Goal: Task Accomplishment & Management: Manage account settings

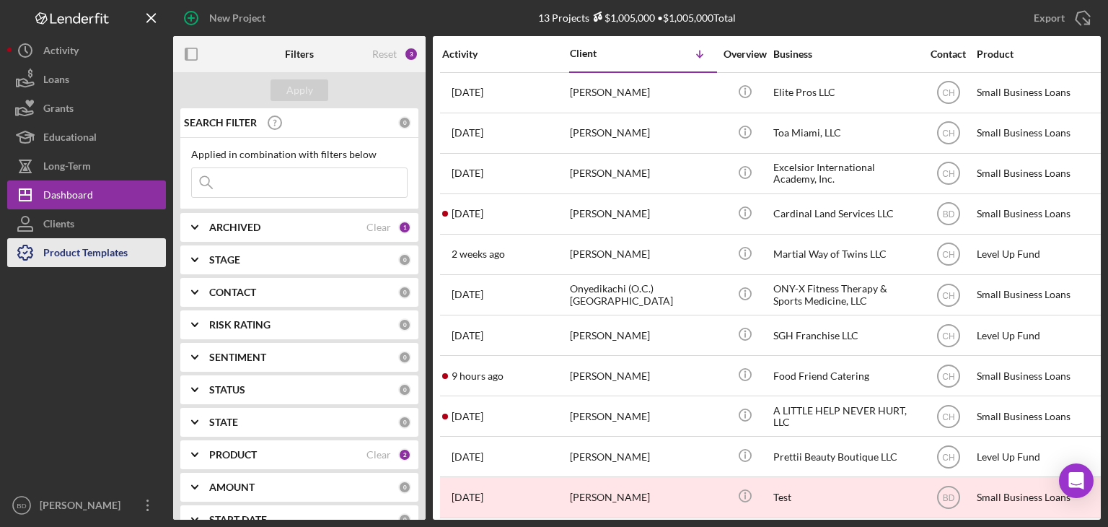
click at [67, 247] on div "Product Templates" at bounding box center [85, 254] width 84 height 32
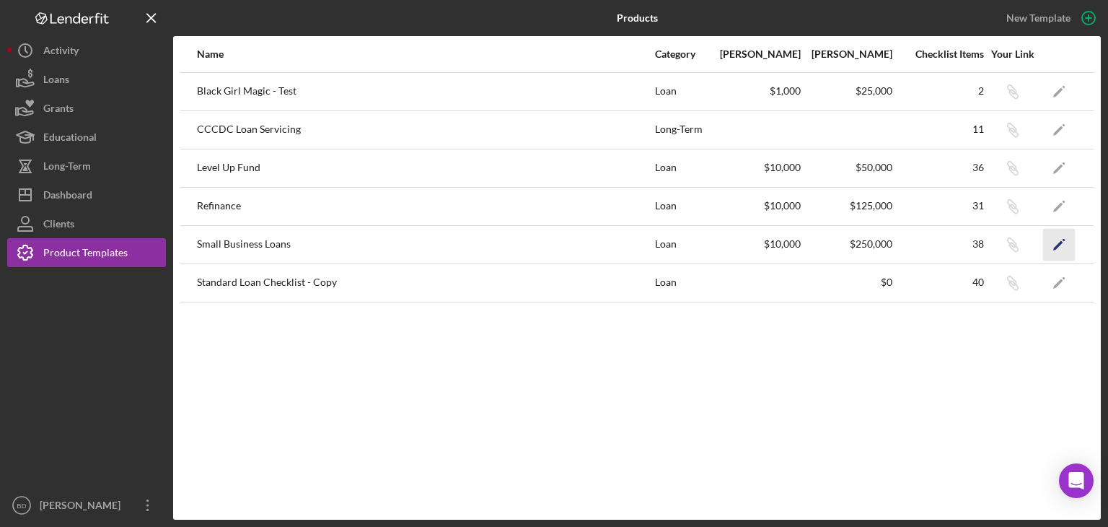
click at [1056, 245] on icon "Icon/Edit" at bounding box center [1059, 244] width 32 height 32
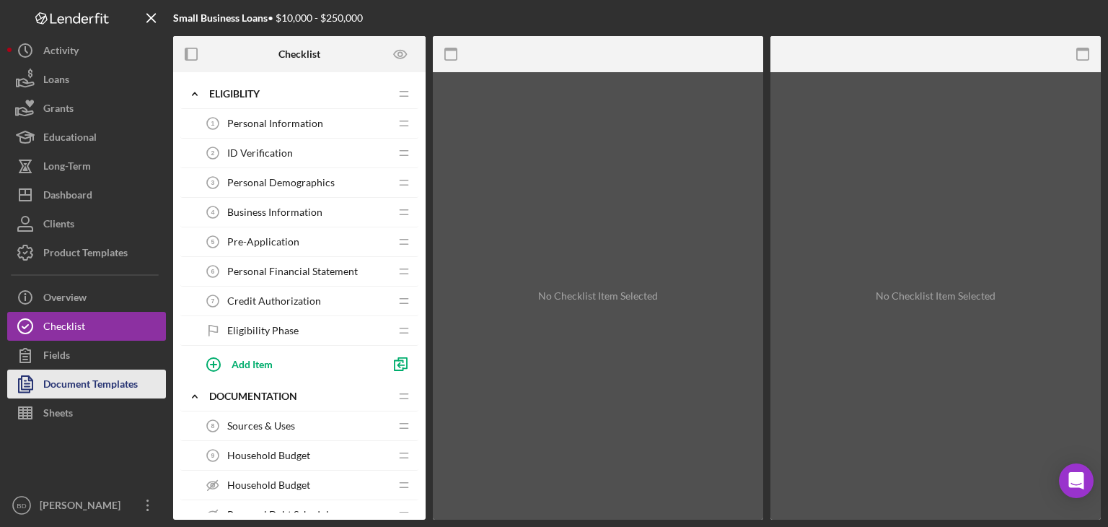
click at [122, 393] on div "Document Templates" at bounding box center [90, 385] width 95 height 32
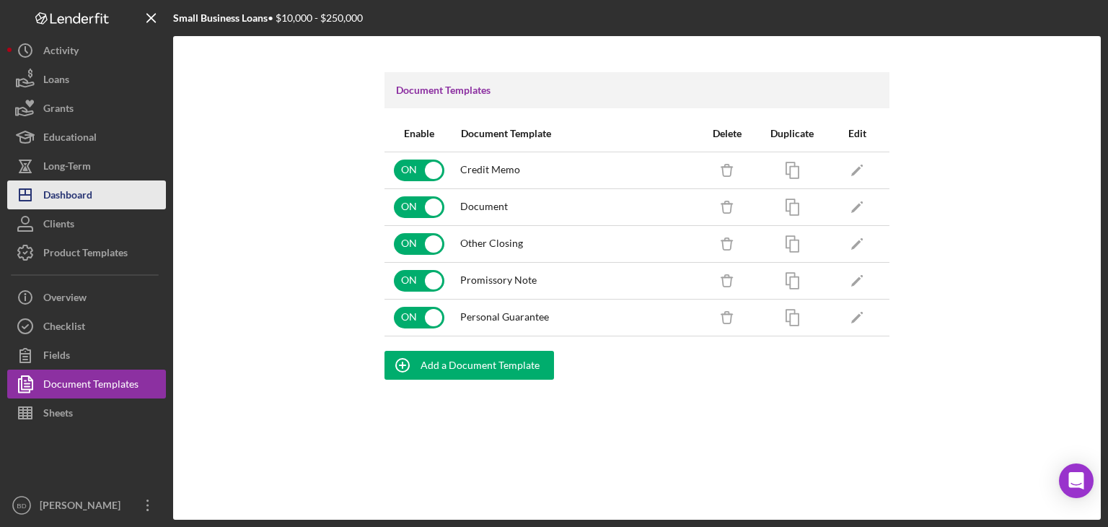
click at [88, 200] on div "Dashboard" at bounding box center [67, 196] width 49 height 32
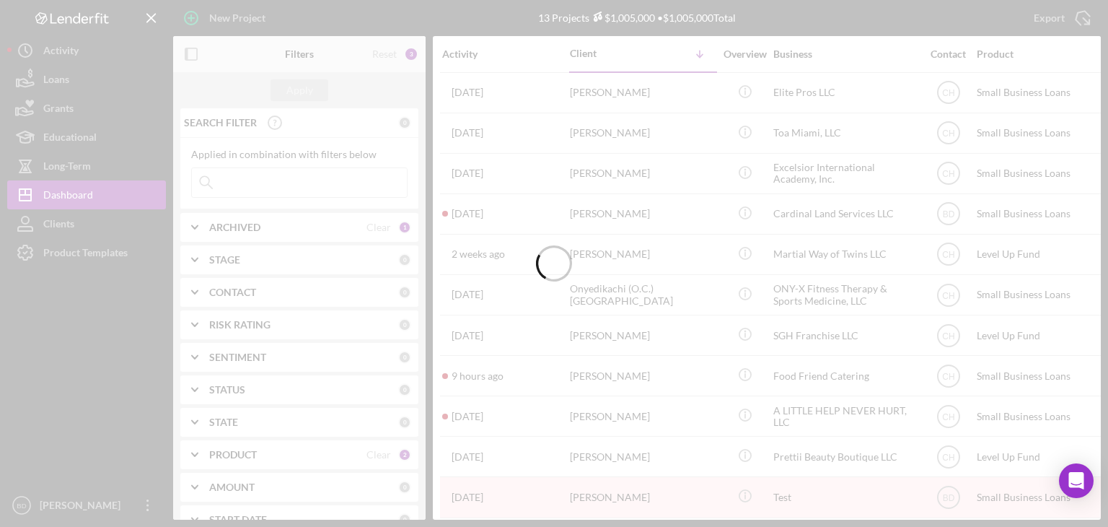
click at [78, 261] on div at bounding box center [554, 263] width 1108 height 527
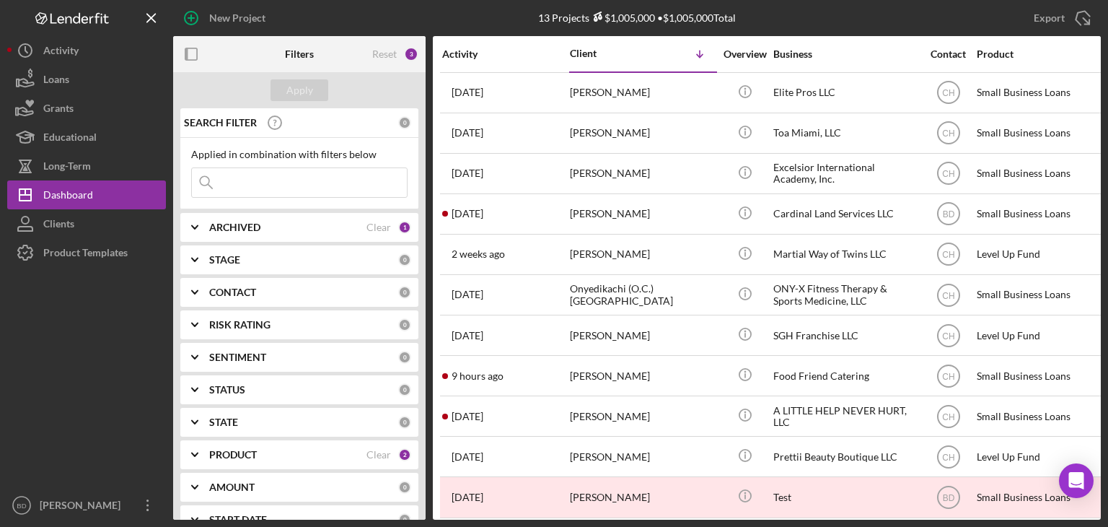
click at [82, 251] on div "Product Templates" at bounding box center [85, 254] width 84 height 32
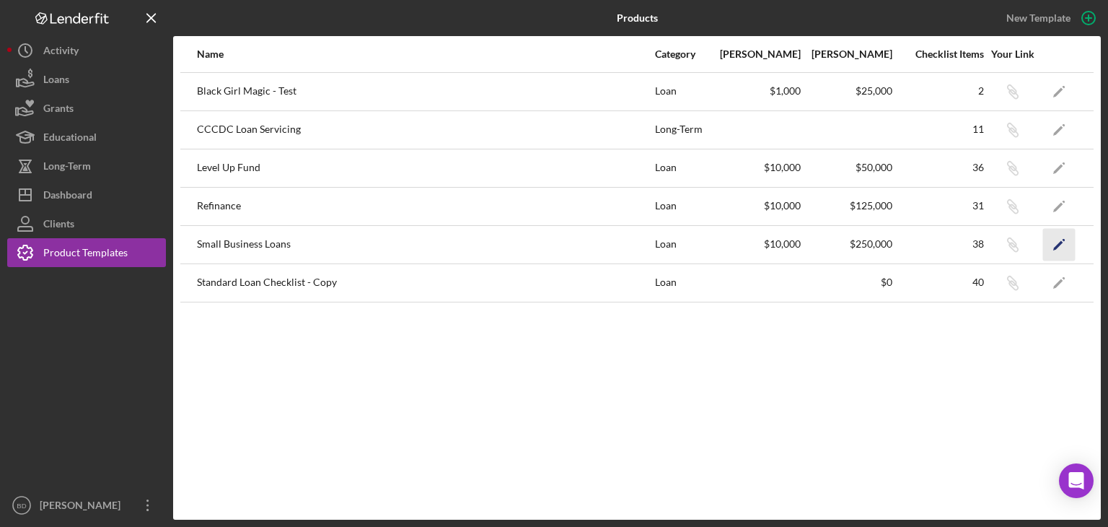
click at [1063, 243] on icon "Icon/Edit" at bounding box center [1059, 244] width 32 height 32
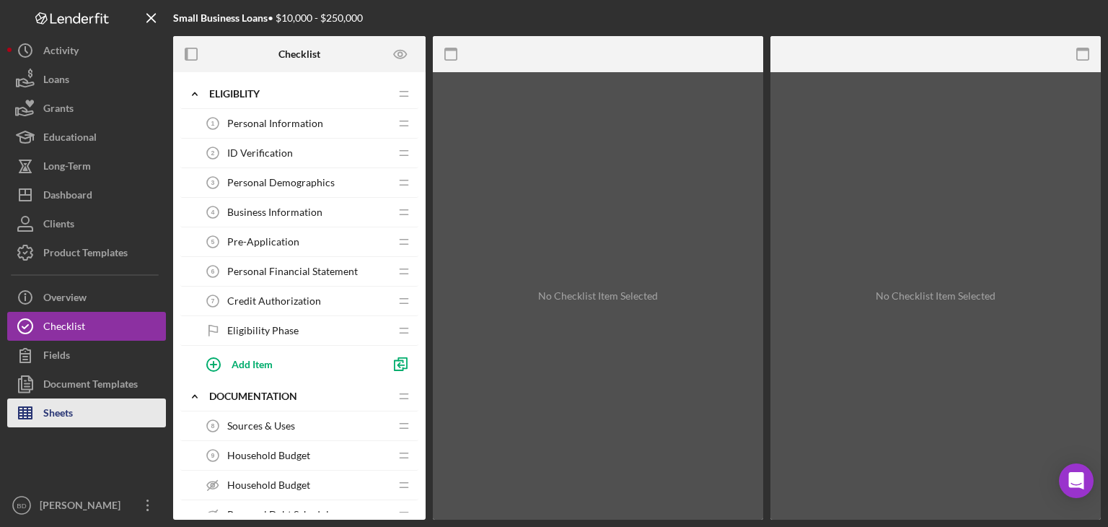
click at [66, 411] on div "Sheets" at bounding box center [58, 414] width 30 height 32
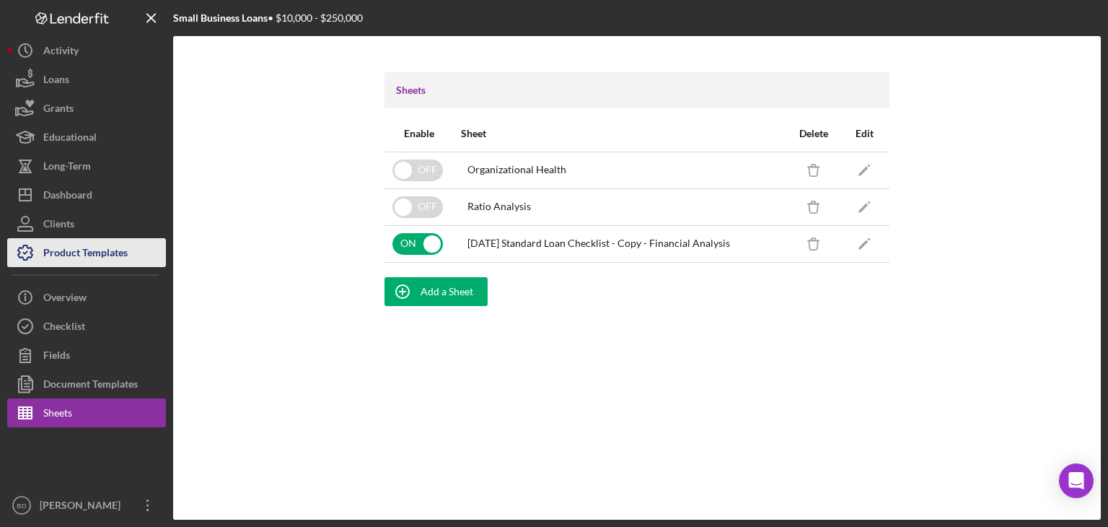
click at [119, 256] on div "Product Templates" at bounding box center [85, 254] width 84 height 32
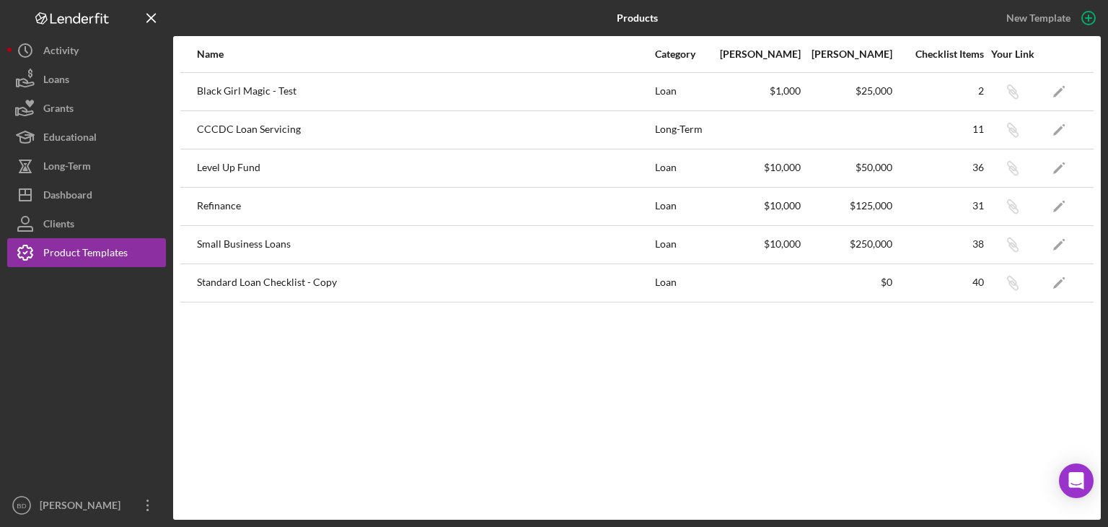
click at [271, 245] on div "Small Business Loans" at bounding box center [425, 245] width 457 height 36
click at [265, 244] on div "Small Business Loans" at bounding box center [425, 245] width 457 height 36
click at [1053, 16] on div "New Template" at bounding box center [1039, 18] width 64 height 22
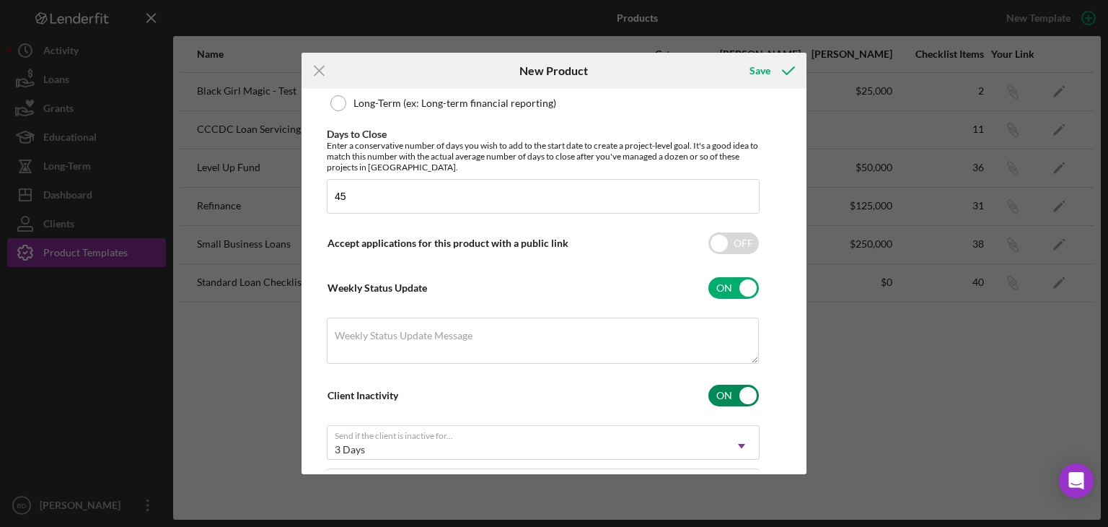
scroll to position [522, 0]
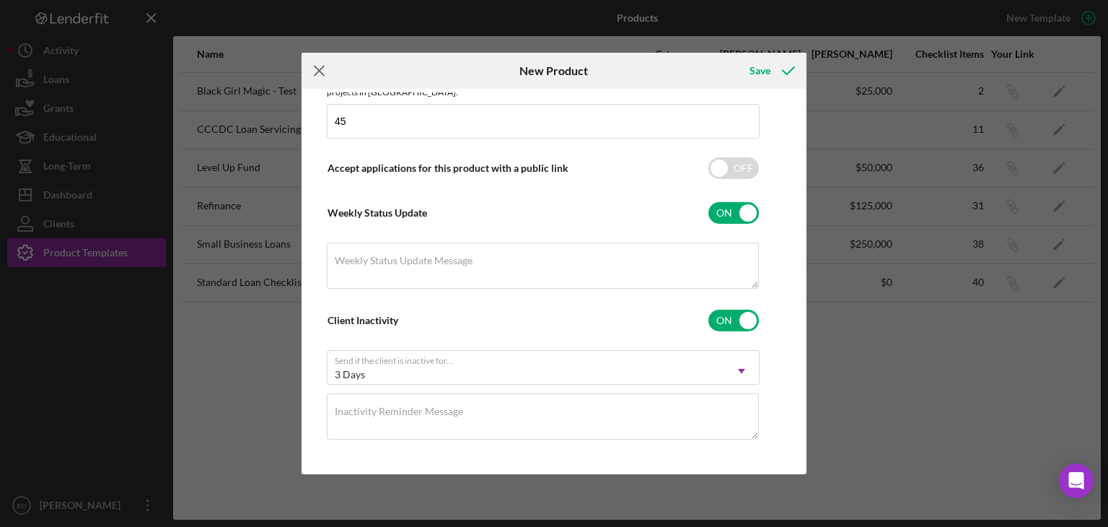
click at [328, 70] on icon "Icon/Menu Close" at bounding box center [320, 71] width 36 height 36
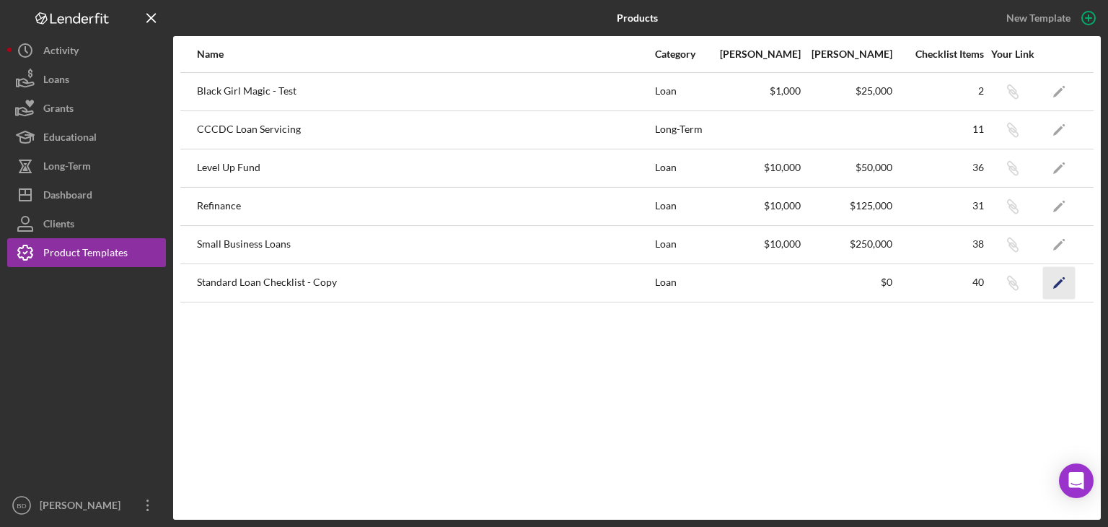
click at [1059, 281] on polygon "button" at bounding box center [1058, 284] width 10 height 10
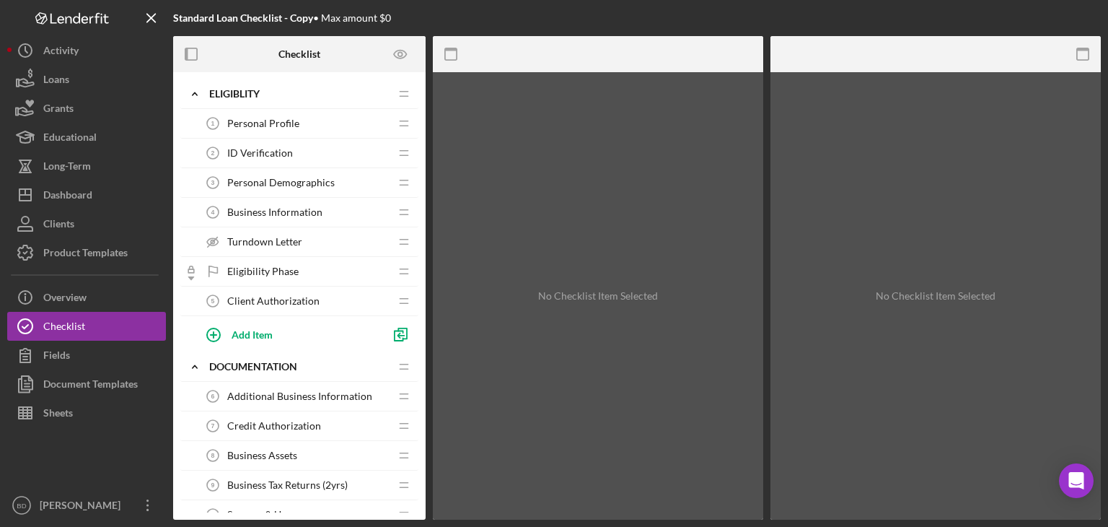
click at [286, 127] on span "Personal Profile" at bounding box center [263, 124] width 72 height 12
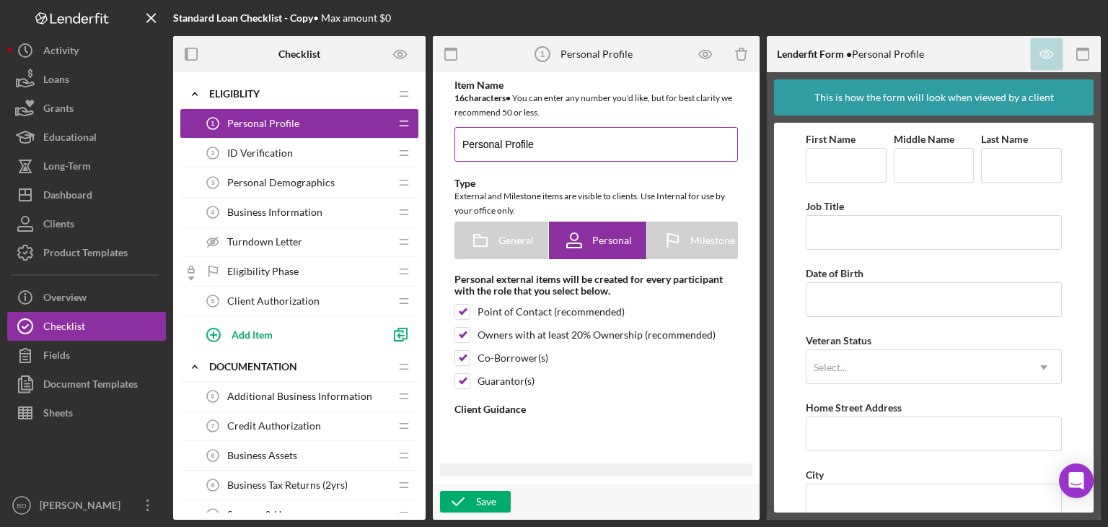
type textarea "<div><strong>Welcome! We're looking forward to working with you.</strong><br><b…"
type textarea "<div>Thanks for knocking out your personal profile within our application platf…"
click at [268, 150] on span "ID Verification" at bounding box center [260, 153] width 66 height 12
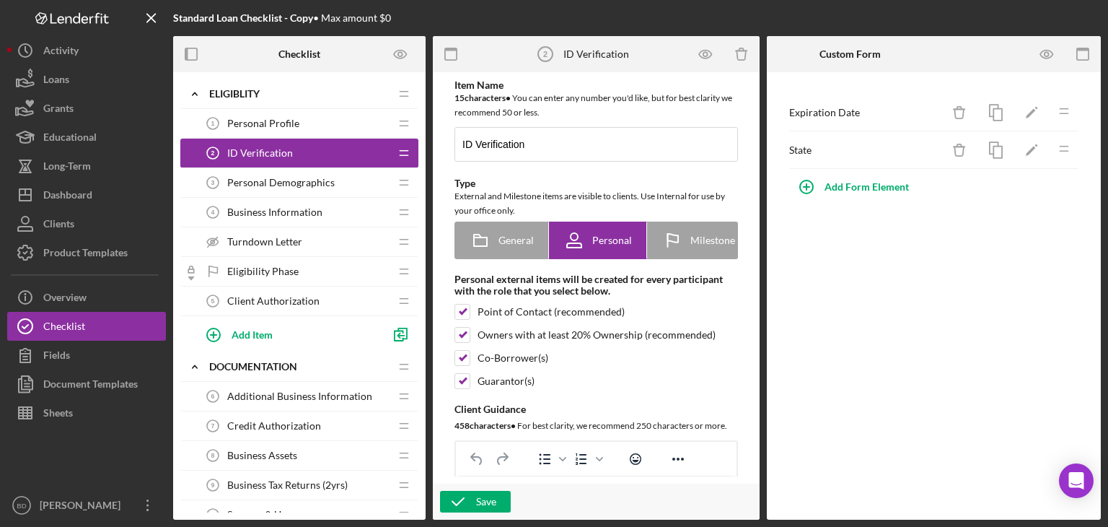
click at [263, 179] on span "Personal Demographics" at bounding box center [281, 183] width 108 height 12
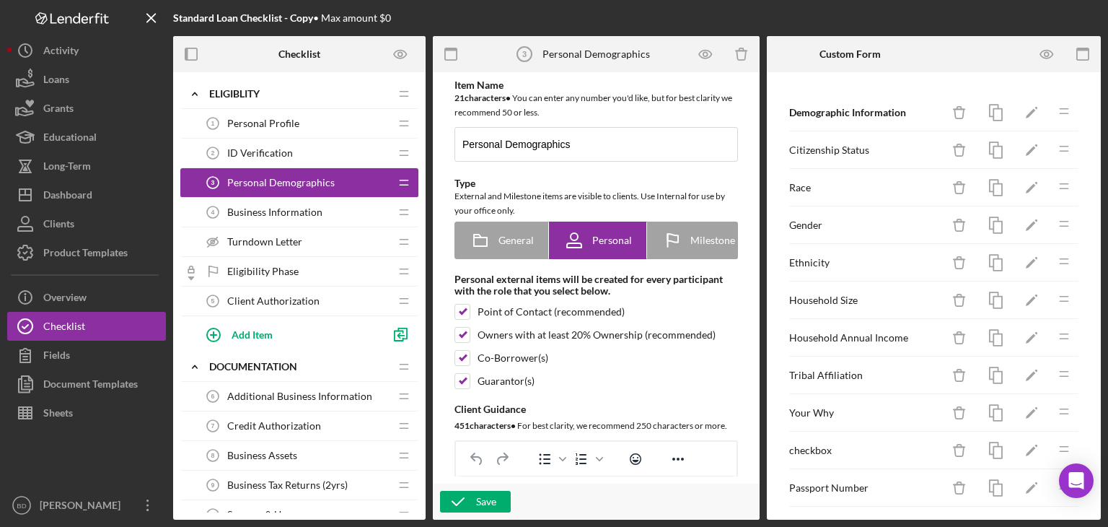
click at [276, 217] on div "Business Information 4 Business Information" at bounding box center [293, 212] width 191 height 29
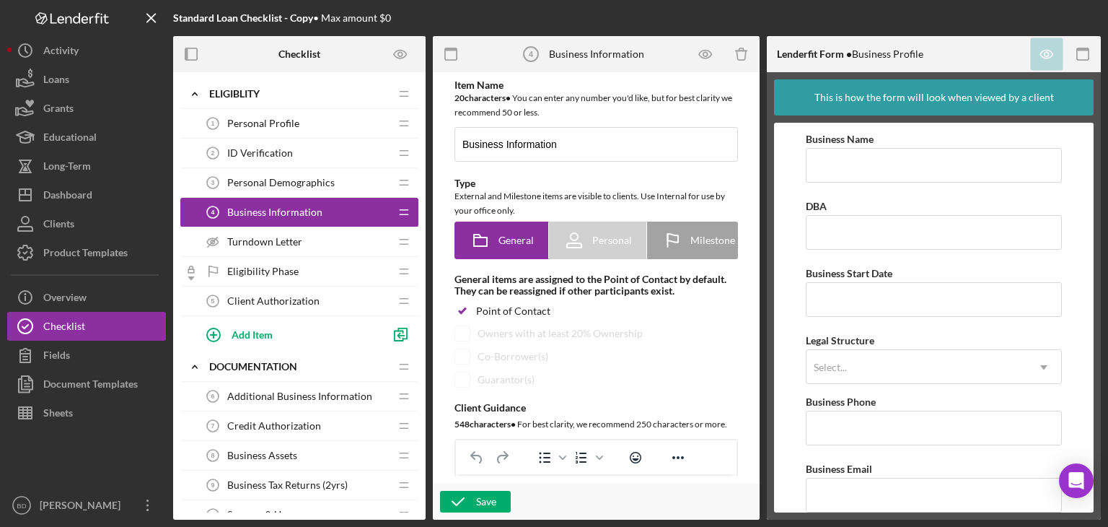
click at [258, 243] on span "Turndown Letter" at bounding box center [264, 242] width 75 height 12
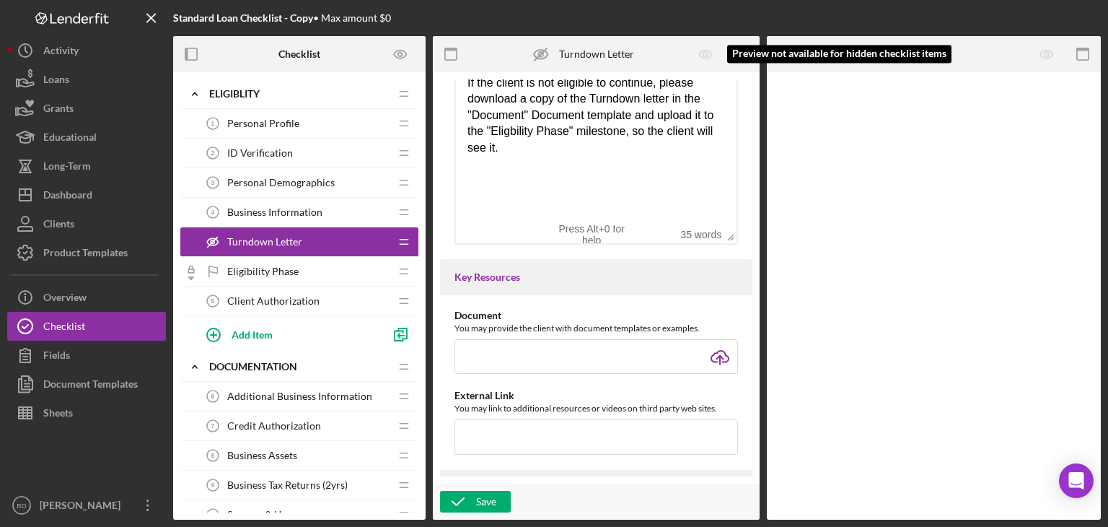
scroll to position [136, 0]
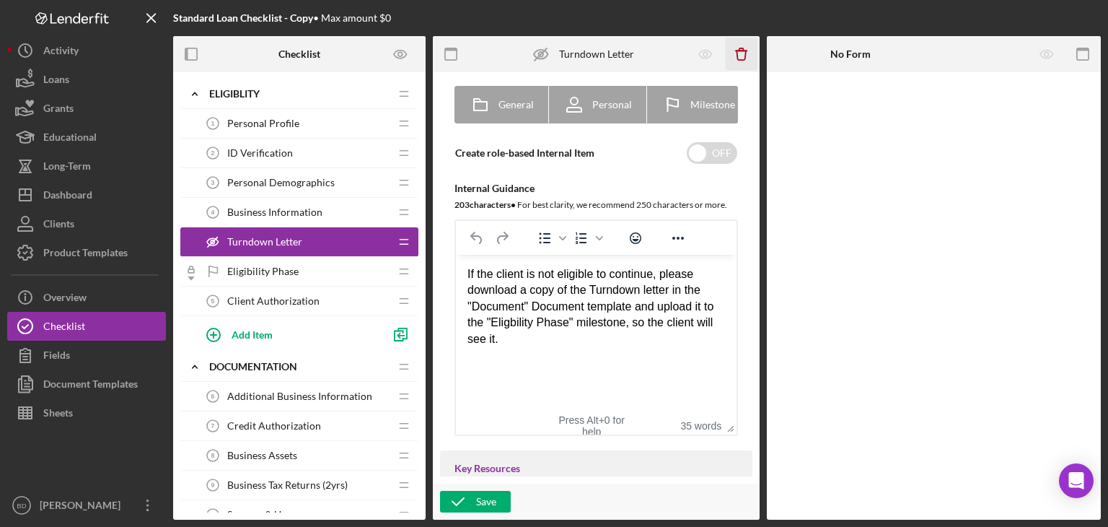
click at [746, 50] on icon "Icon/Delete" at bounding box center [742, 54] width 32 height 32
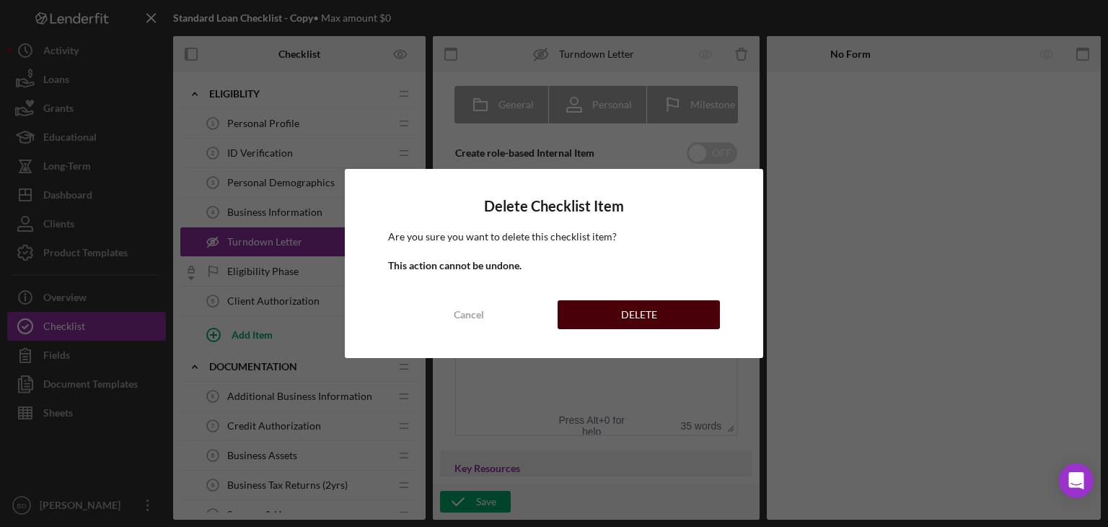
click at [621, 309] on button "DELETE" at bounding box center [639, 314] width 162 height 29
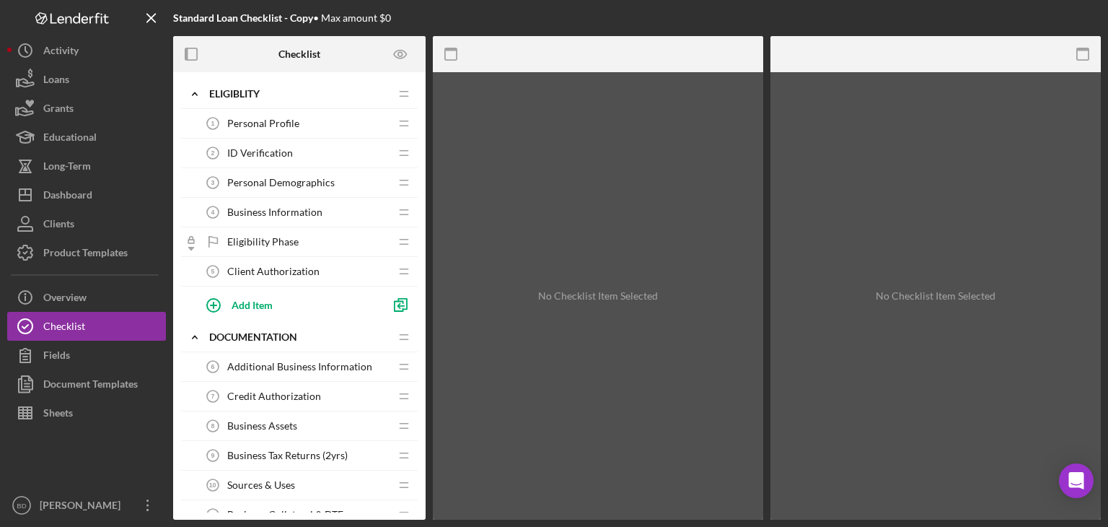
click at [246, 242] on span "Eligibility Phase" at bounding box center [262, 242] width 71 height 12
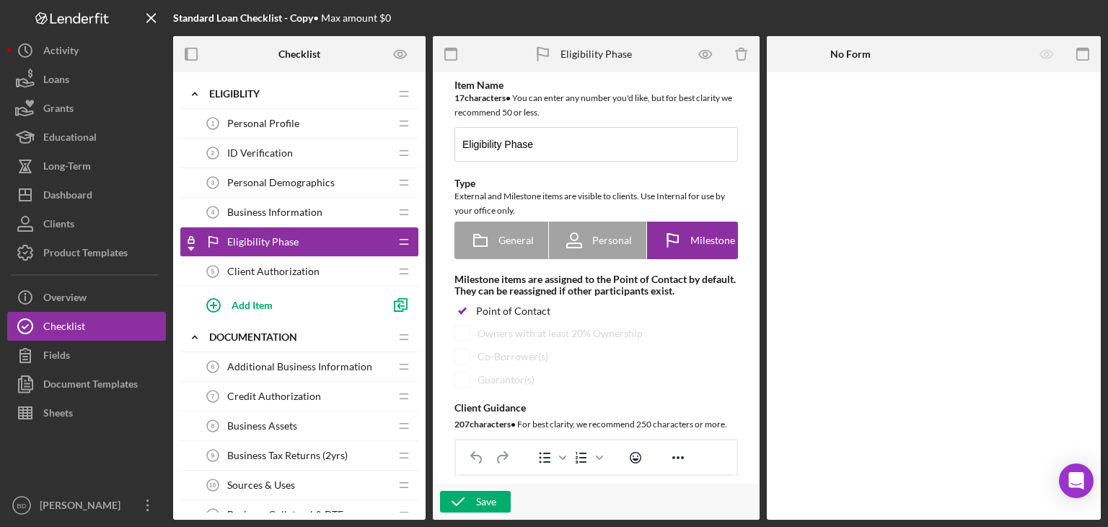
drag, startPoint x: 188, startPoint y: 240, endPoint x: 182, endPoint y: 280, distance: 40.8
click at [182, 280] on div "Personal Profile 1 Personal Profile Icon/Drag ID Verification 2 ID Verification…" at bounding box center [299, 216] width 238 height 214
drag, startPoint x: 254, startPoint y: 232, endPoint x: 237, endPoint y: 265, distance: 37.1
click at [246, 270] on div "Personal Profile 1 Personal Profile Icon/Drag ID Verification 2 ID Verification…" at bounding box center [299, 216] width 238 height 214
click at [191, 246] on icon "Icon/Checklist Item Locked" at bounding box center [191, 241] width 29 height 29
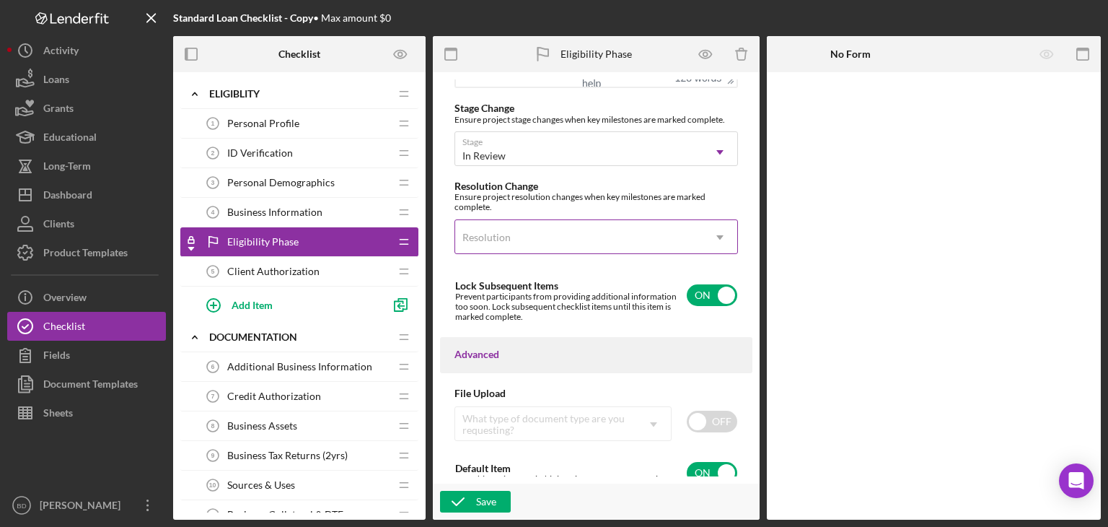
scroll to position [1209, 0]
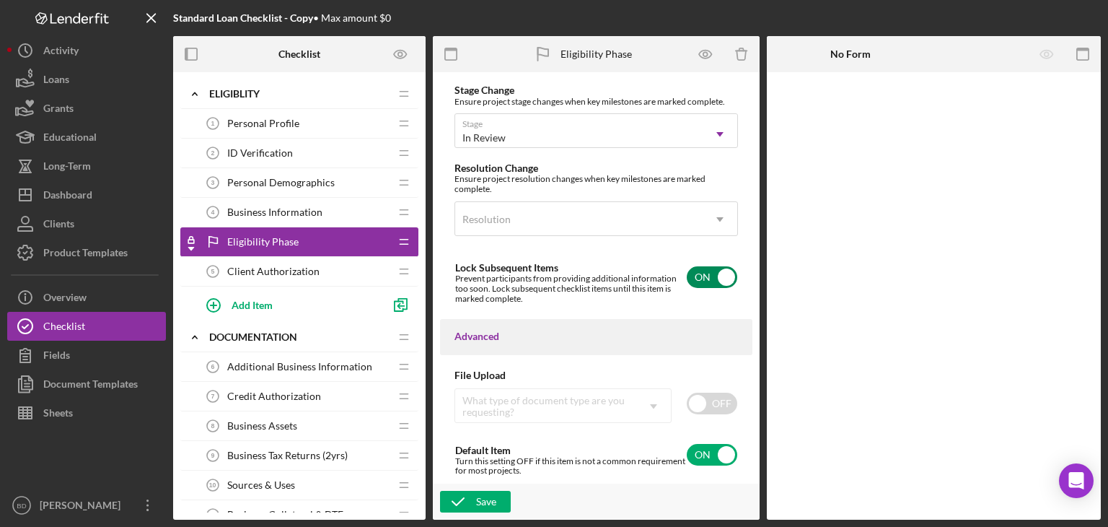
click at [704, 275] on input "checkbox" at bounding box center [712, 277] width 51 height 22
checkbox input "false"
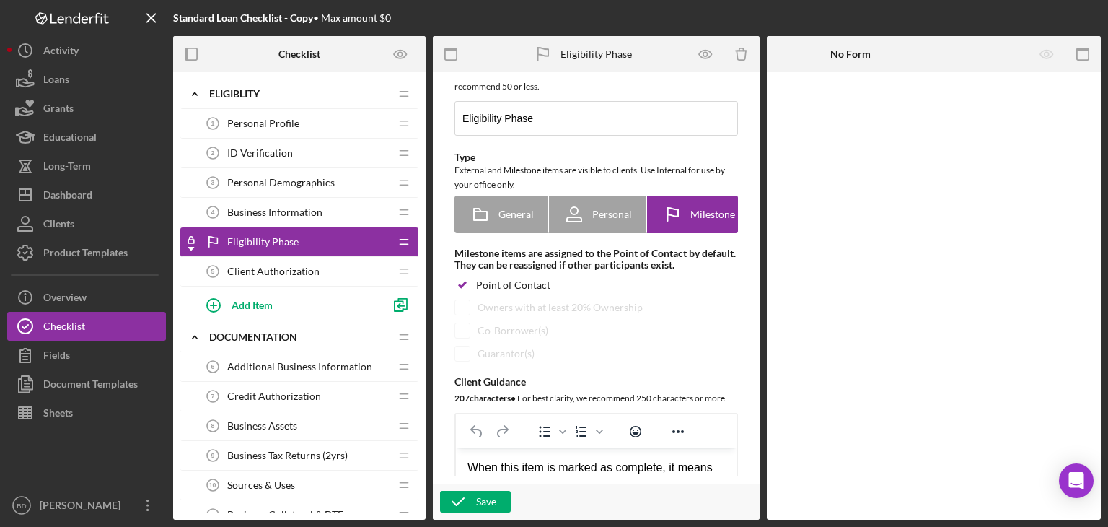
scroll to position [0, 0]
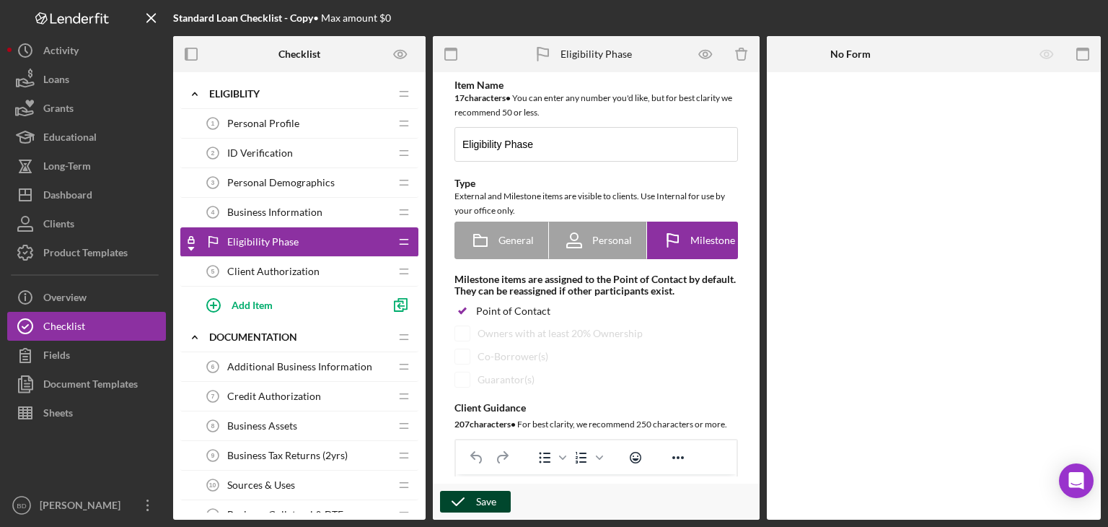
click at [477, 499] on div "Save" at bounding box center [486, 502] width 20 height 22
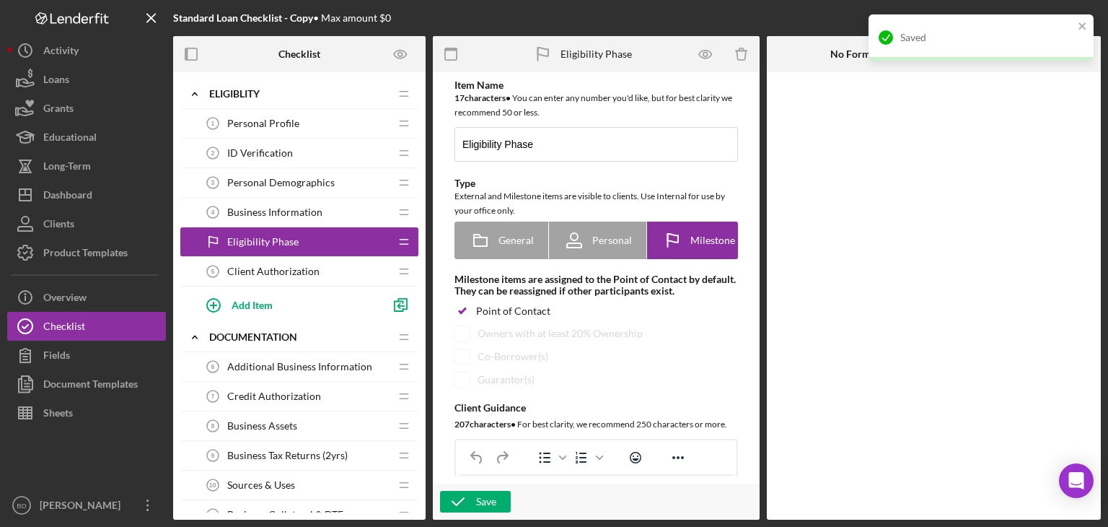
click at [294, 269] on span "Client Authorization" at bounding box center [273, 272] width 92 height 12
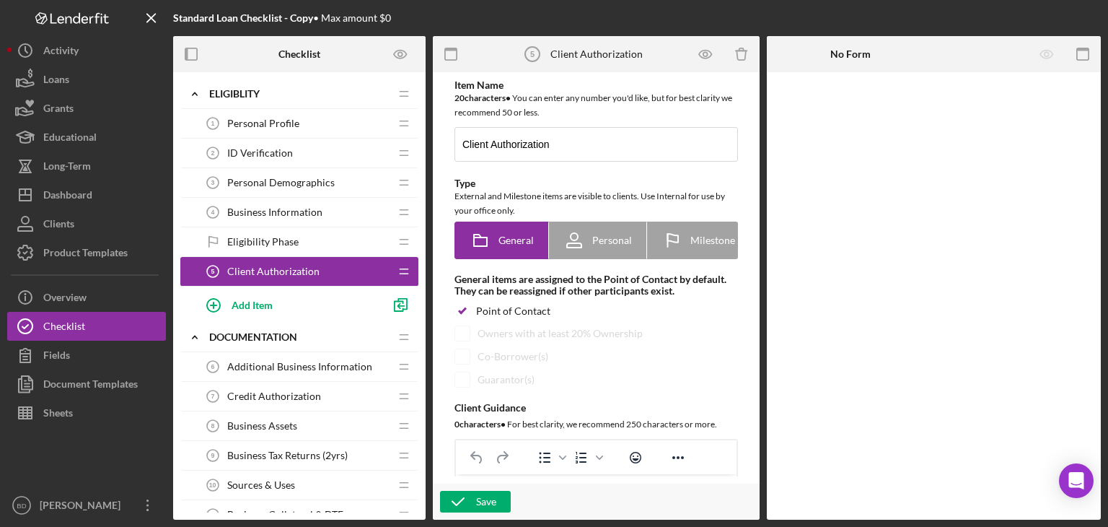
click at [269, 361] on span "Additional Business Information" at bounding box center [299, 367] width 145 height 12
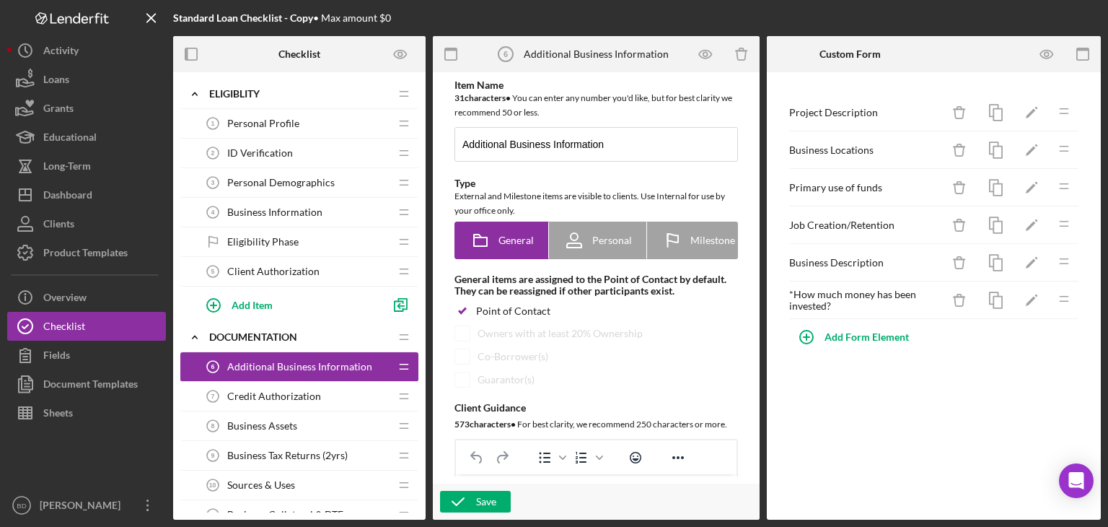
drag, startPoint x: 264, startPoint y: 367, endPoint x: 269, endPoint y: 189, distance: 177.6
click at [279, 209] on span "Business Information" at bounding box center [274, 212] width 95 height 12
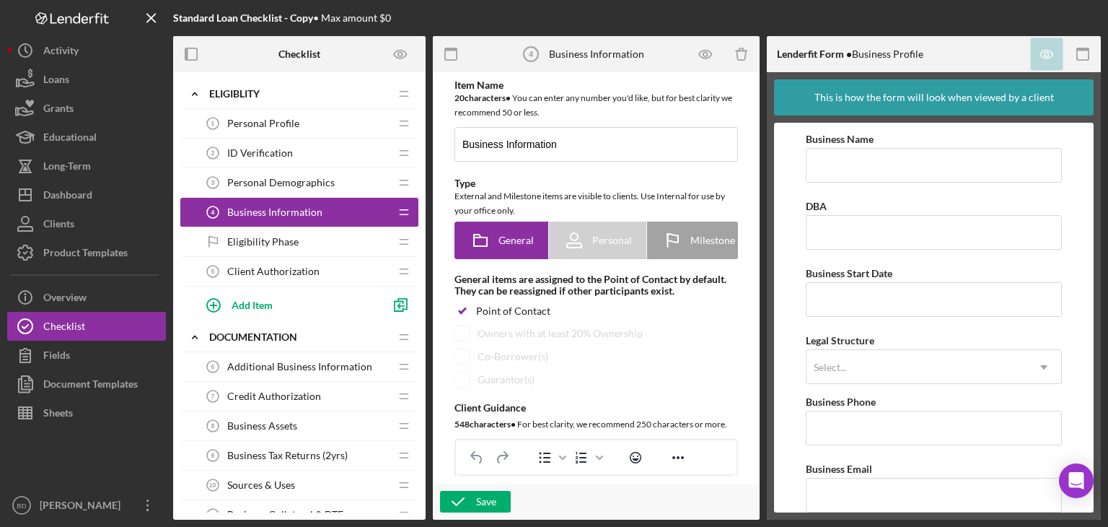
click at [275, 370] on span "Additional Business Information" at bounding box center [299, 367] width 145 height 12
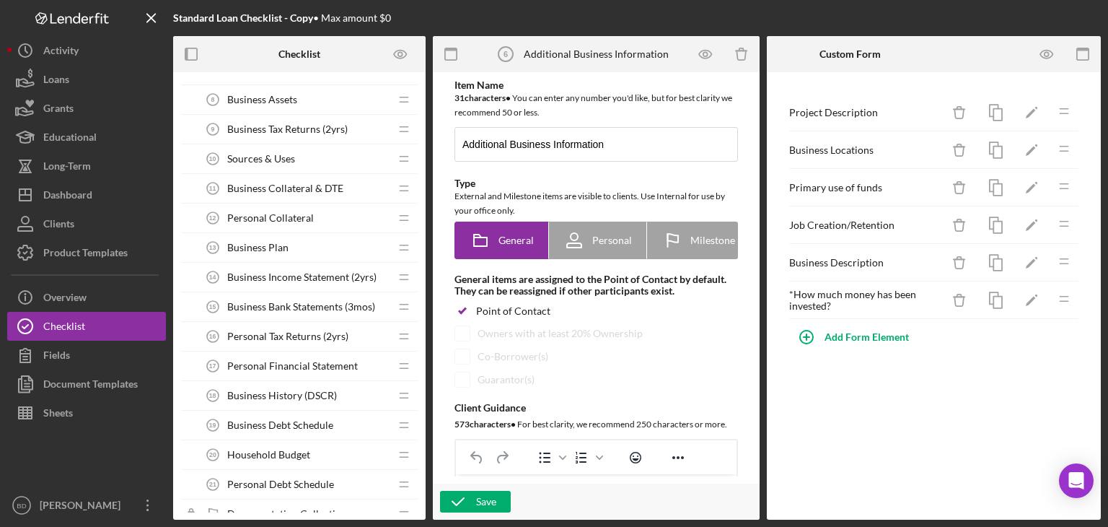
scroll to position [289, 0]
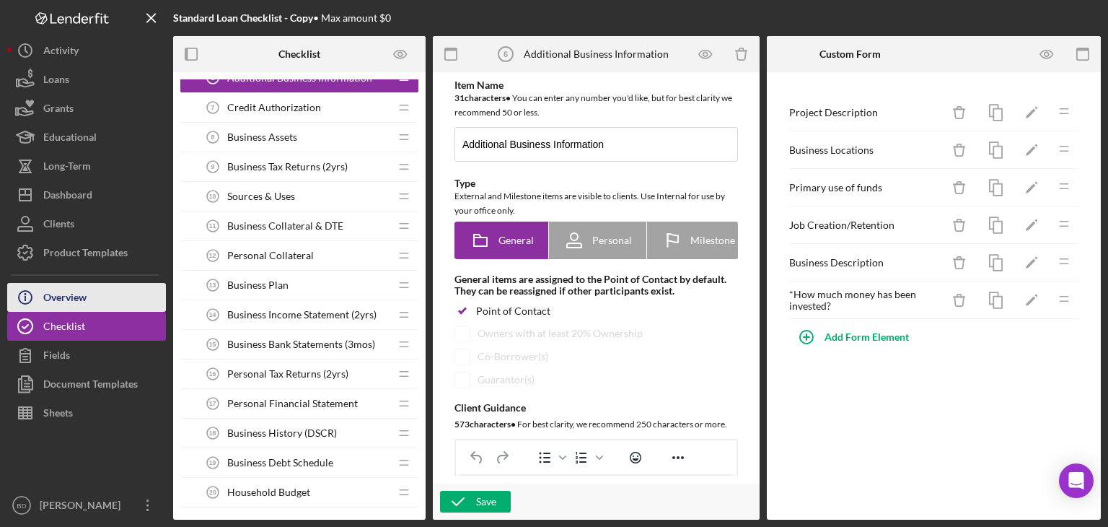
click at [97, 301] on button "Icon/Info Overview" at bounding box center [86, 297] width 159 height 29
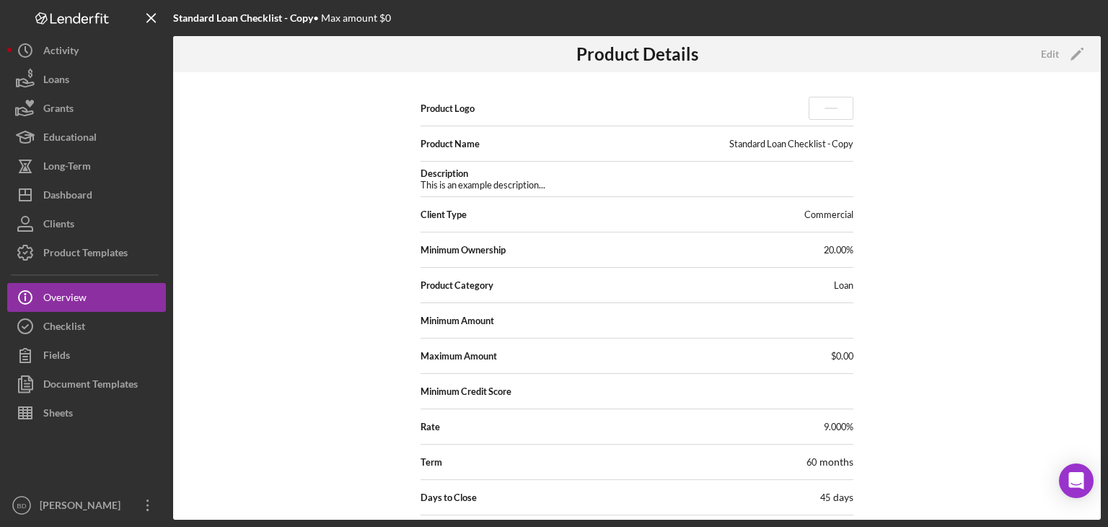
click at [843, 147] on div "Standard Loan Checklist - Copy" at bounding box center [792, 144] width 124 height 12
click at [1047, 53] on div "Edit" at bounding box center [1050, 54] width 18 height 22
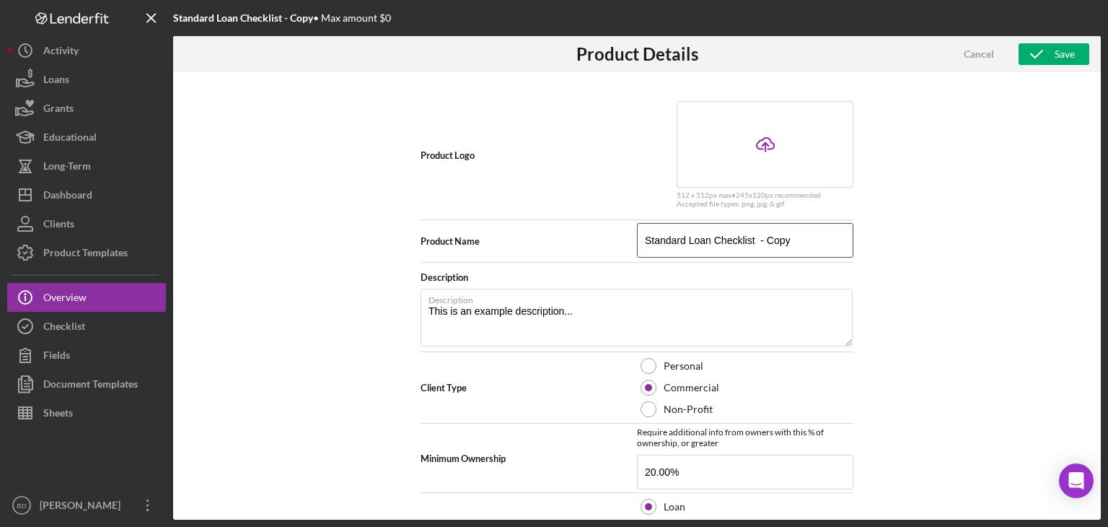
click at [801, 237] on input "Standard Loan Checklist - Copy" at bounding box center [745, 240] width 216 height 35
click at [797, 237] on input "Standard Loan Checklist - Copy" at bounding box center [745, 240] width 216 height 35
drag, startPoint x: 766, startPoint y: 237, endPoint x: 621, endPoint y: 239, distance: 145.0
click at [621, 239] on div "Product Name Standard Loan Checklist" at bounding box center [637, 241] width 433 height 36
type input "L"
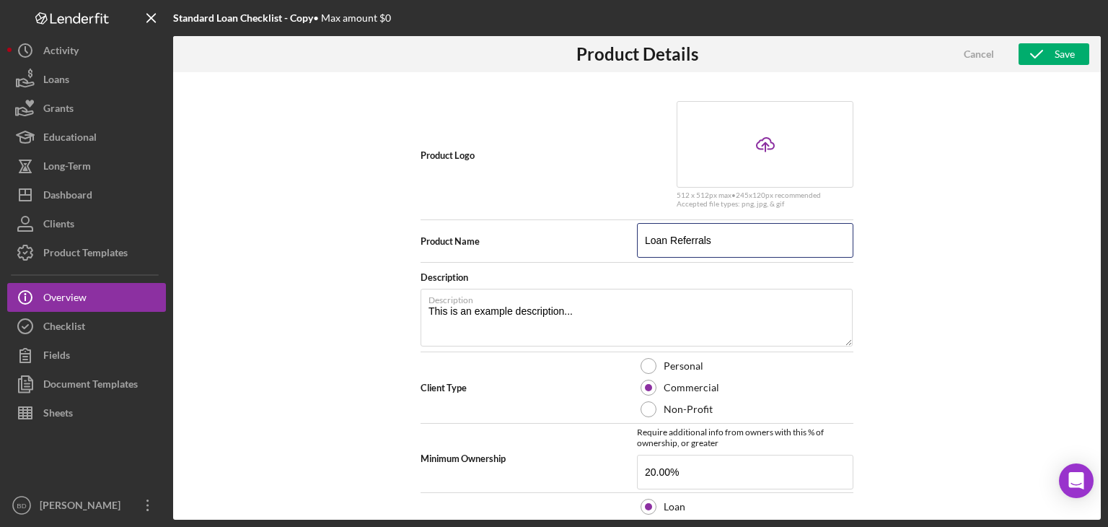
type input "Loan Referrals"
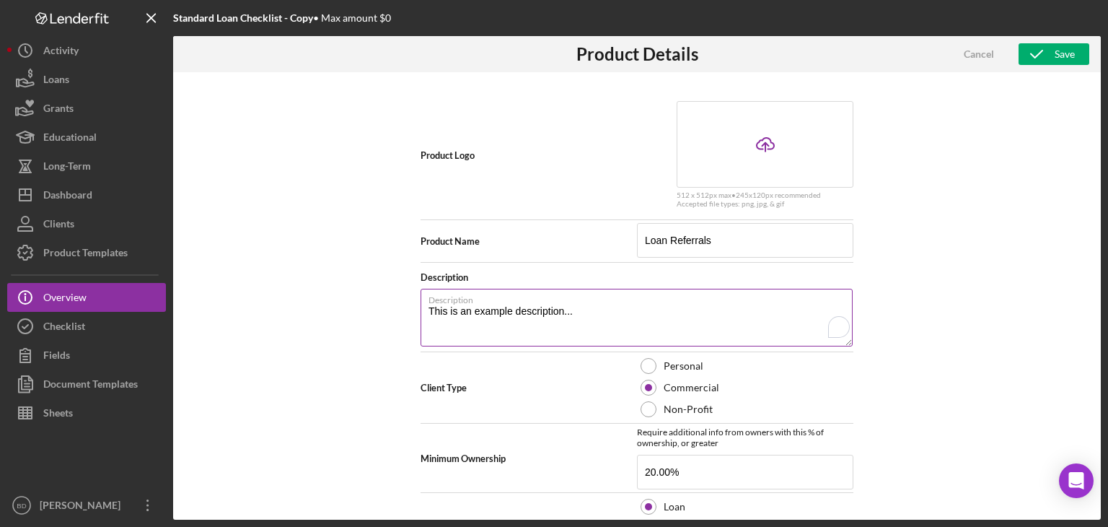
click at [569, 318] on textarea "This is an example description..." at bounding box center [637, 318] width 432 height 58
drag, startPoint x: 606, startPoint y: 310, endPoint x: 382, endPoint y: 292, distance: 224.4
click at [382, 292] on div "Product Logo Icon/Upload 512 x 512px max • 245 x 120 px recommended Accepted fi…" at bounding box center [637, 295] width 928 height 447
click at [531, 312] on textarea "Description" at bounding box center [637, 318] width 432 height 58
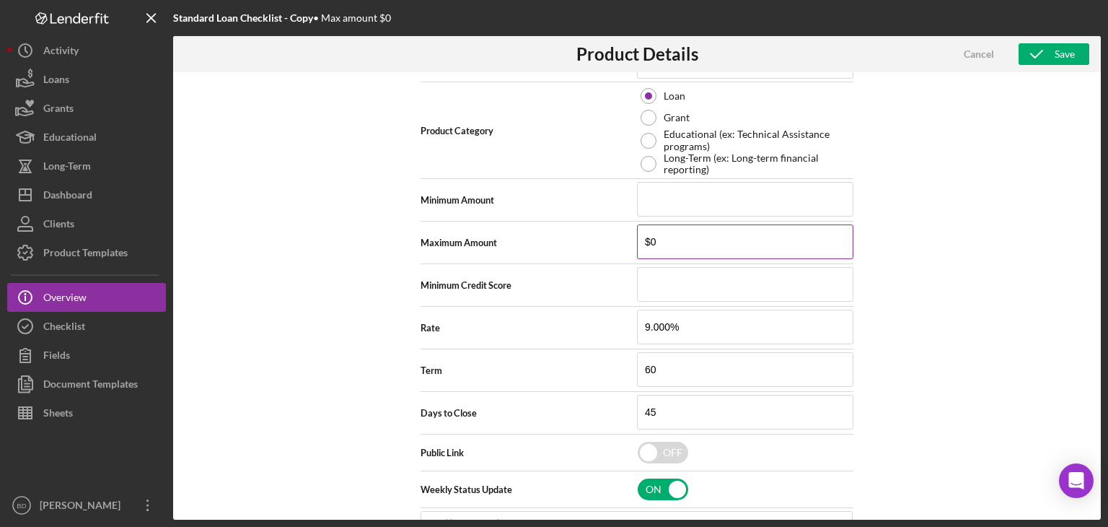
scroll to position [433, 0]
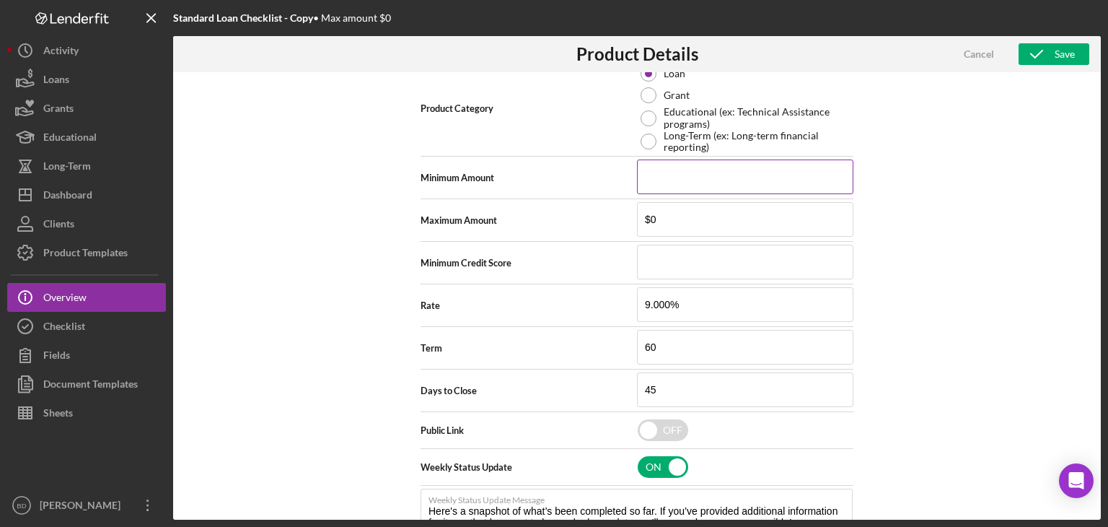
type textarea "Small Business Loans"
click at [729, 175] on input at bounding box center [745, 176] width 216 height 35
type input "$10,000"
click at [724, 212] on input "$0" at bounding box center [745, 219] width 216 height 35
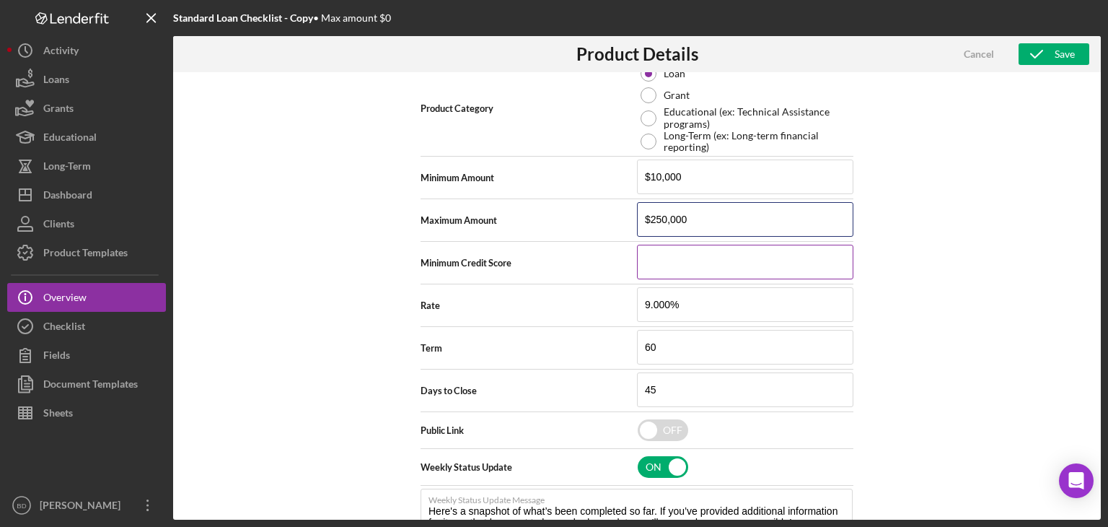
type input "$250,000"
click at [701, 255] on input at bounding box center [745, 262] width 216 height 35
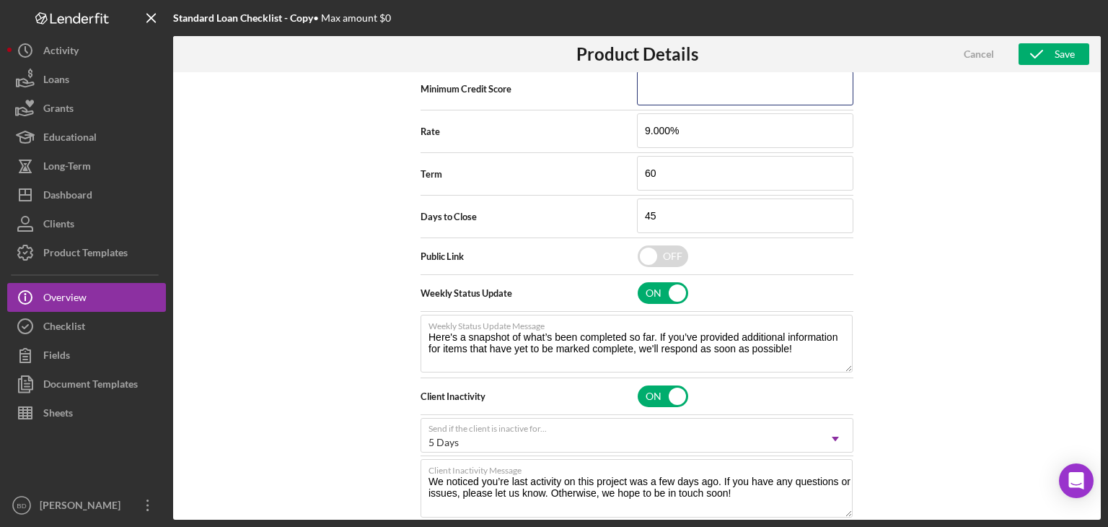
scroll to position [623, 0]
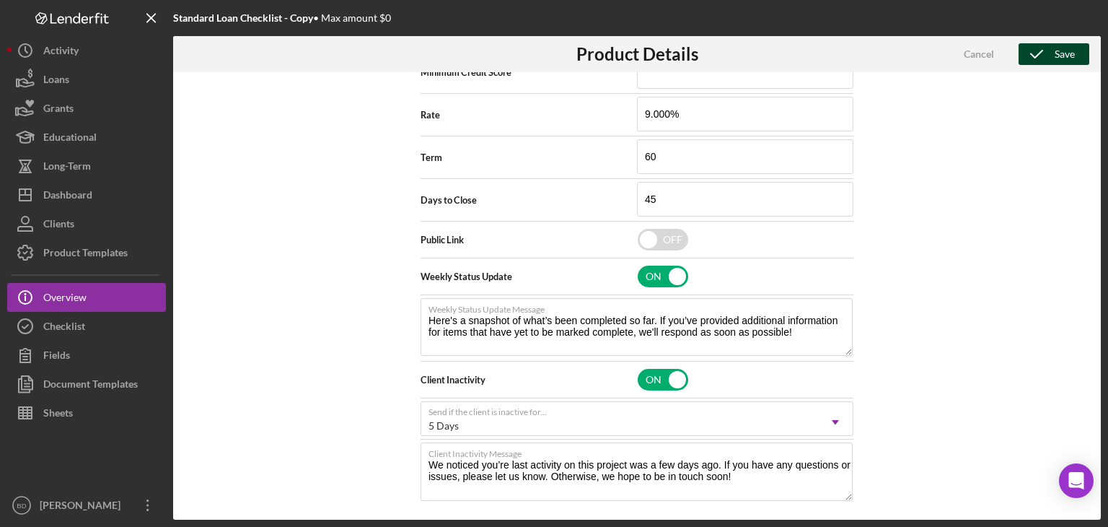
click at [1056, 54] on div "Save" at bounding box center [1065, 54] width 20 height 22
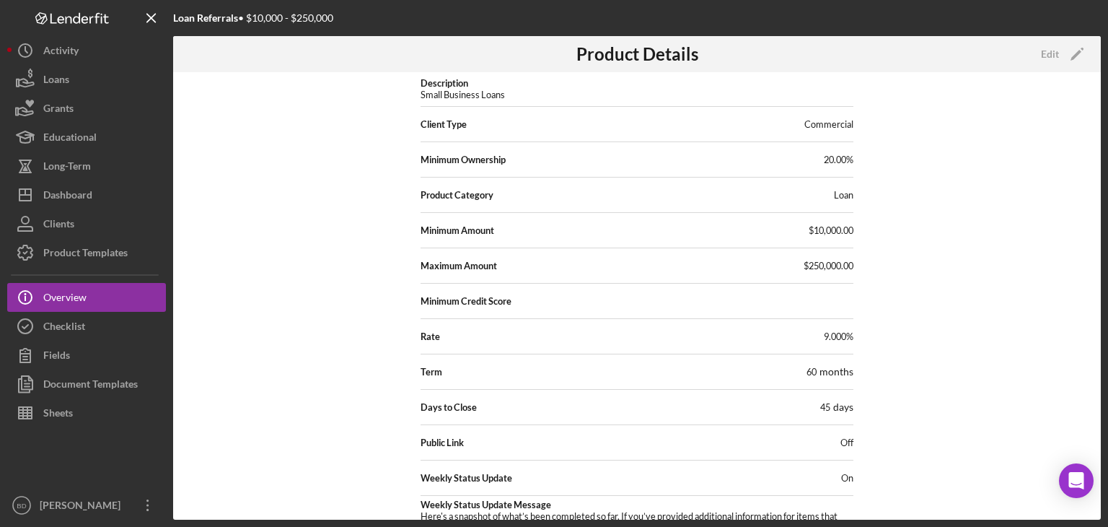
scroll to position [0, 0]
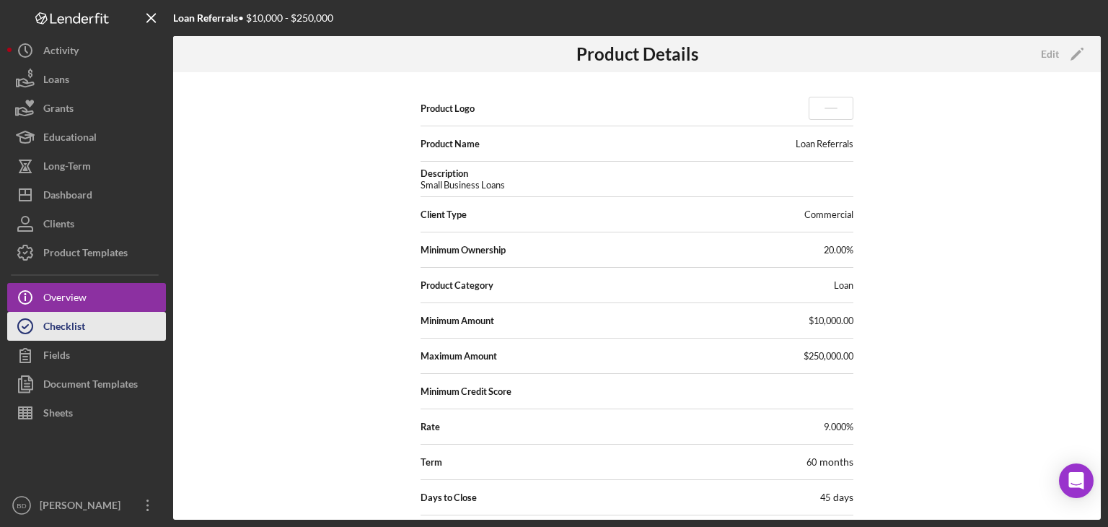
click at [105, 330] on button "Checklist" at bounding box center [86, 326] width 159 height 29
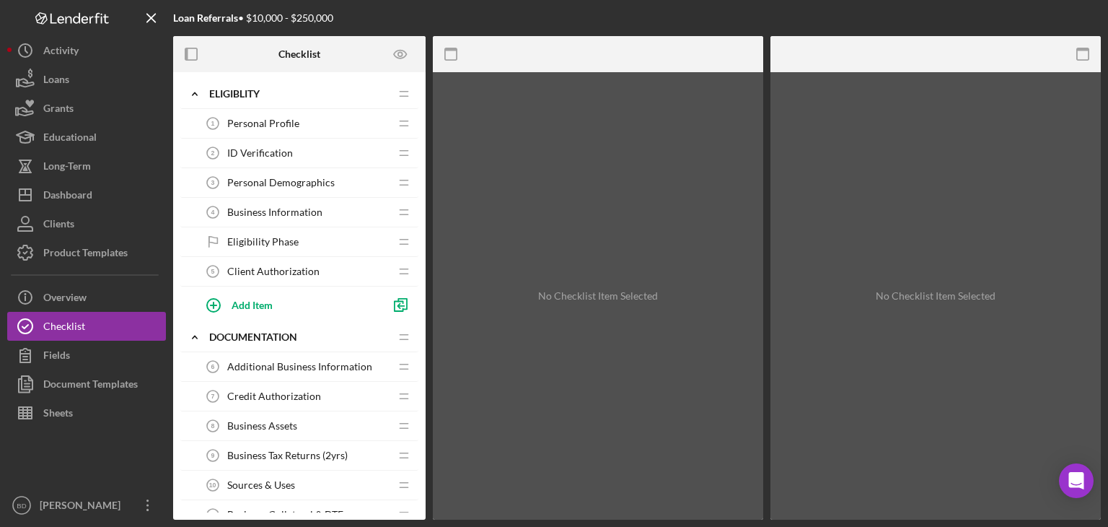
click at [277, 121] on span "Personal Profile" at bounding box center [263, 124] width 72 height 12
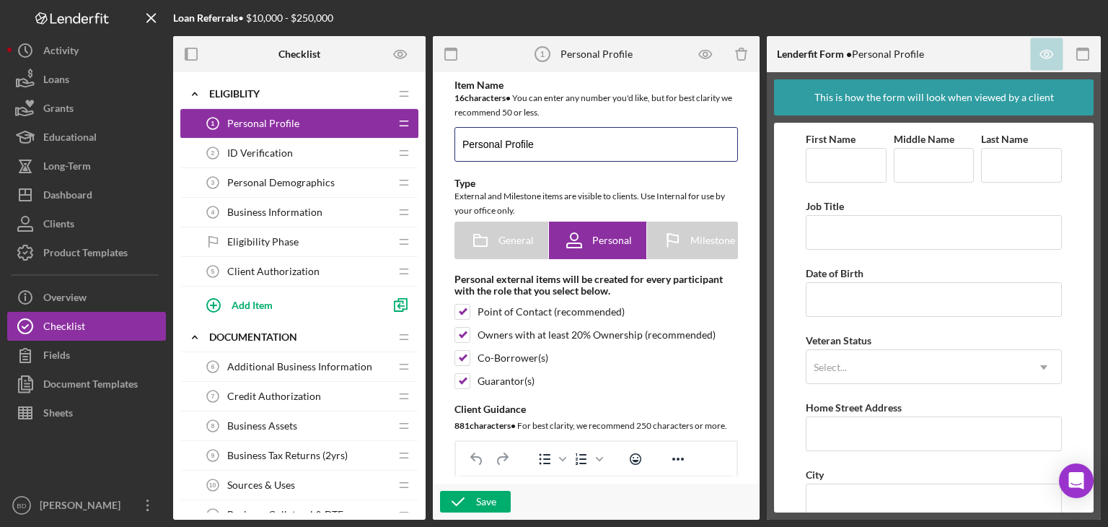
drag, startPoint x: 546, startPoint y: 141, endPoint x: 338, endPoint y: 128, distance: 208.9
click at [338, 128] on div "Checklist Icon/Expander Eligiblity Icon/Edit Icon/Drag Personal Profile 1 Perso…" at bounding box center [637, 277] width 928 height 483
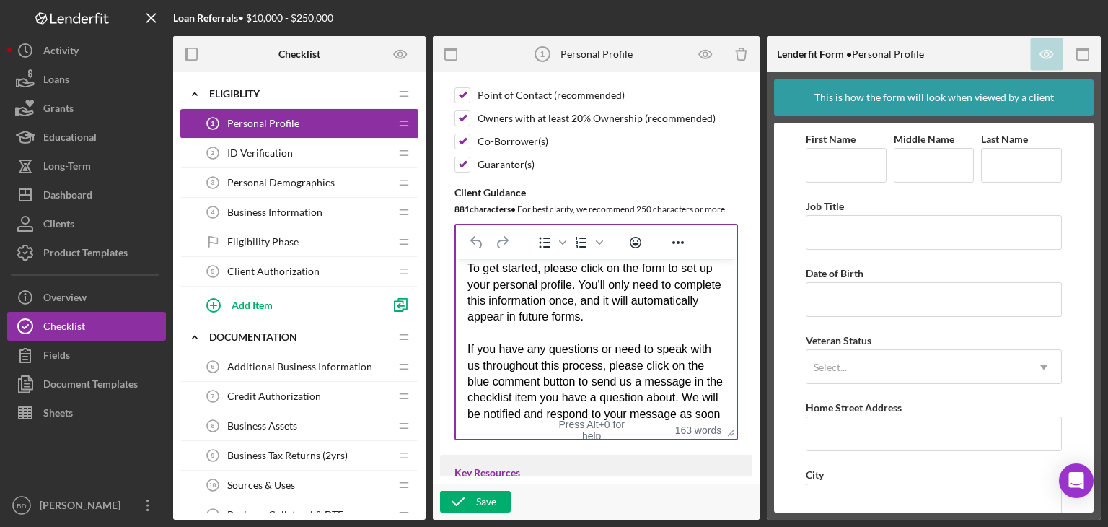
scroll to position [144, 0]
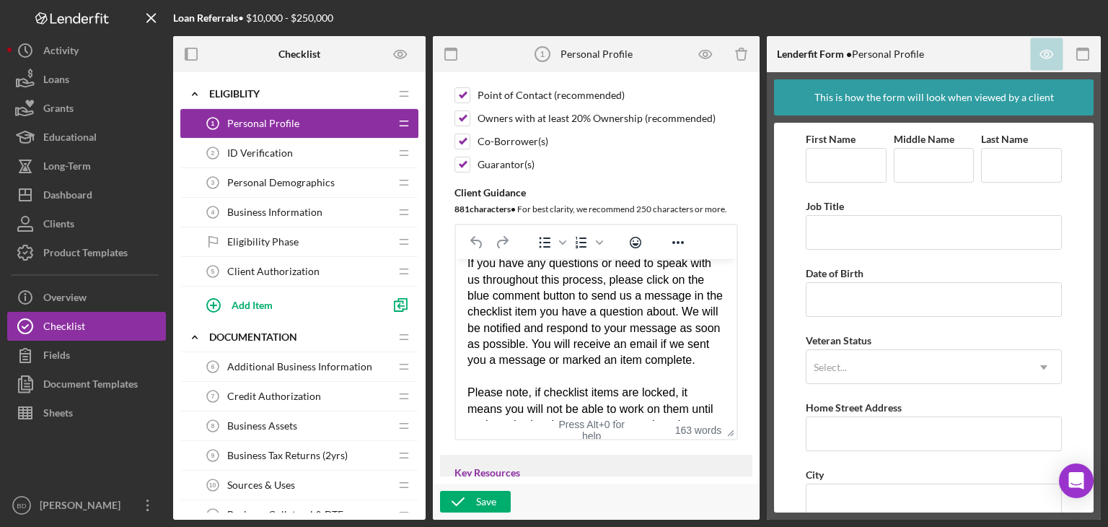
type input "Client Profile"
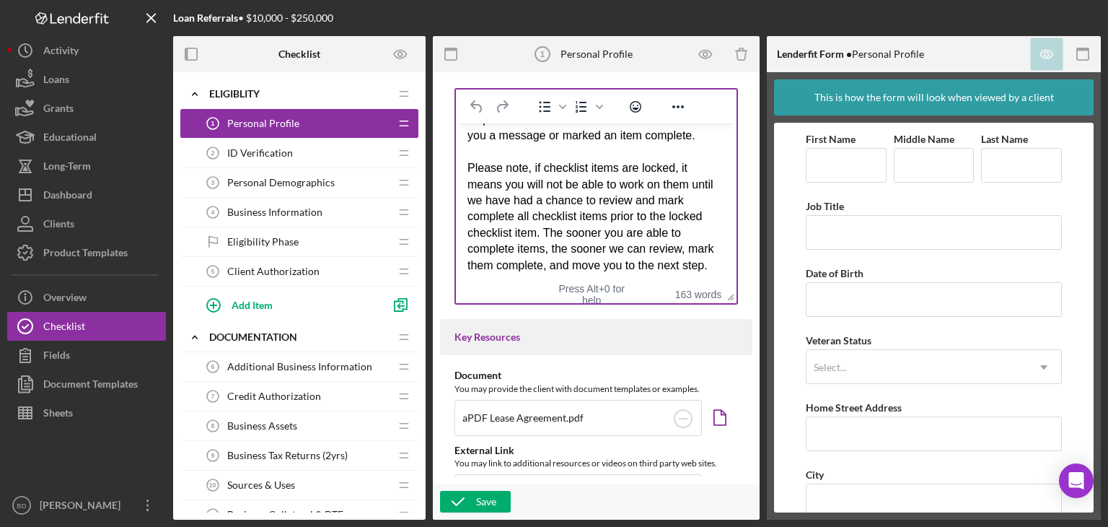
scroll to position [361, 0]
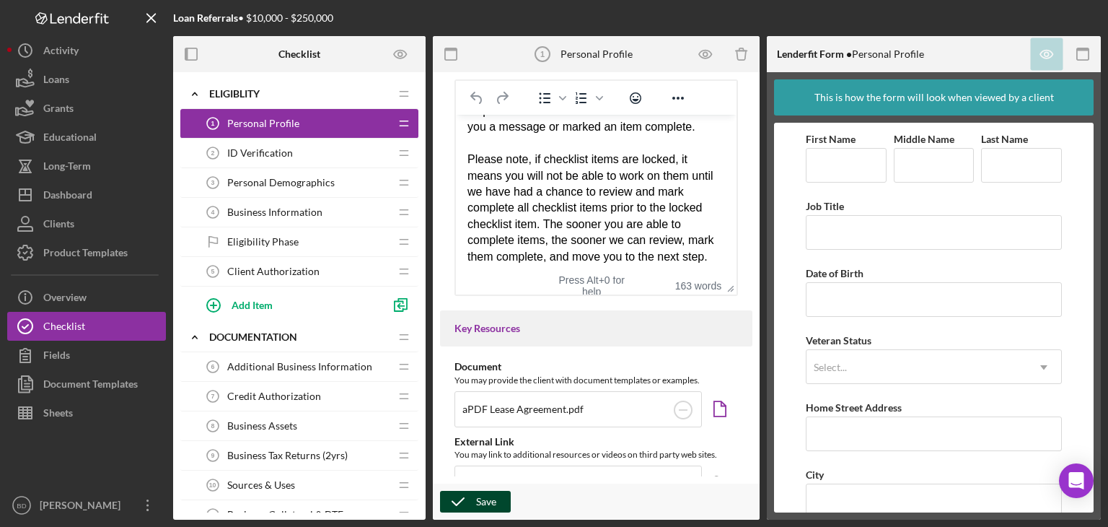
click at [493, 500] on div "Save" at bounding box center [486, 502] width 20 height 22
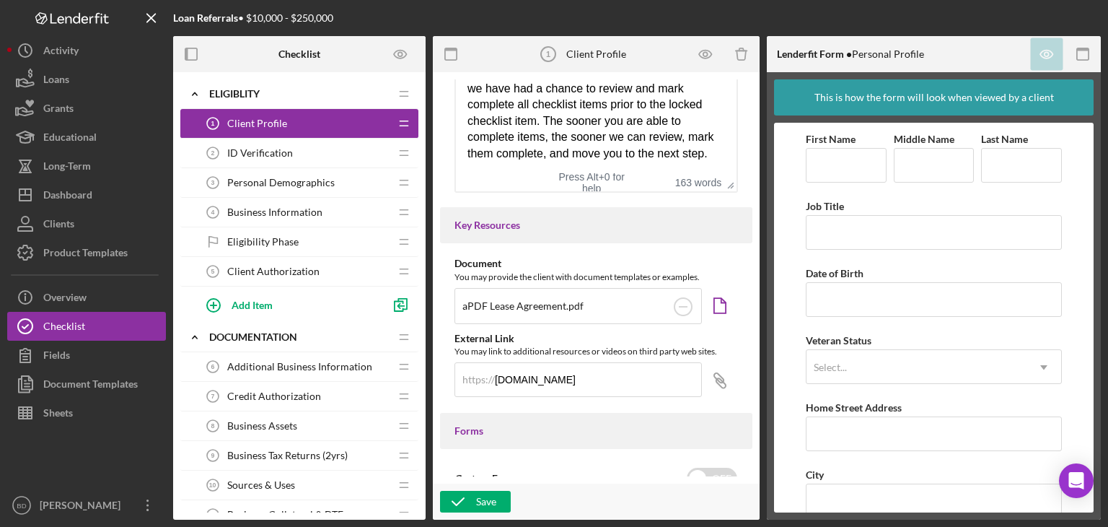
scroll to position [505, 0]
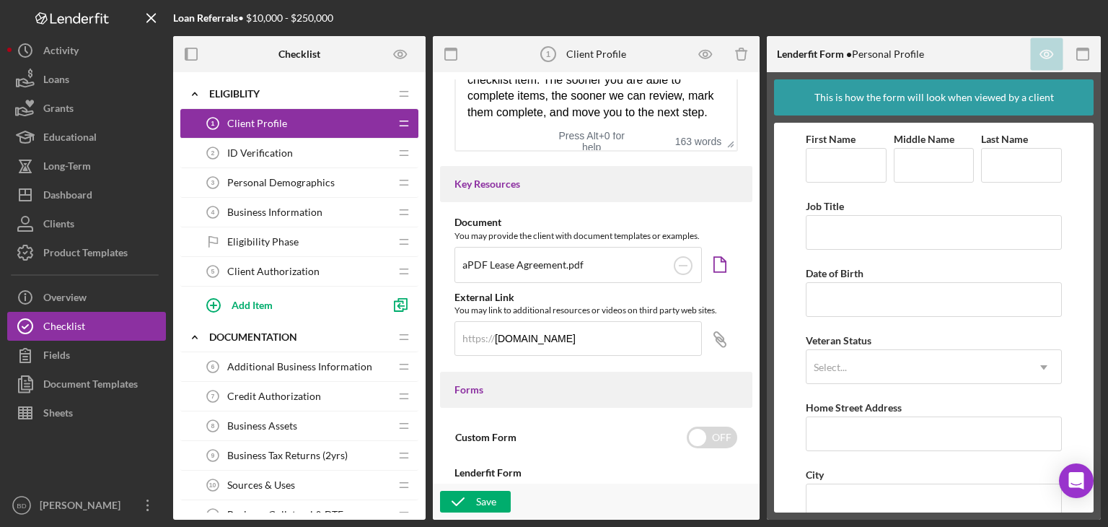
click at [571, 259] on div "aPDF Lease Agreement.pdf" at bounding box center [523, 264] width 121 height 23
click at [573, 264] on div "aPDF Lease Agreement.pdf" at bounding box center [523, 265] width 121 height 12
click at [680, 268] on circle at bounding box center [683, 265] width 17 height 17
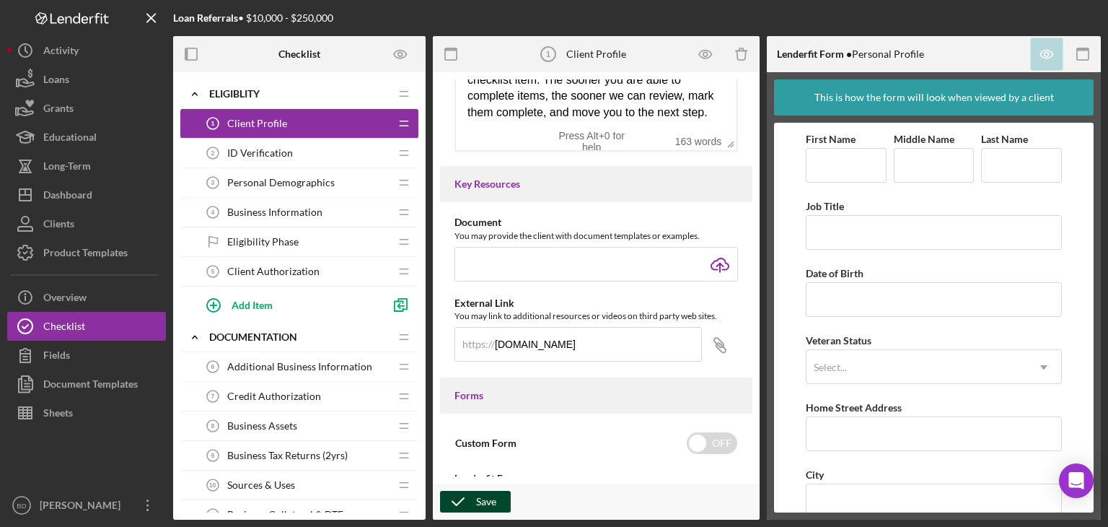
click at [479, 497] on div "Save" at bounding box center [486, 502] width 20 height 22
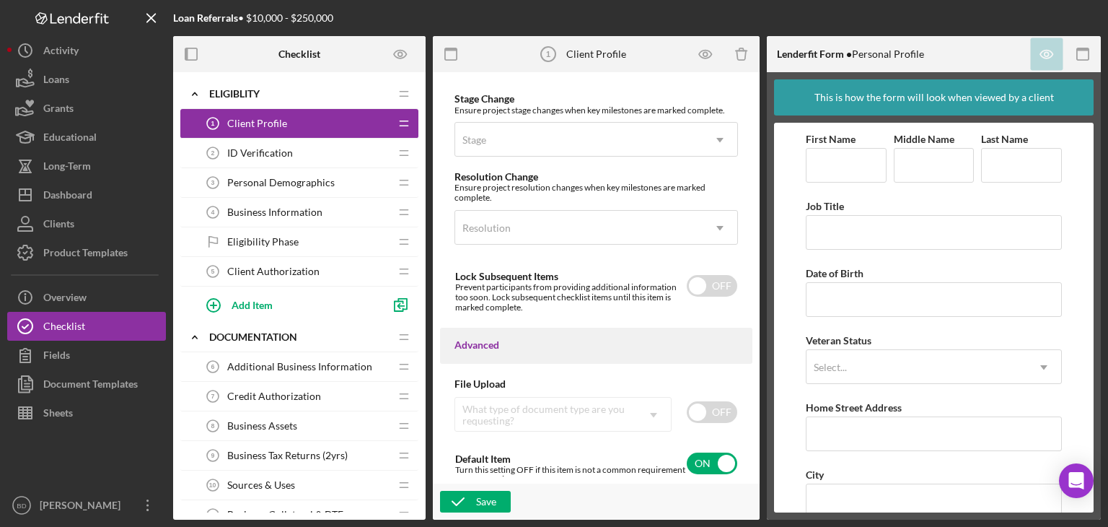
scroll to position [1211, 0]
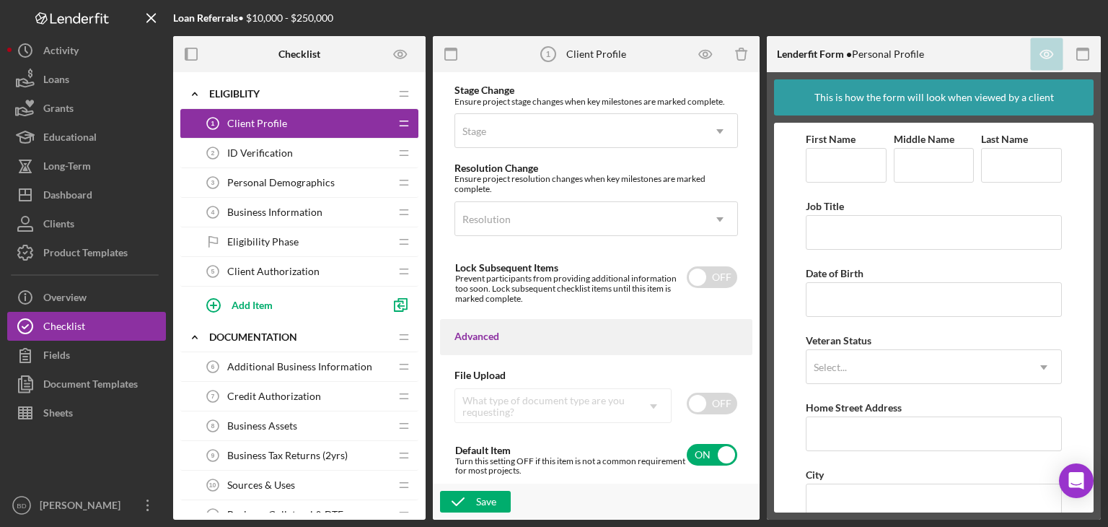
click at [240, 154] on span "ID Verification" at bounding box center [260, 153] width 66 height 12
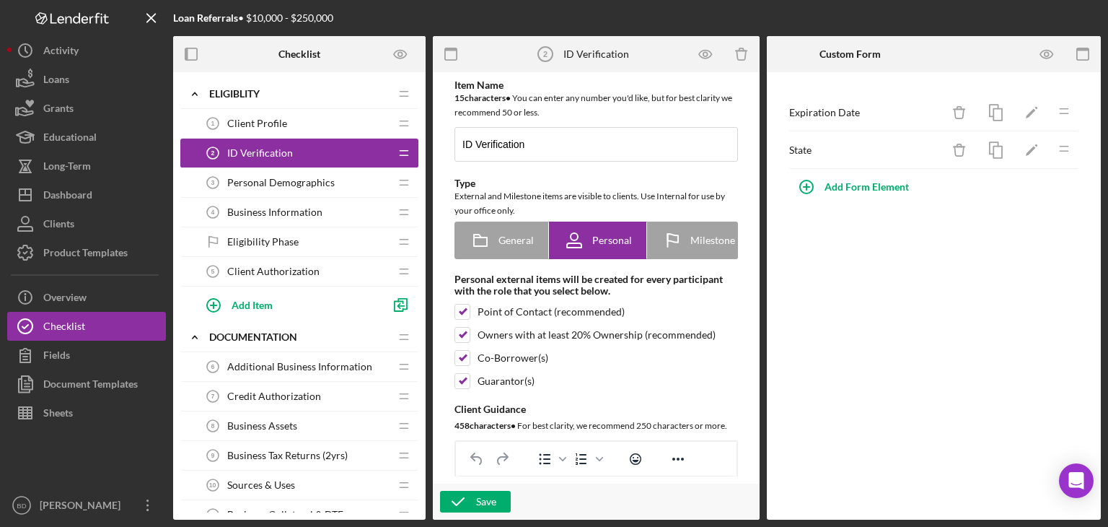
click at [248, 185] on span "Personal Demographics" at bounding box center [281, 183] width 108 height 12
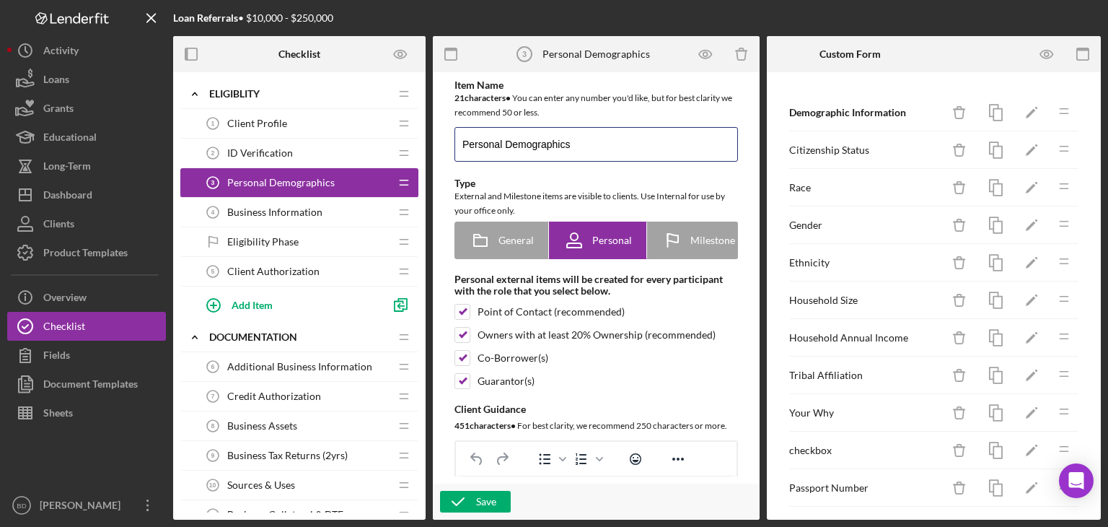
drag, startPoint x: 505, startPoint y: 146, endPoint x: 407, endPoint y: 146, distance: 98.1
click at [407, 146] on div "Checklist Icon/Expander Eligiblity Icon/Edit Icon/Drag Client Profile 1 Client …" at bounding box center [637, 277] width 928 height 483
type input "Client Demographics"
click at [471, 494] on icon "button" at bounding box center [458, 501] width 36 height 36
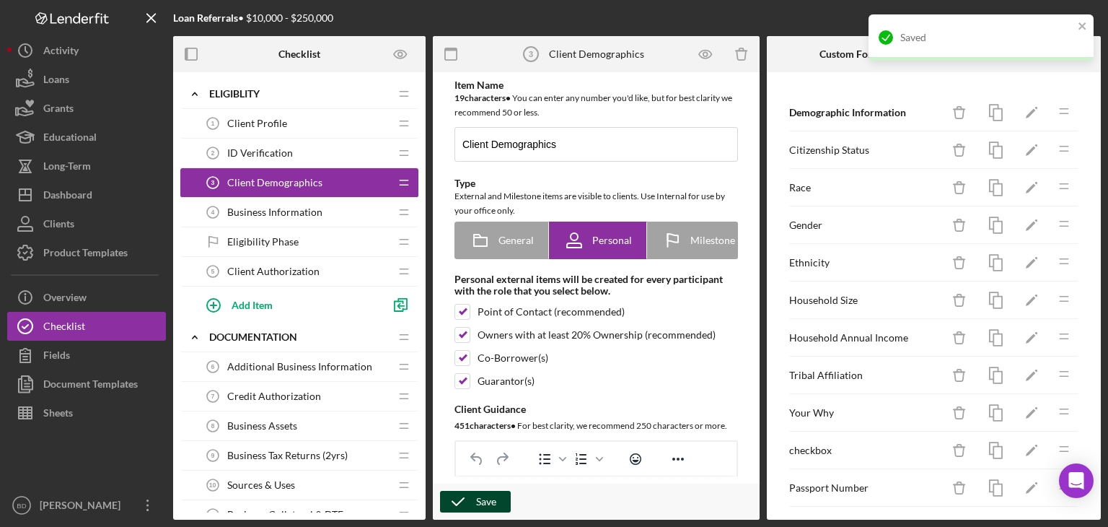
click at [255, 211] on span "Business Information" at bounding box center [274, 212] width 95 height 12
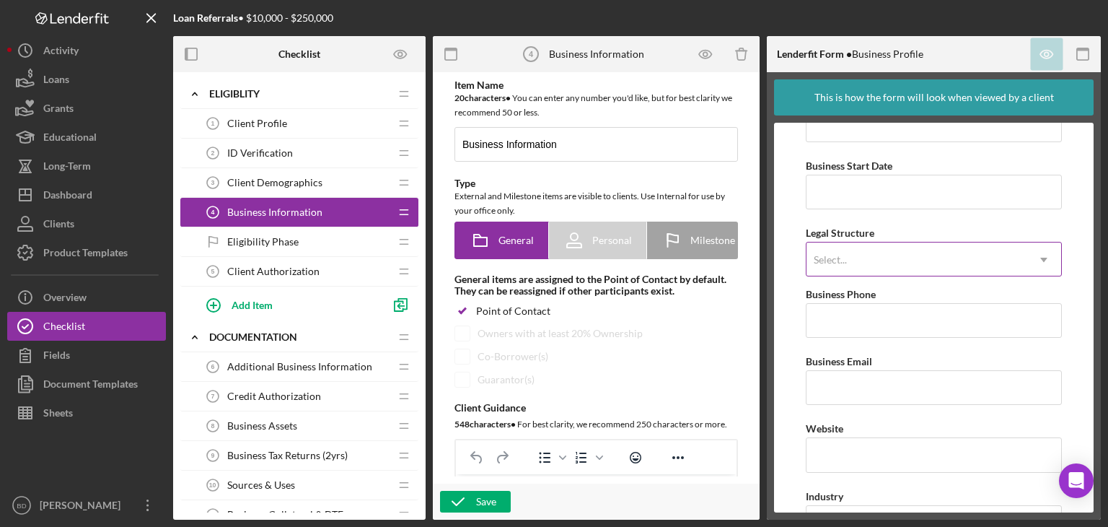
scroll to position [216, 0]
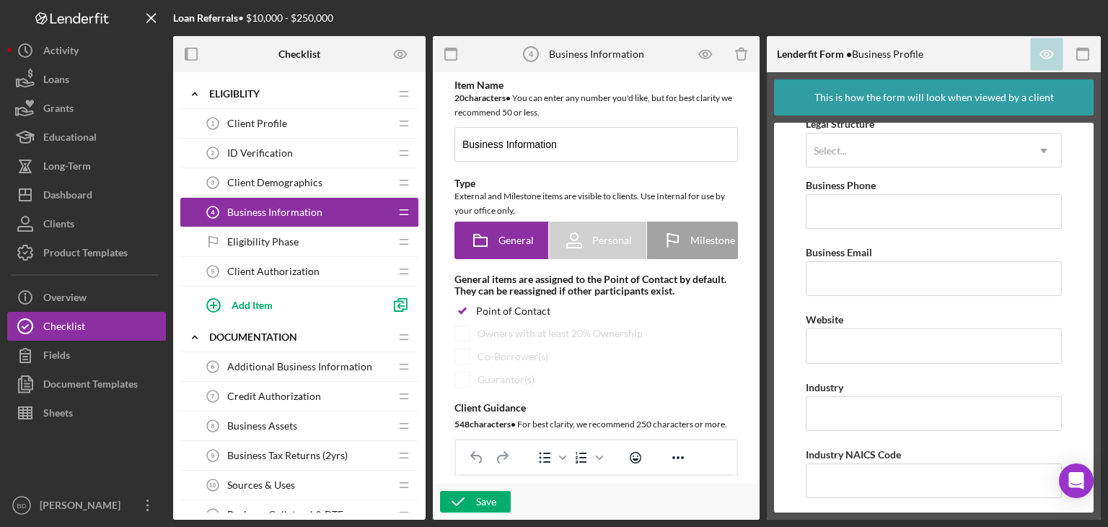
click at [306, 243] on div "Eligibility Phase Eligibility Phase" at bounding box center [293, 241] width 191 height 29
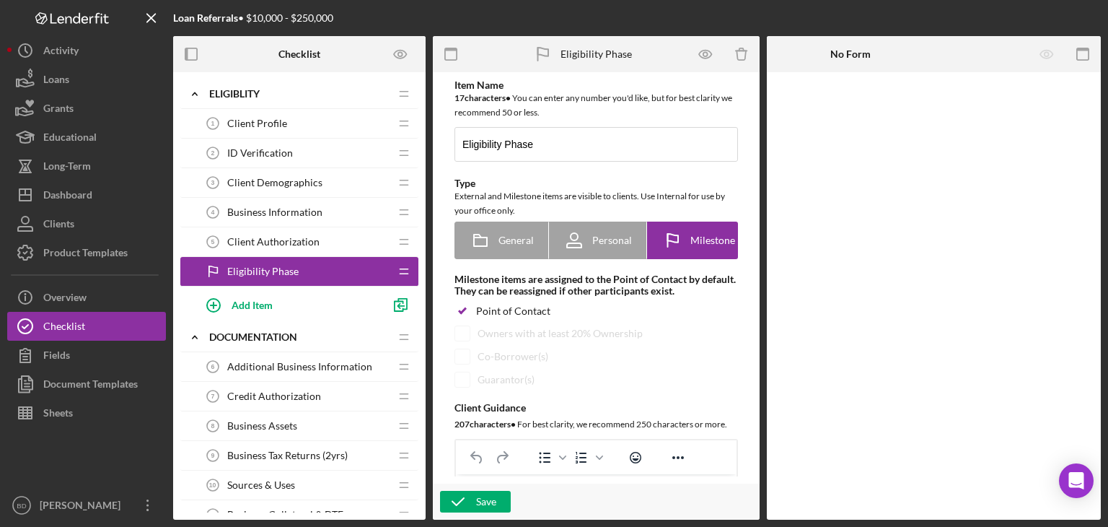
click at [349, 361] on span "Additional Business Information" at bounding box center [299, 367] width 145 height 12
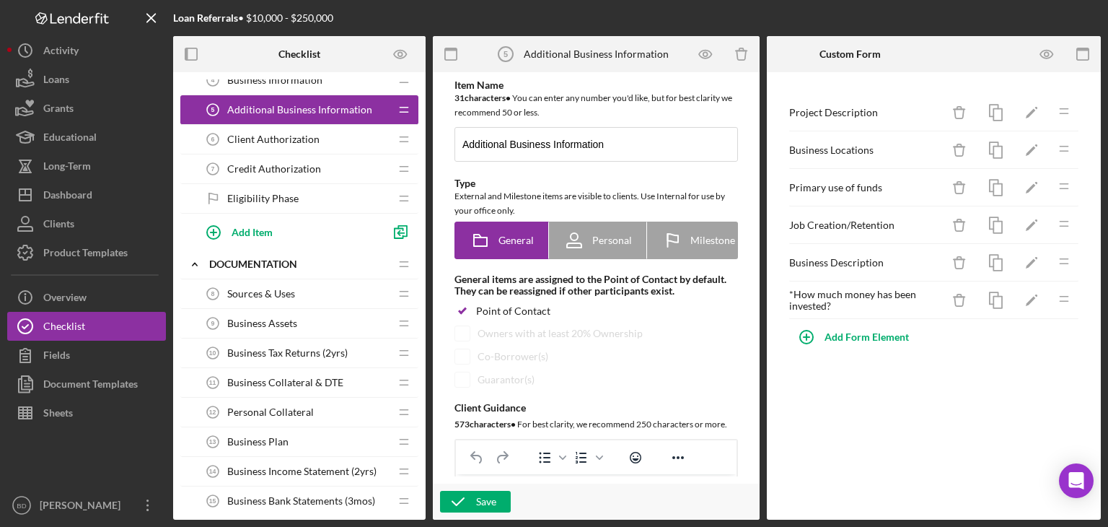
scroll to position [144, 0]
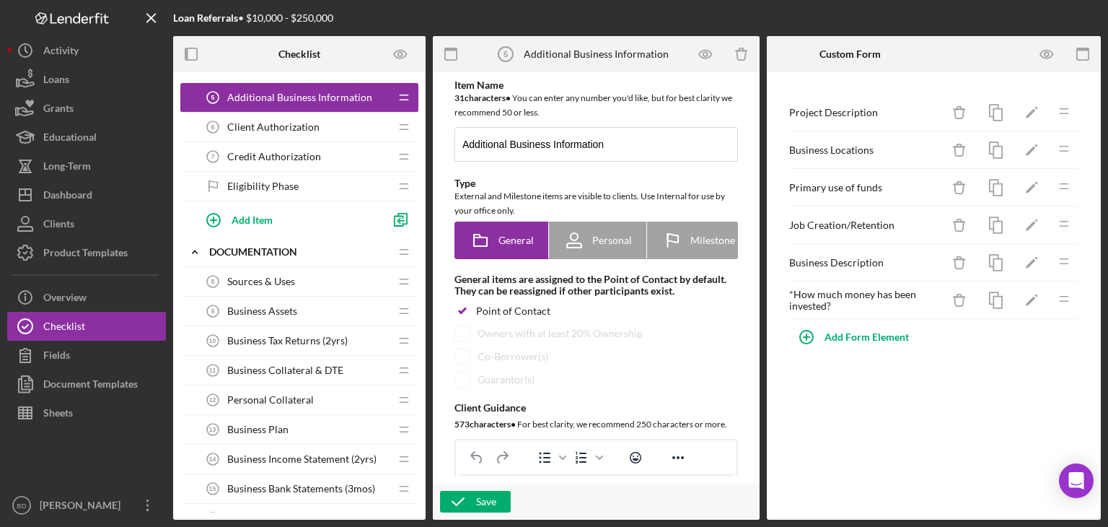
click at [299, 308] on div "Business Assets 9 Business Assets" at bounding box center [293, 311] width 191 height 29
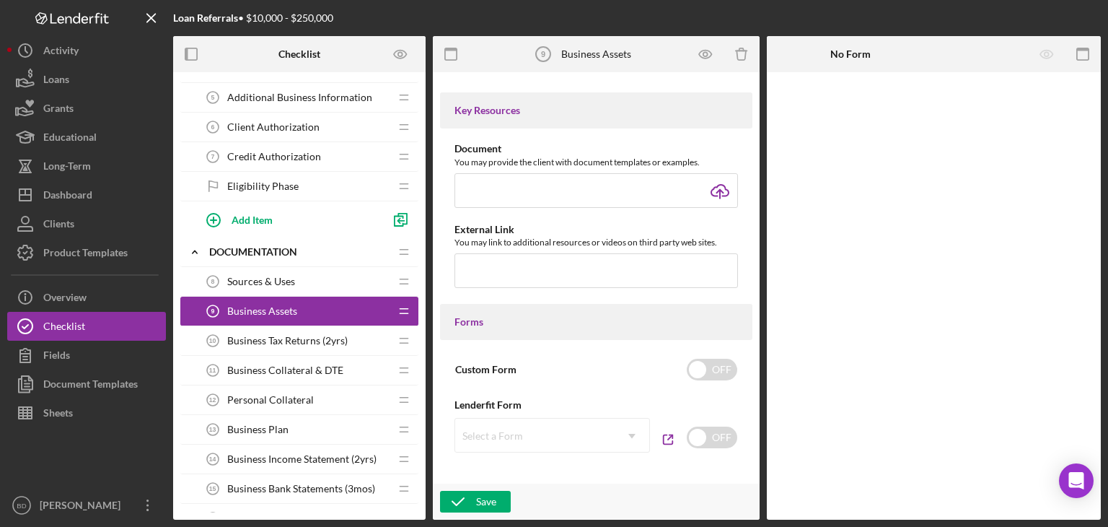
scroll to position [649, 0]
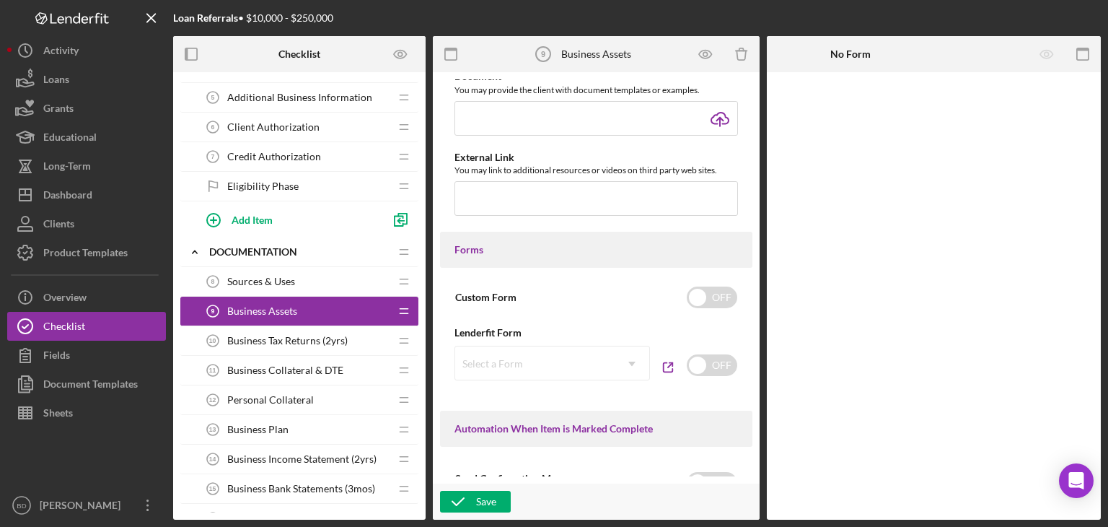
click at [318, 341] on span "Business Tax Returns (2yrs)" at bounding box center [287, 341] width 121 height 12
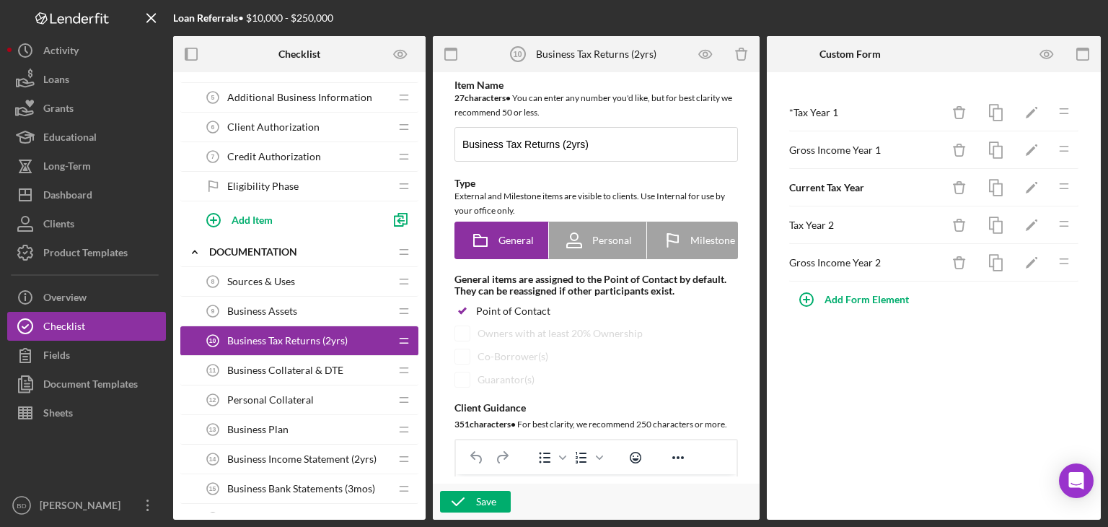
click at [281, 369] on span "Business Collateral & DTE" at bounding box center [285, 370] width 116 height 12
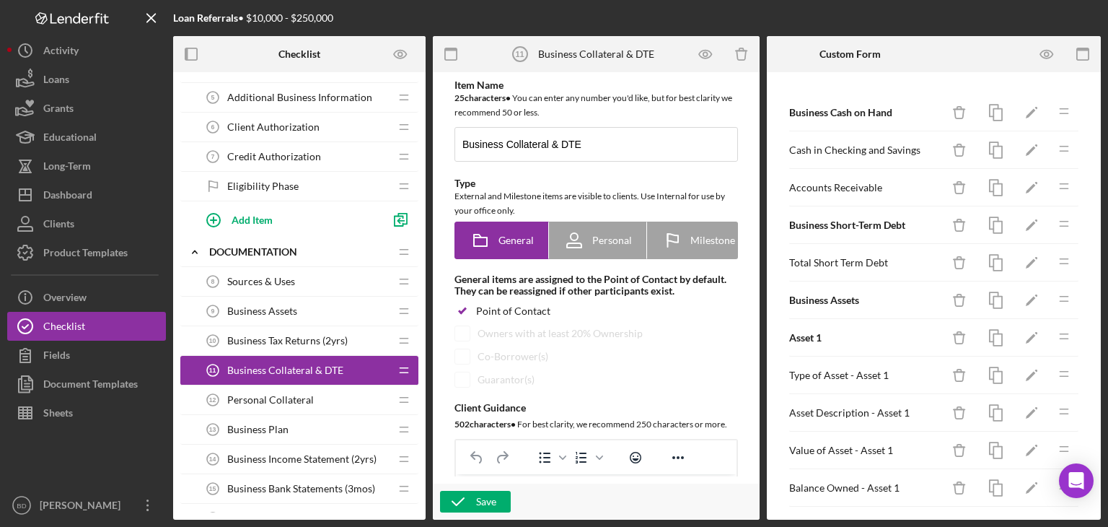
click at [280, 396] on span "Personal Collateral" at bounding box center [270, 400] width 87 height 12
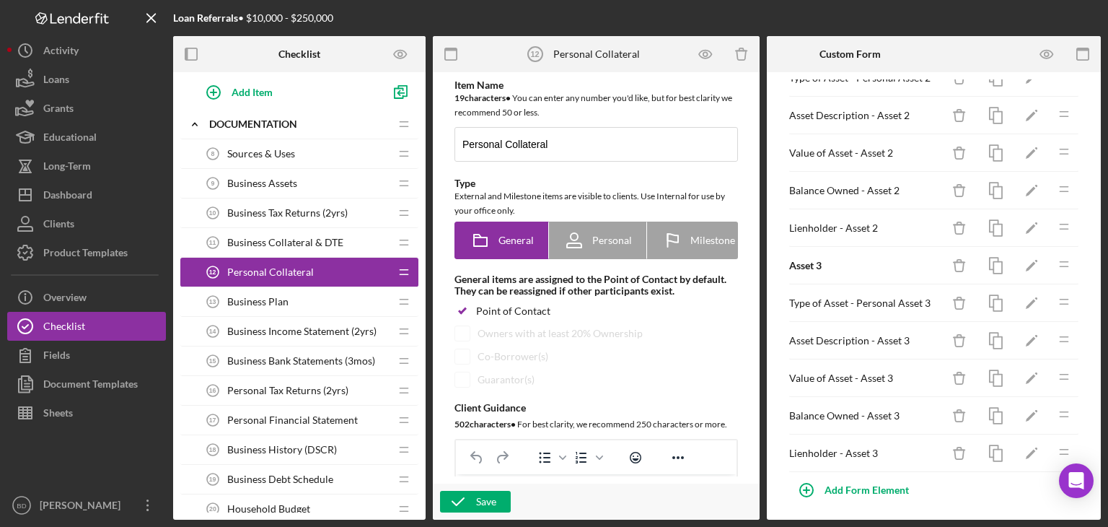
scroll to position [289, 0]
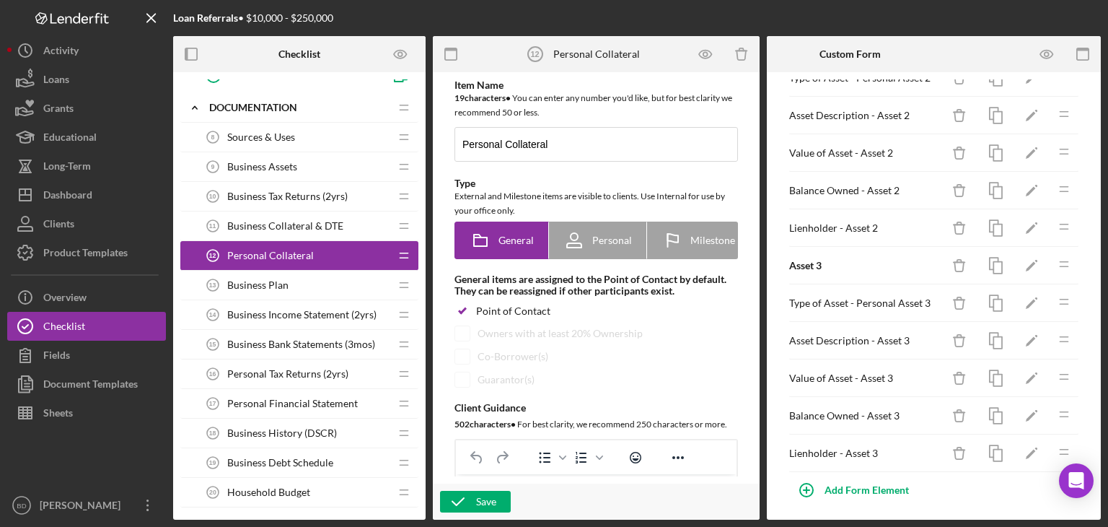
click at [277, 281] on span "Business Plan" at bounding box center [257, 285] width 61 height 12
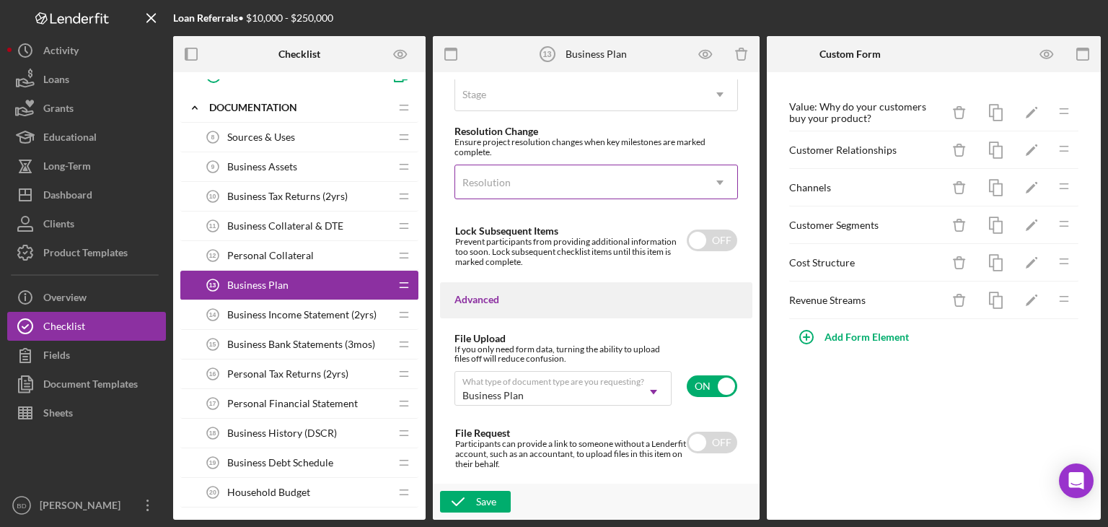
scroll to position [1297, 0]
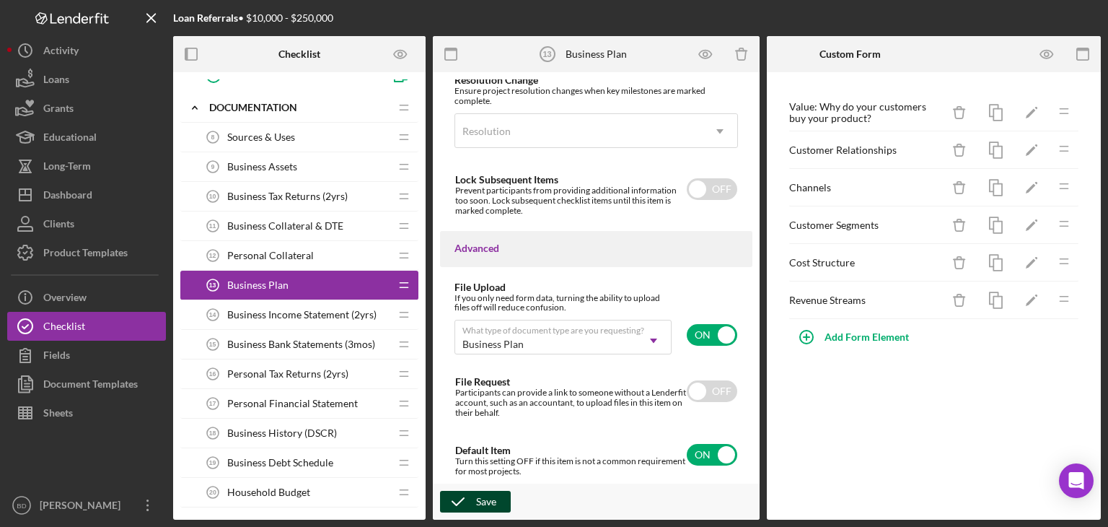
click at [488, 491] on div "Save" at bounding box center [486, 502] width 20 height 22
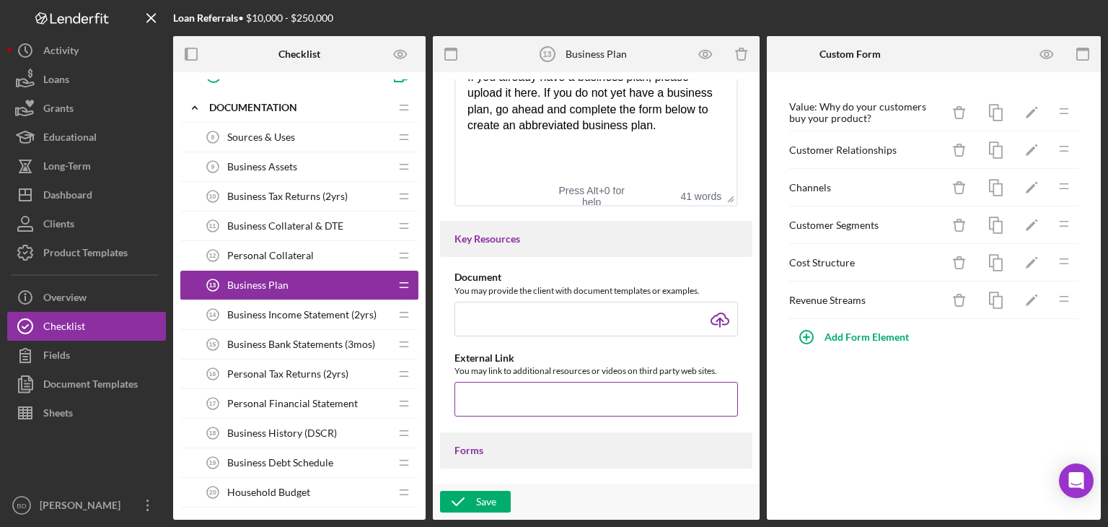
scroll to position [431, 0]
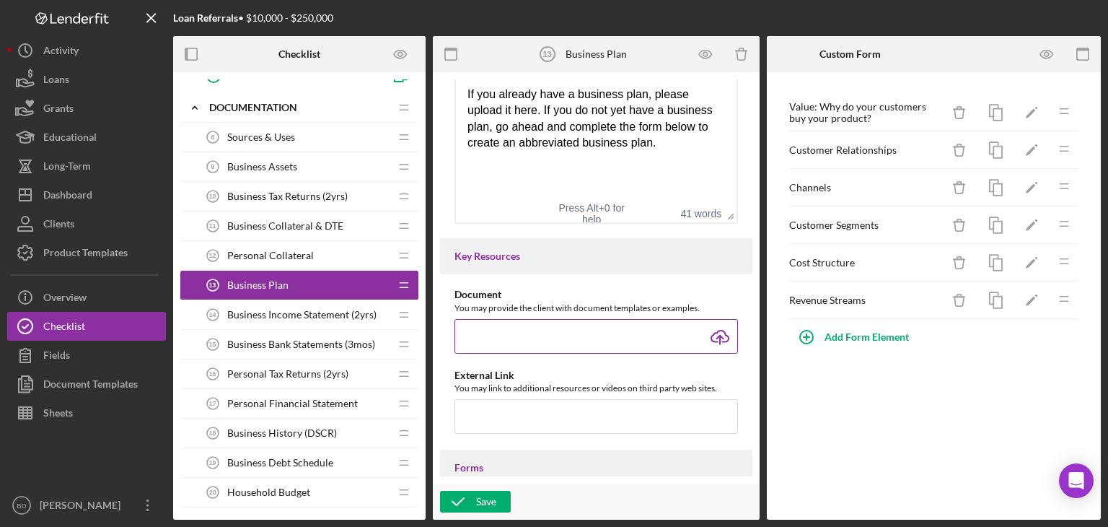
click at [713, 340] on input "file" at bounding box center [597, 336] width 284 height 35
type input "C:\fakepath\Business_Plan_BlankTemplate_.docx"
click at [856, 465] on div "Value: Why do your customers buy your product? Icon/Delete Icon/Edit Icon/Drag …" at bounding box center [934, 295] width 334 height 447
click at [490, 506] on div "Save" at bounding box center [486, 502] width 20 height 22
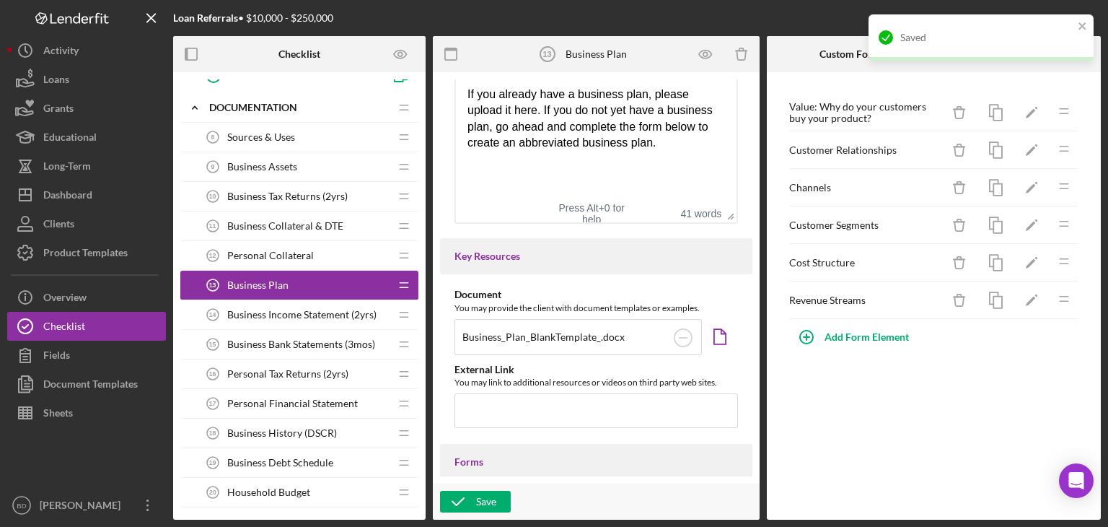
click at [240, 310] on span "Business Income Statement (2yrs)" at bounding box center [301, 315] width 149 height 12
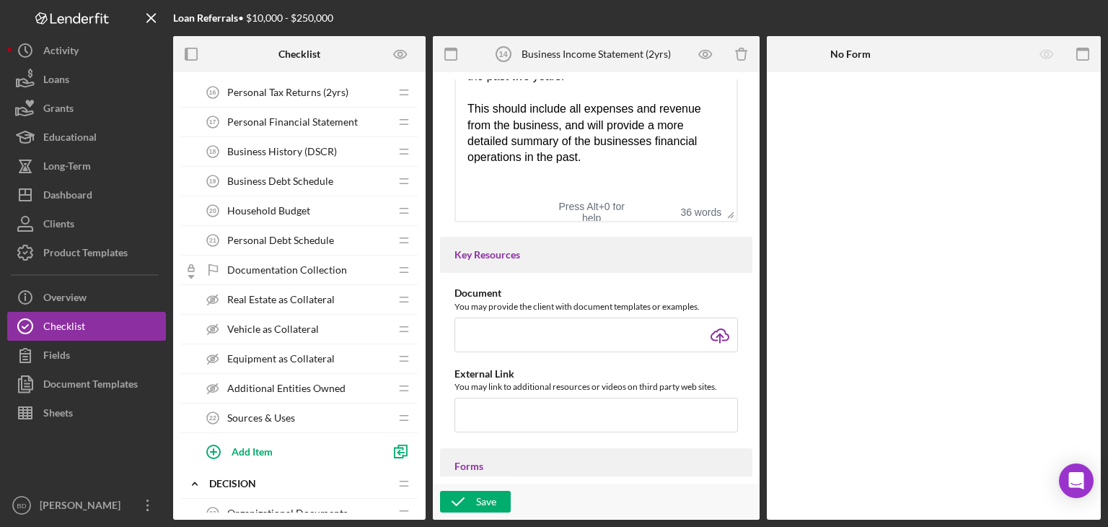
scroll to position [577, 0]
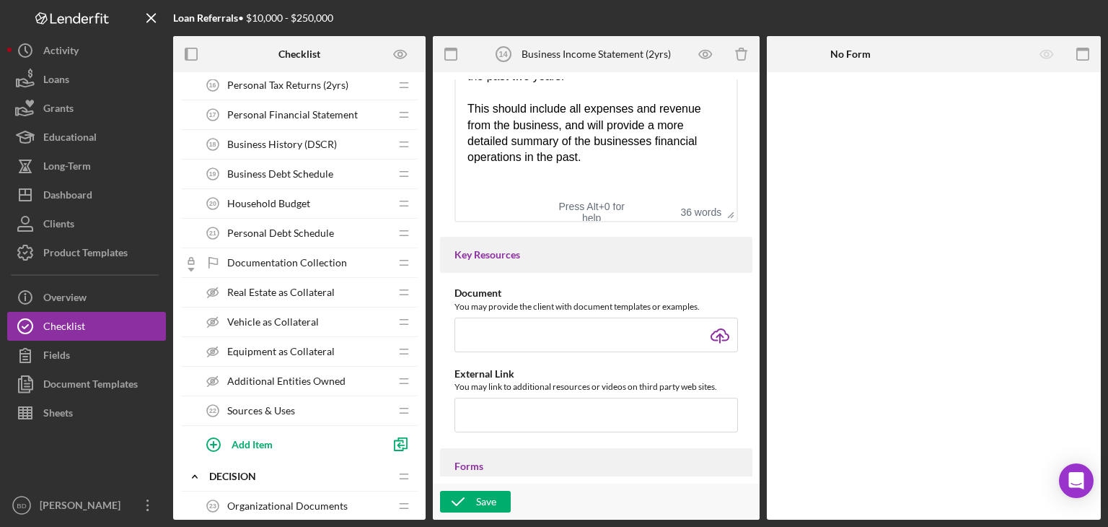
click at [252, 257] on span "Documentation Collection" at bounding box center [287, 263] width 120 height 12
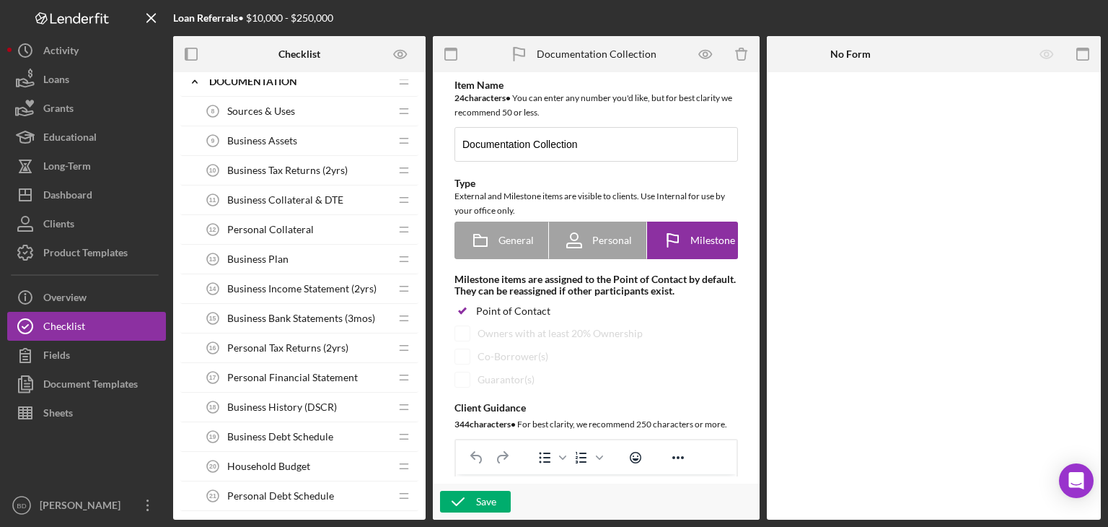
scroll to position [289, 0]
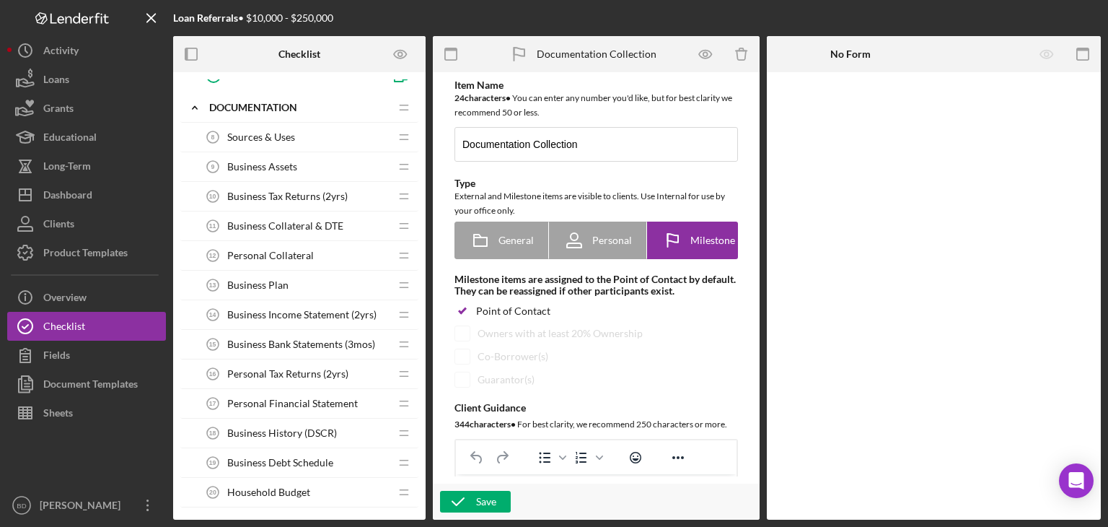
click at [318, 139] on div "Sources & Uses 8 Sources & Uses" at bounding box center [293, 137] width 191 height 29
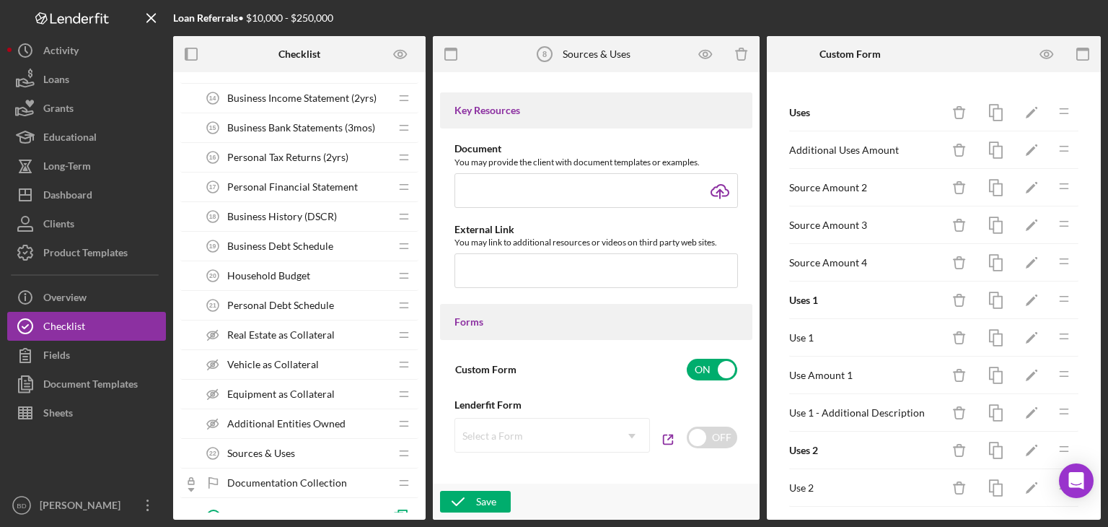
scroll to position [649, 0]
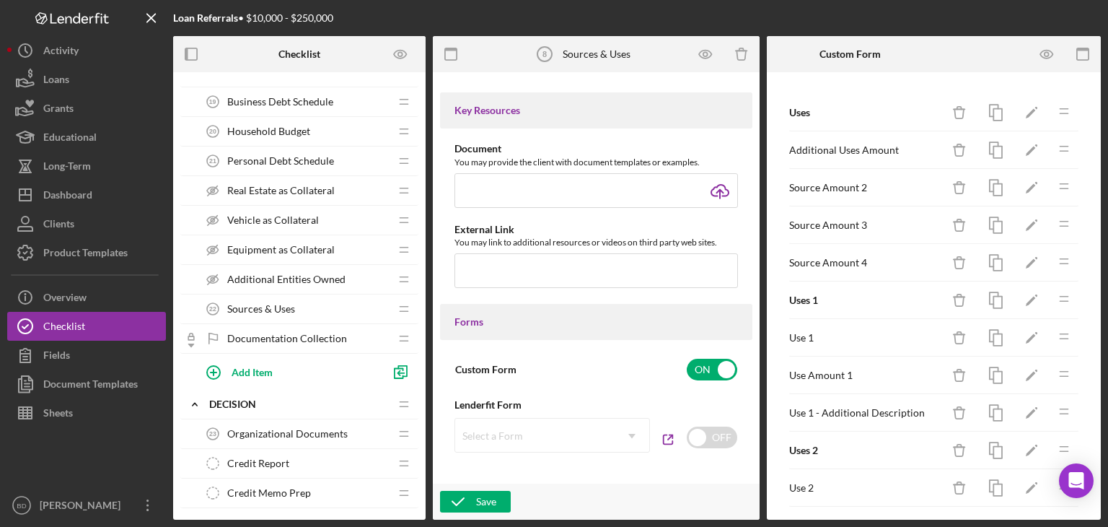
click at [286, 304] on span "Sources & Uses" at bounding box center [261, 309] width 68 height 12
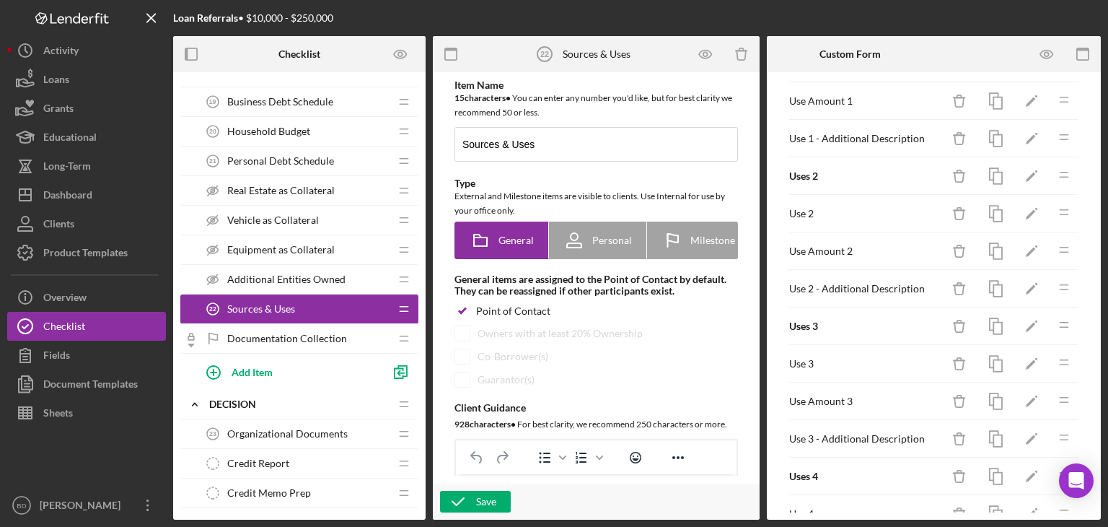
scroll to position [289, 0]
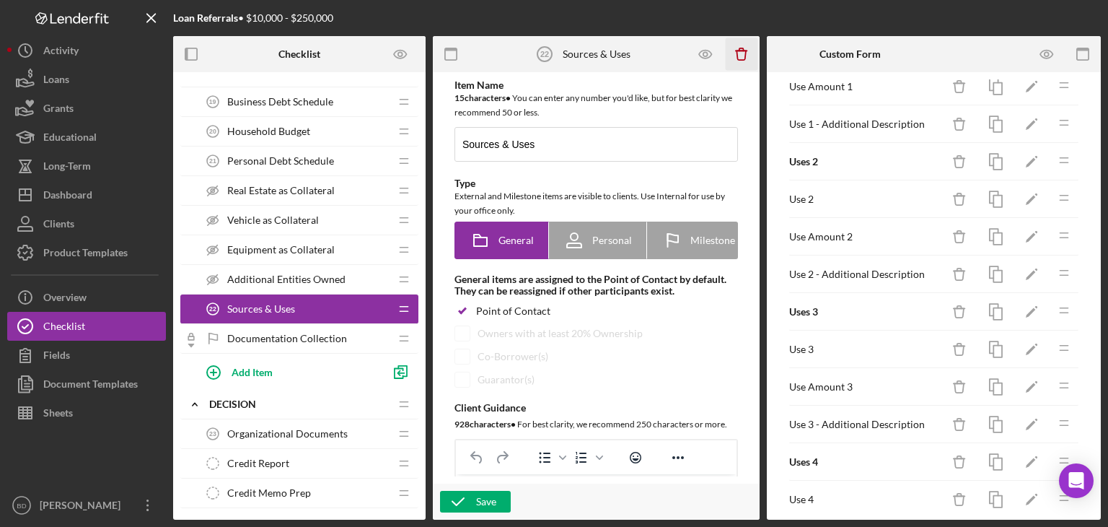
click at [735, 56] on icon "Icon/Delete" at bounding box center [742, 54] width 32 height 32
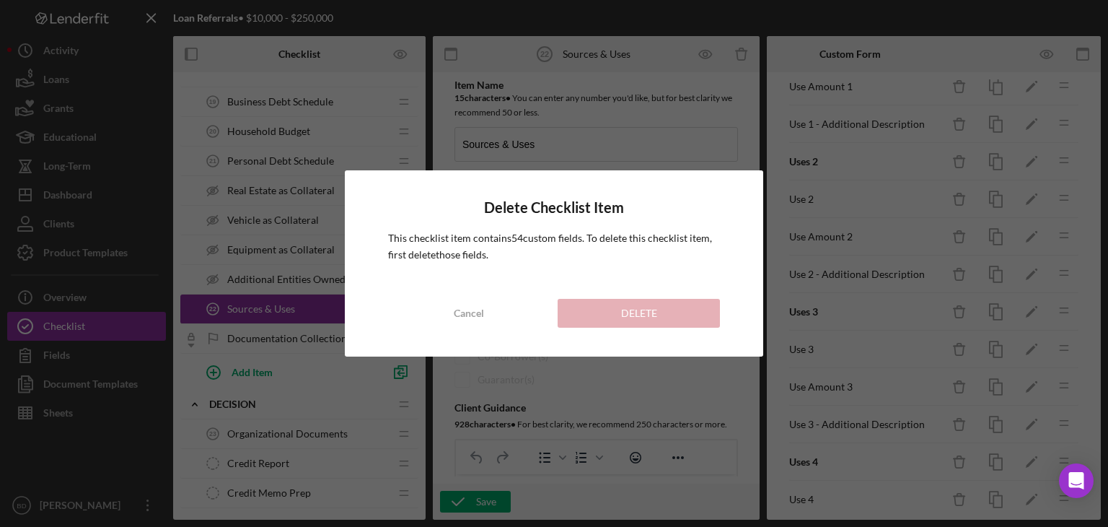
click at [684, 149] on div "Delete Checklist Item This checklist item contains 54 custom field s . To delet…" at bounding box center [554, 263] width 1108 height 527
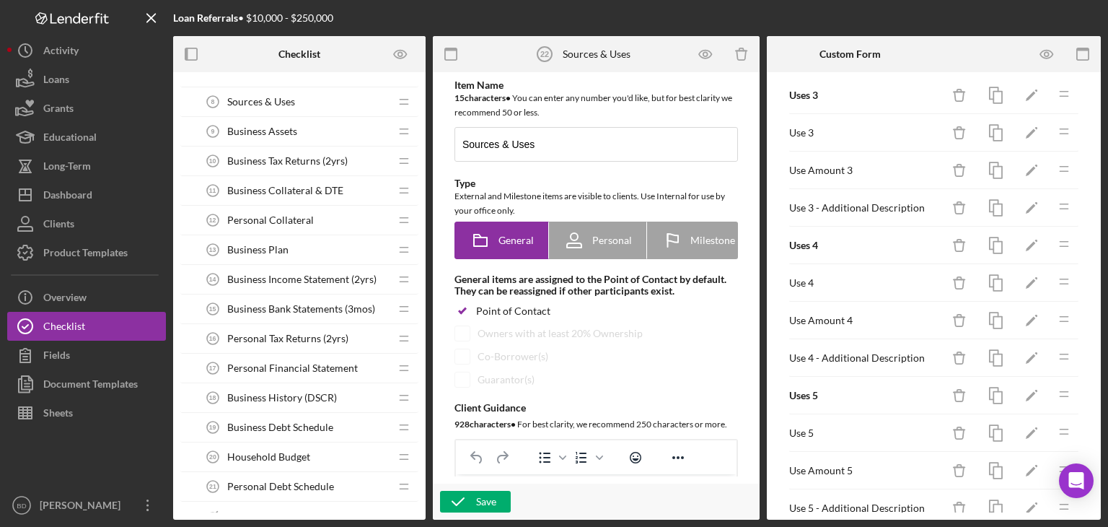
scroll to position [216, 0]
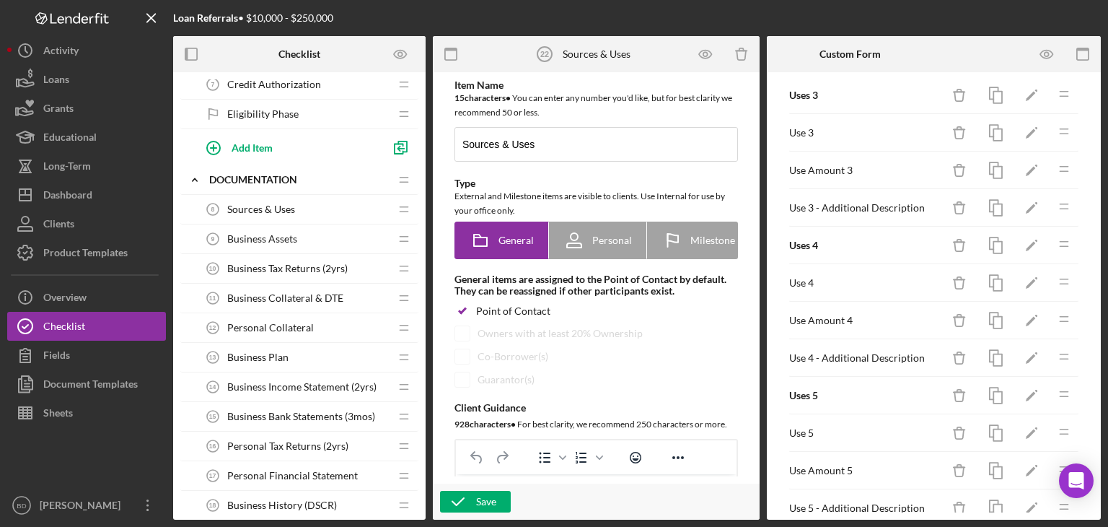
click at [281, 209] on span "Sources & Uses" at bounding box center [261, 209] width 68 height 12
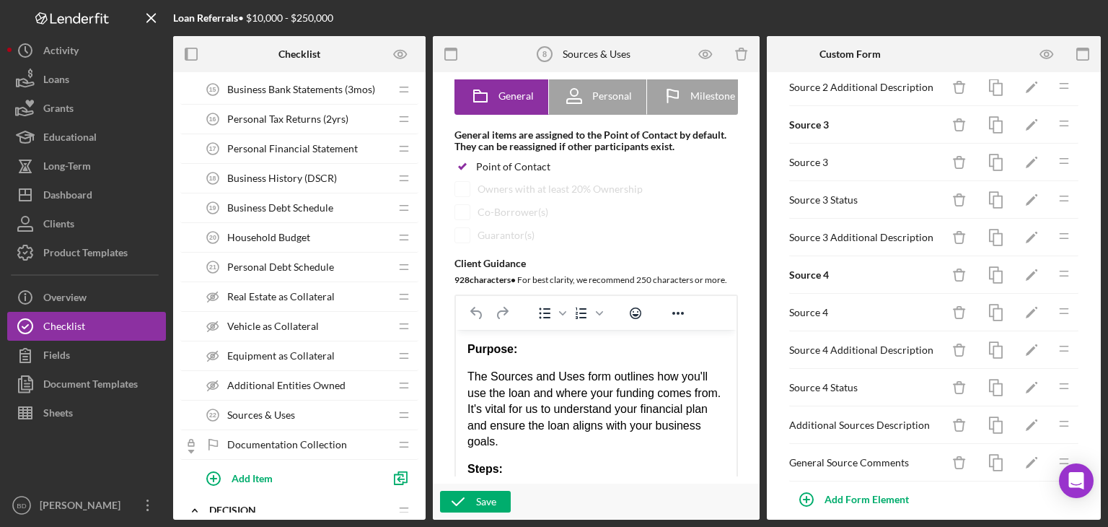
scroll to position [577, 0]
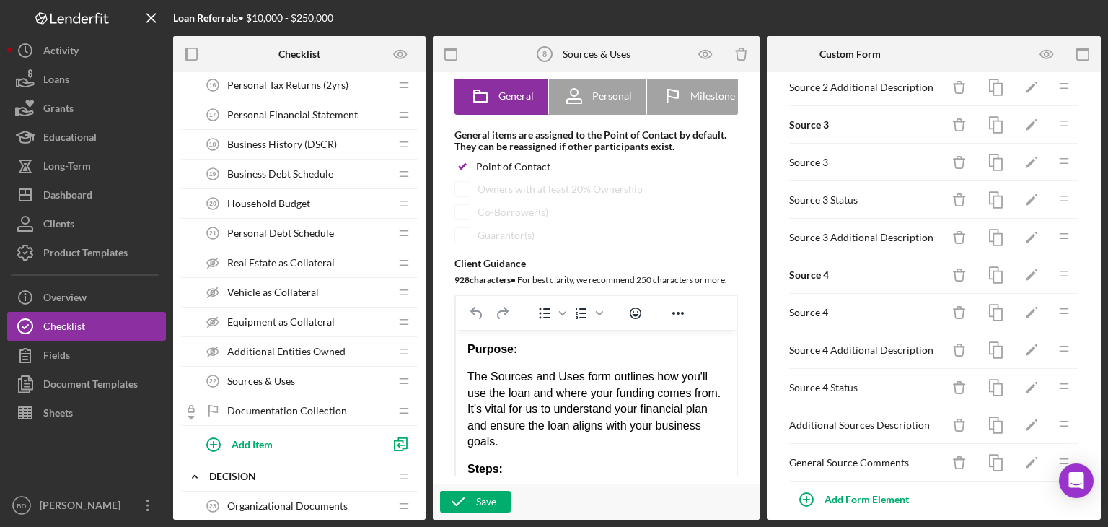
click at [275, 380] on span "Sources & Uses" at bounding box center [261, 381] width 68 height 12
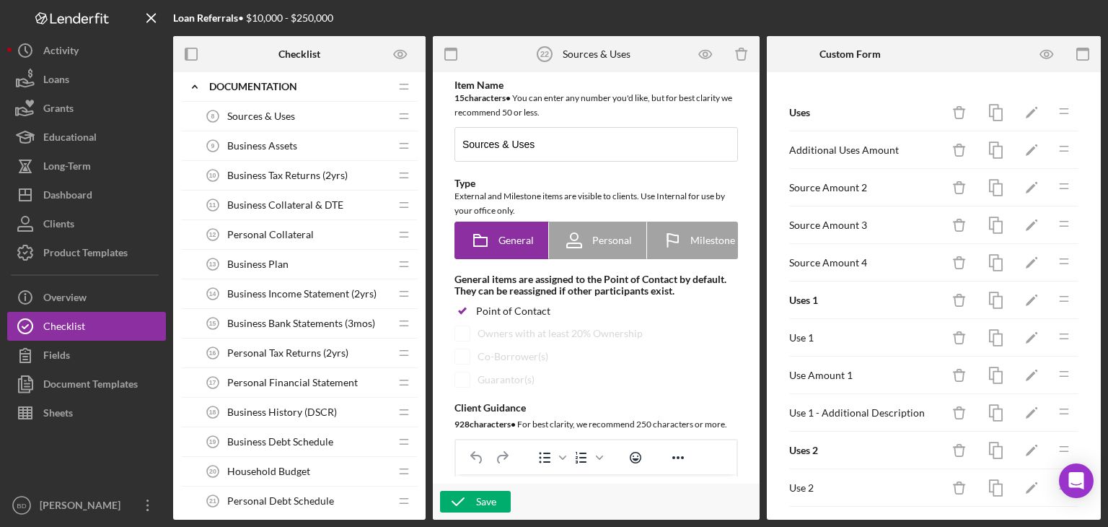
scroll to position [289, 0]
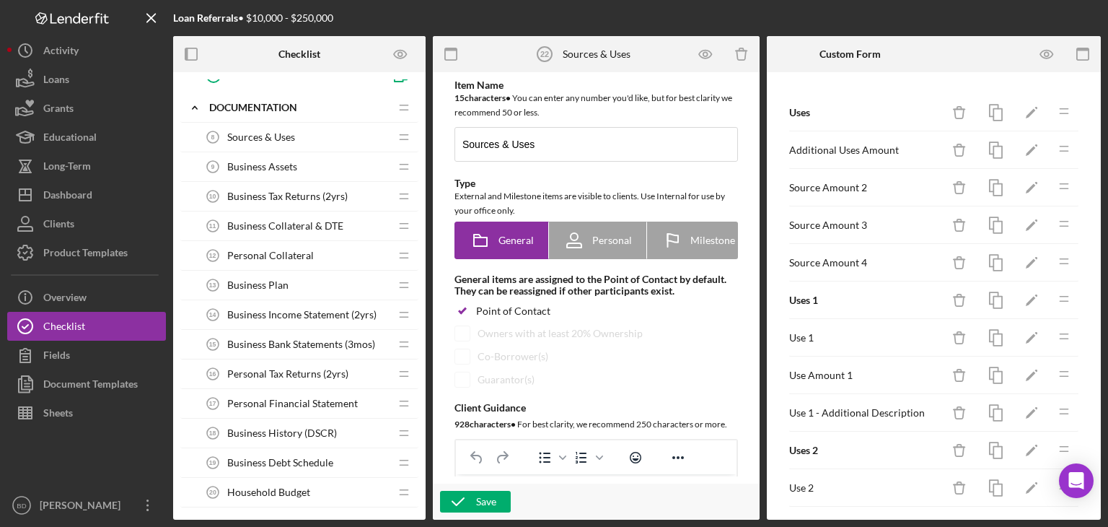
click at [292, 131] on span "Sources & Uses" at bounding box center [261, 137] width 68 height 12
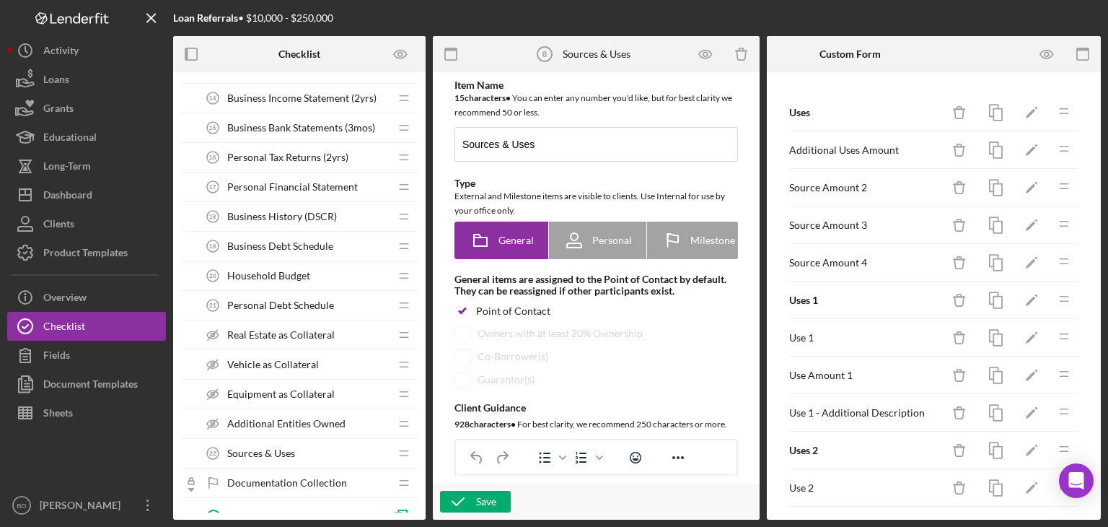
click at [263, 447] on span "Sources & Uses" at bounding box center [261, 453] width 68 height 12
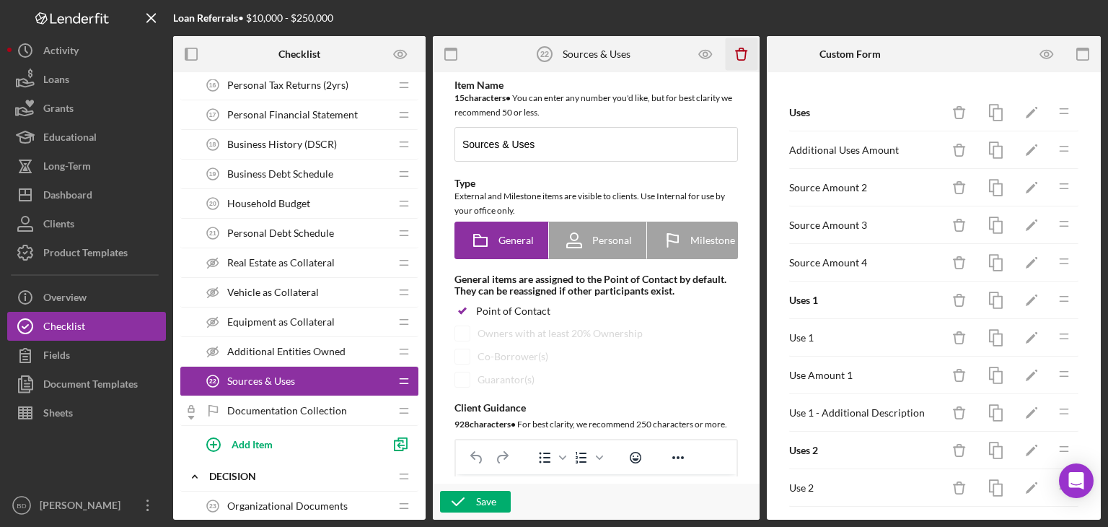
click at [739, 50] on g "button" at bounding box center [741, 54] width 11 height 12
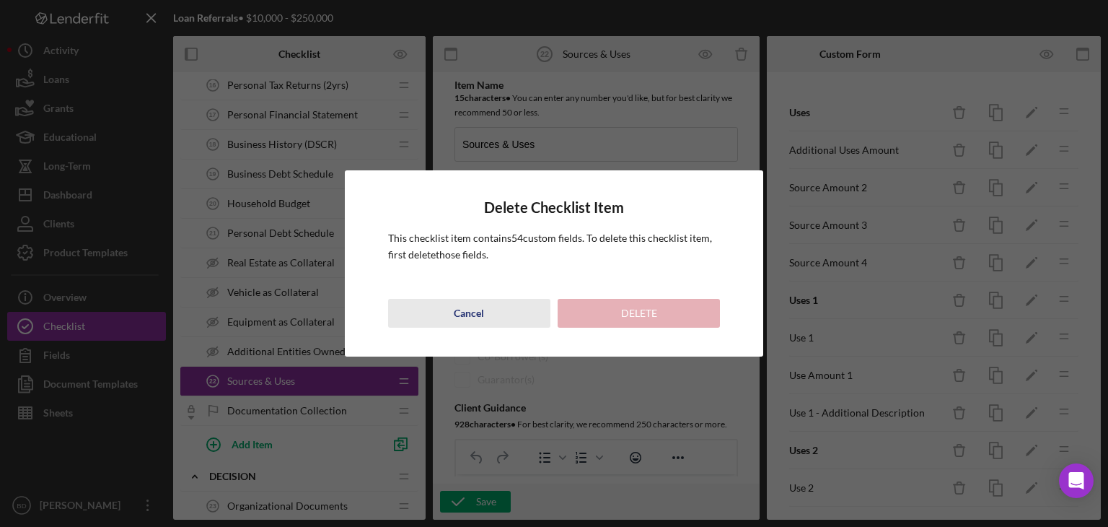
click at [498, 307] on button "Cancel" at bounding box center [469, 313] width 162 height 29
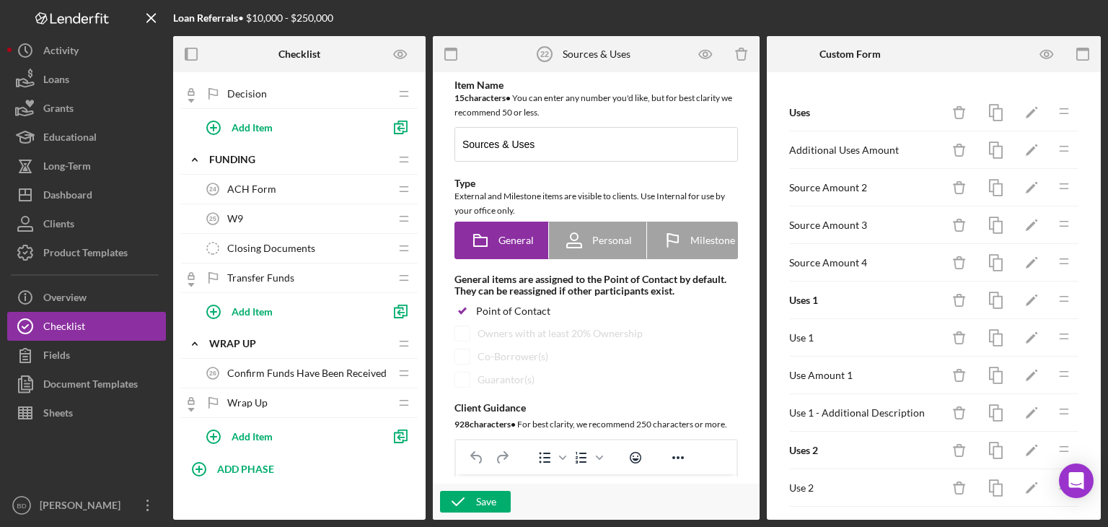
scroll to position [1035, 0]
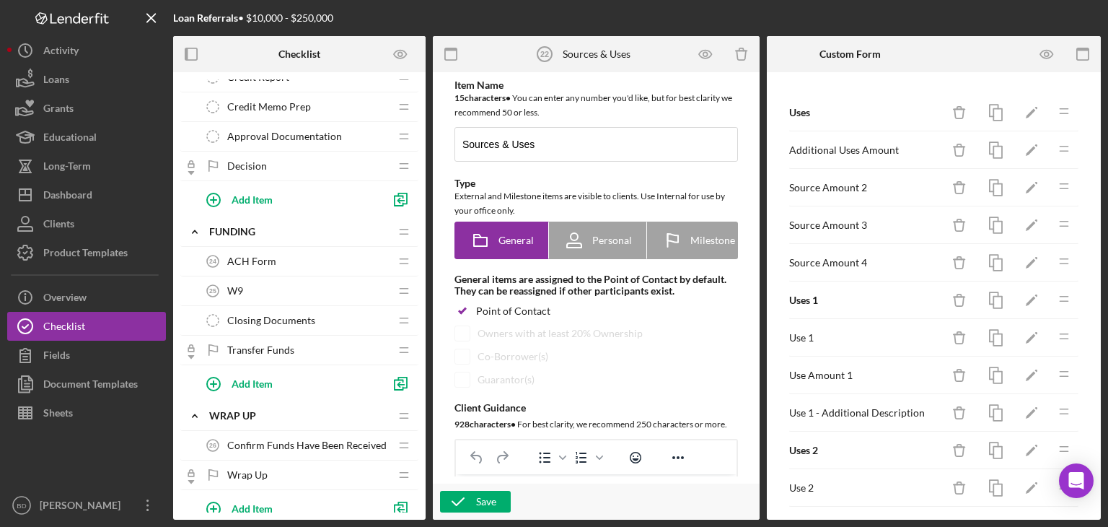
click at [284, 315] on span "Closing Documents" at bounding box center [271, 321] width 88 height 12
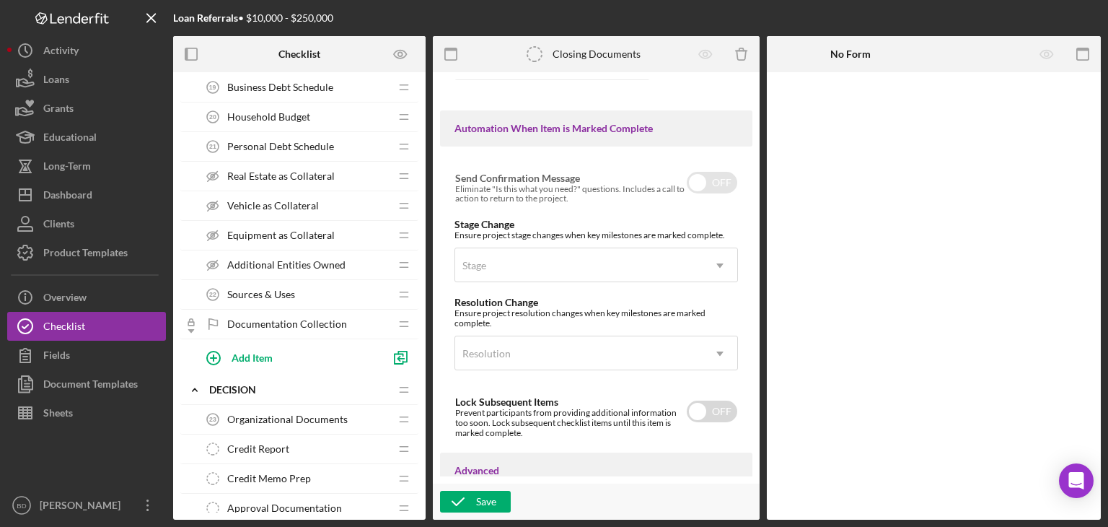
scroll to position [675, 0]
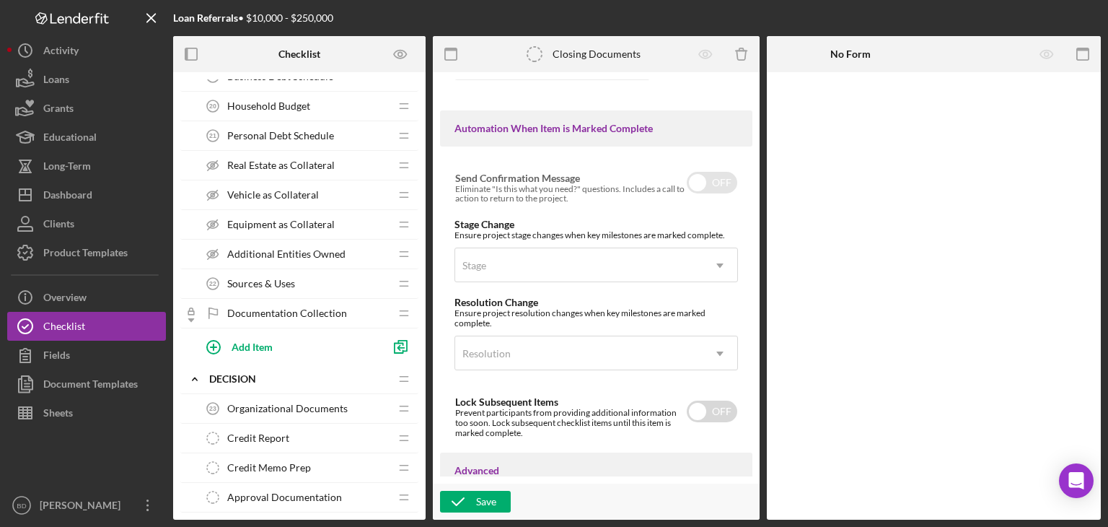
click at [247, 252] on span "Additional Entities Owned" at bounding box center [286, 254] width 118 height 12
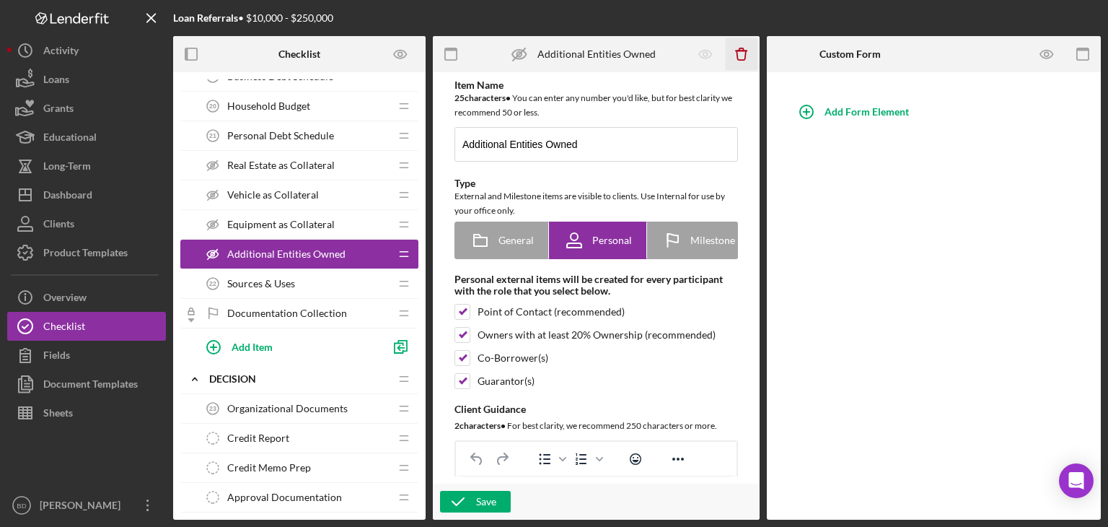
click at [737, 50] on icon "Icon/Delete" at bounding box center [742, 54] width 32 height 32
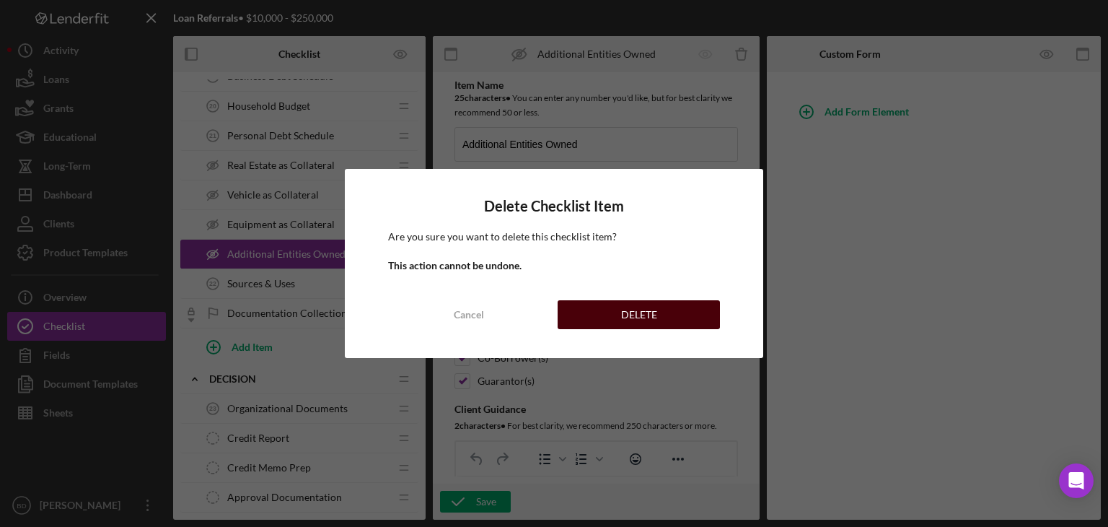
click at [634, 310] on div "DELETE" at bounding box center [639, 314] width 36 height 29
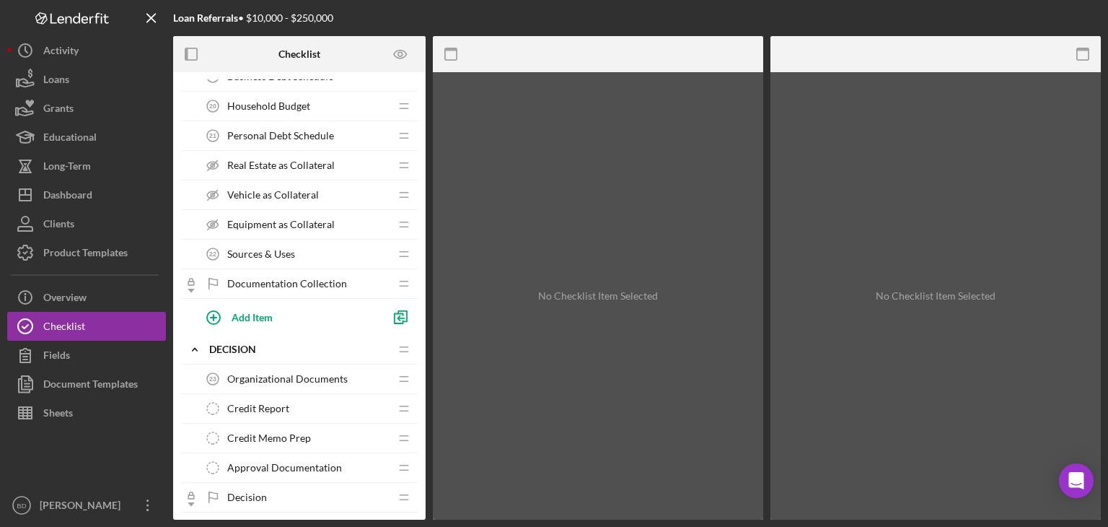
click at [315, 223] on span "Equipment as Collateral" at bounding box center [281, 225] width 108 height 12
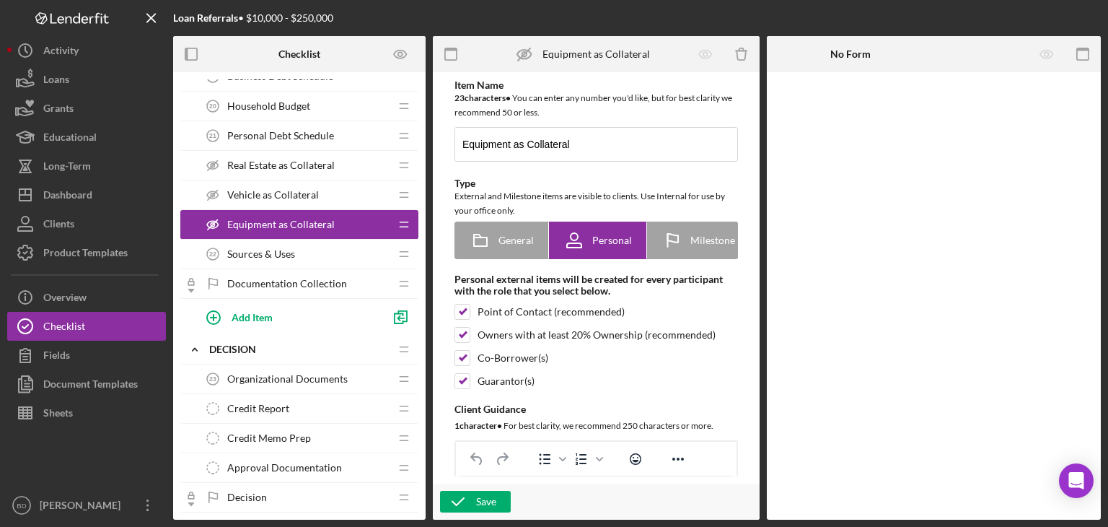
click at [309, 130] on span "Personal Debt Schedule" at bounding box center [280, 136] width 107 height 12
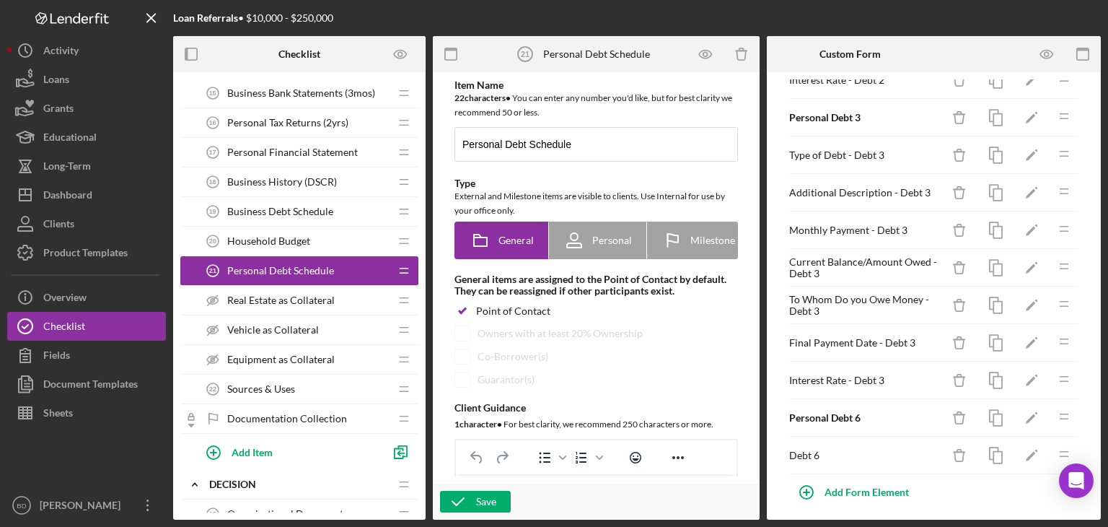
scroll to position [530, 0]
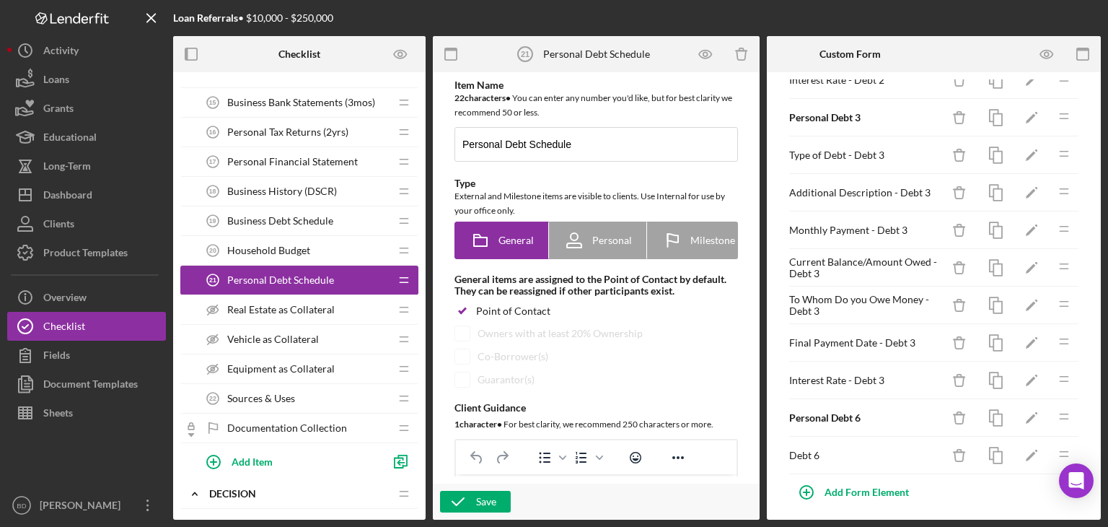
click at [273, 245] on span "Household Budget" at bounding box center [268, 251] width 83 height 12
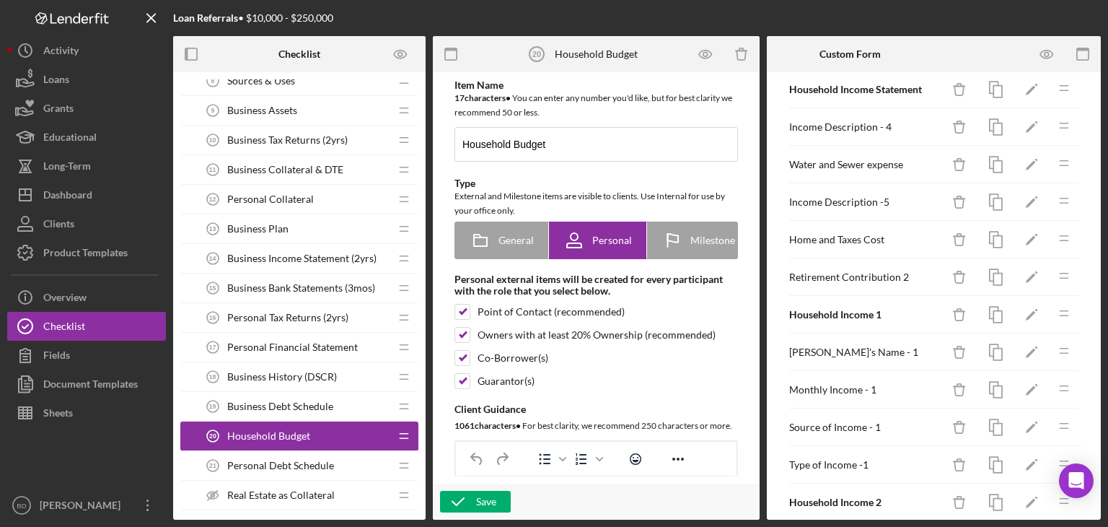
scroll to position [314, 0]
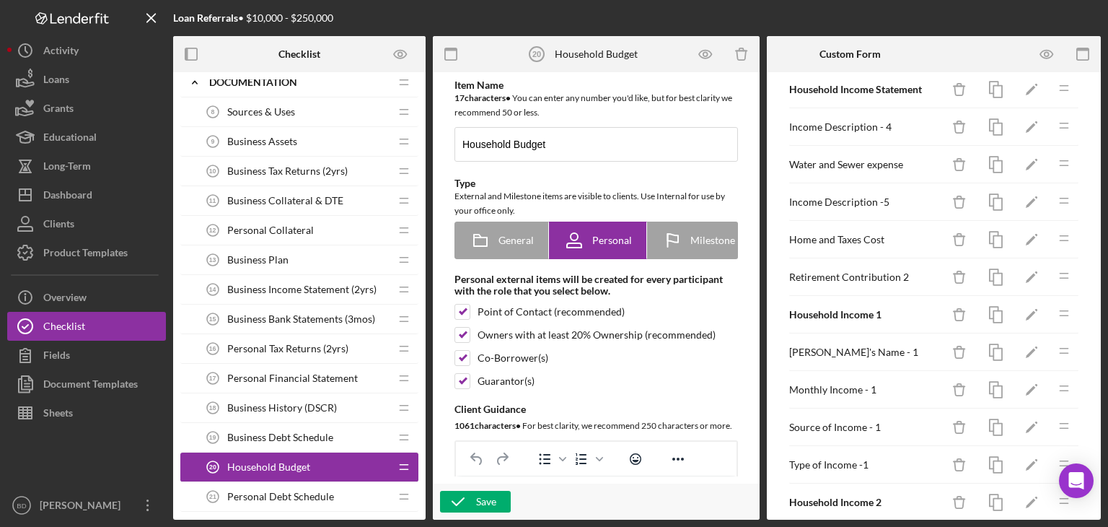
click at [276, 140] on span "Business Assets" at bounding box center [262, 142] width 70 height 12
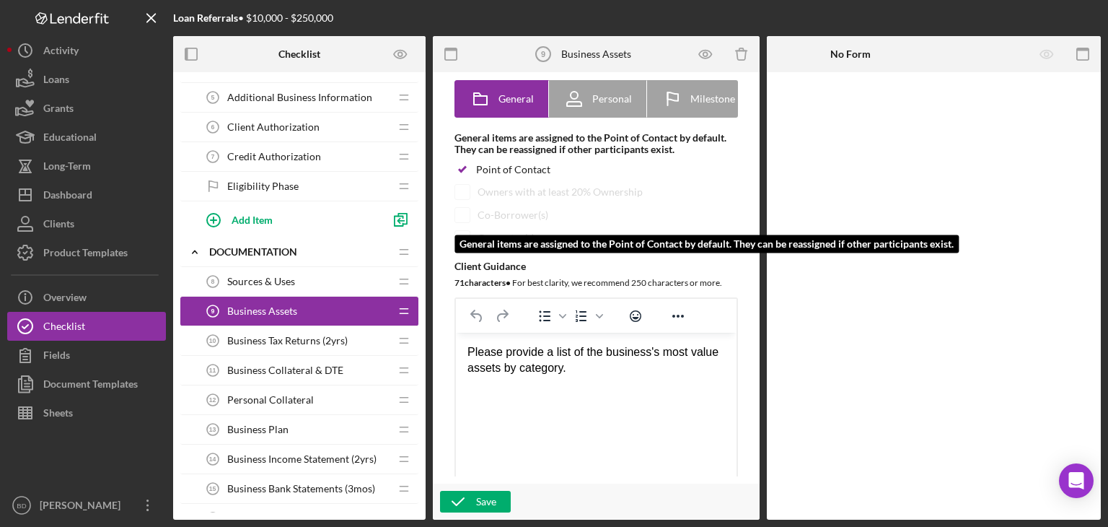
scroll to position [144, 0]
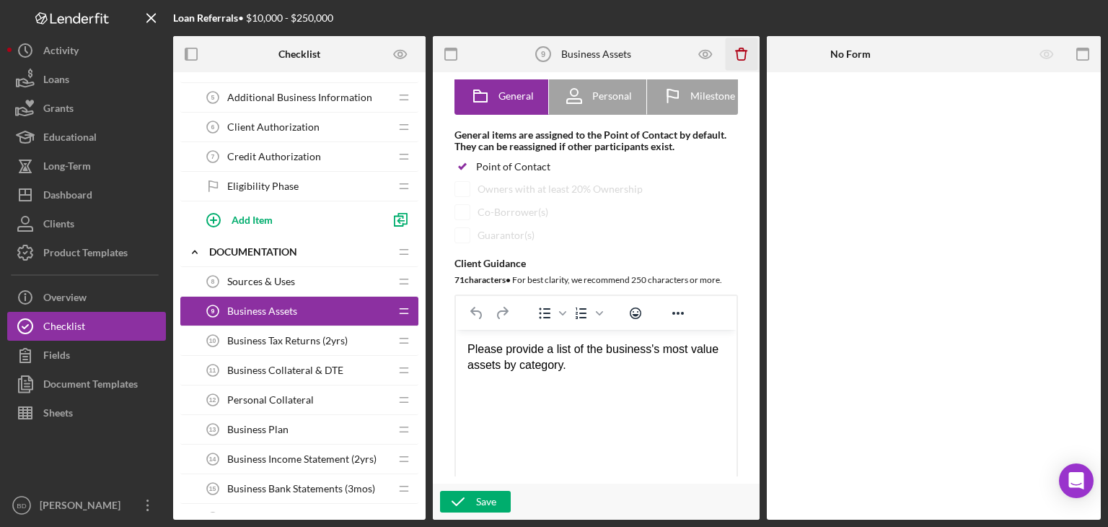
click at [748, 48] on icon "Icon/Delete" at bounding box center [742, 54] width 32 height 32
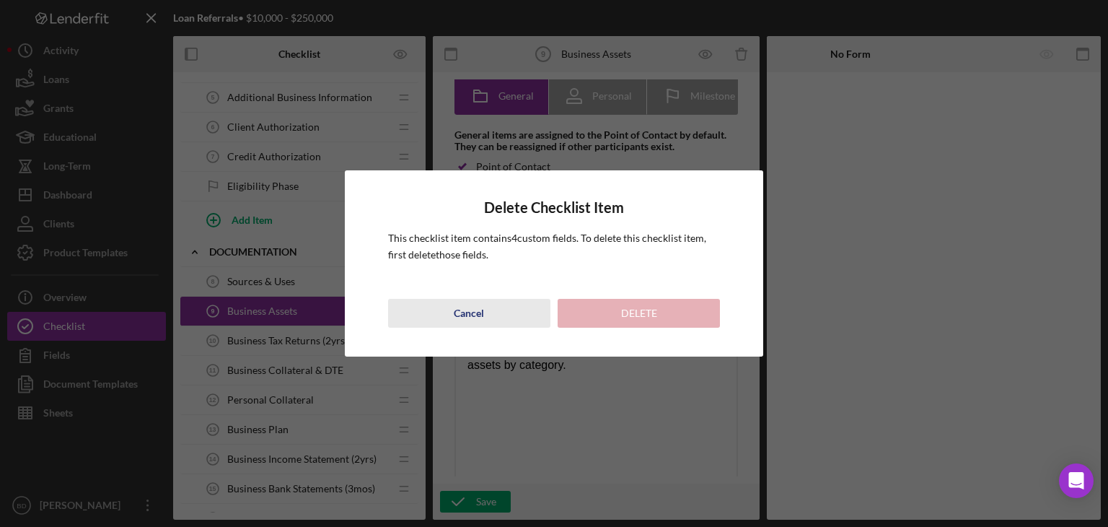
click at [476, 316] on div "Cancel" at bounding box center [469, 313] width 30 height 29
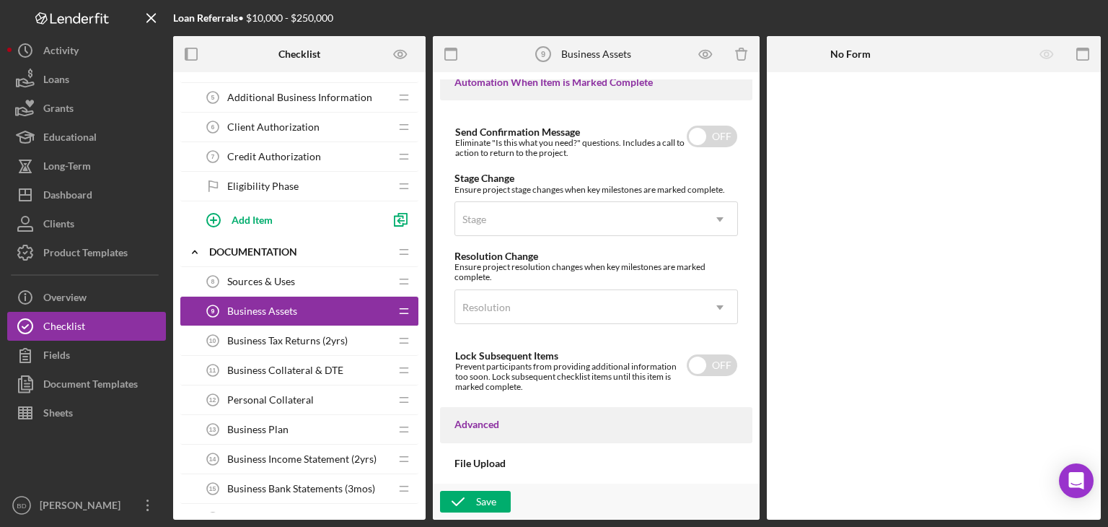
scroll to position [1085, 0]
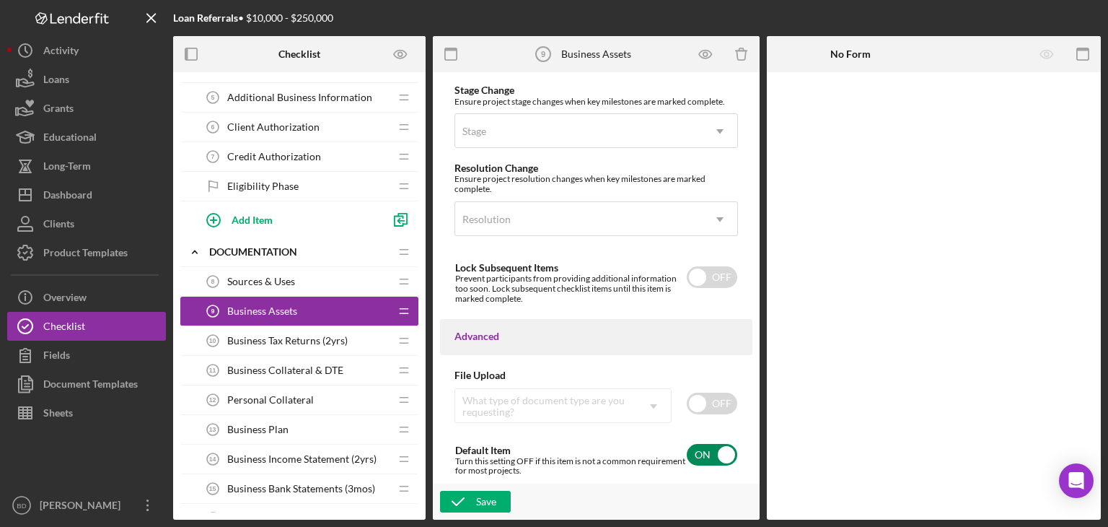
click at [712, 448] on input "checkbox" at bounding box center [712, 455] width 51 height 22
checkbox input "false"
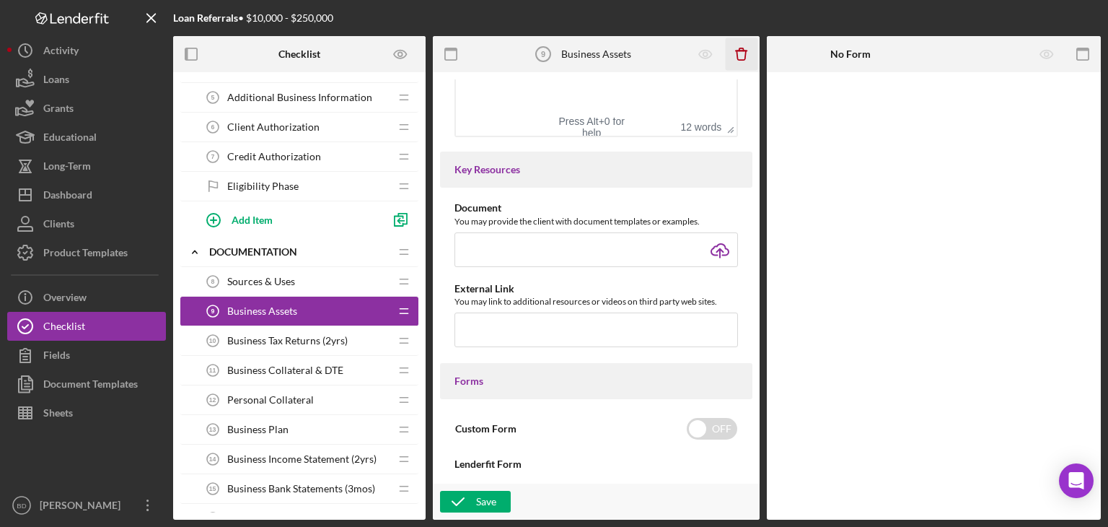
scroll to position [508, 0]
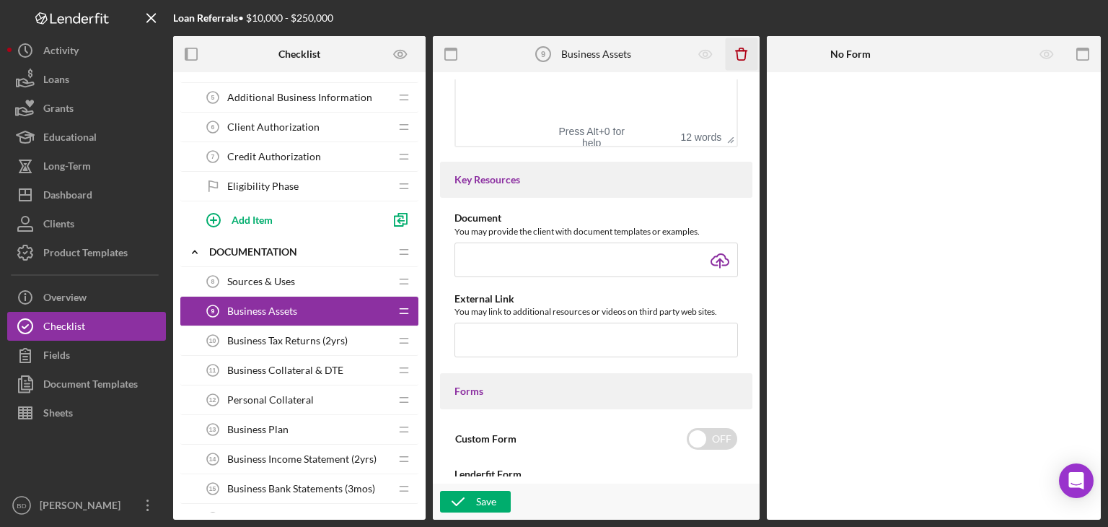
click at [745, 45] on icon "Icon/Delete" at bounding box center [742, 54] width 32 height 32
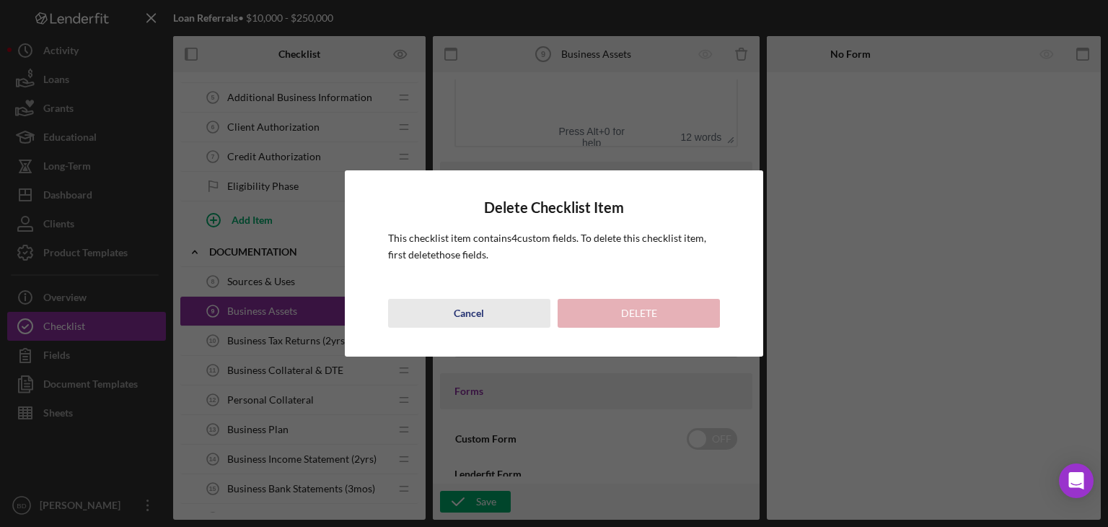
click at [460, 301] on div "Cancel" at bounding box center [469, 313] width 30 height 29
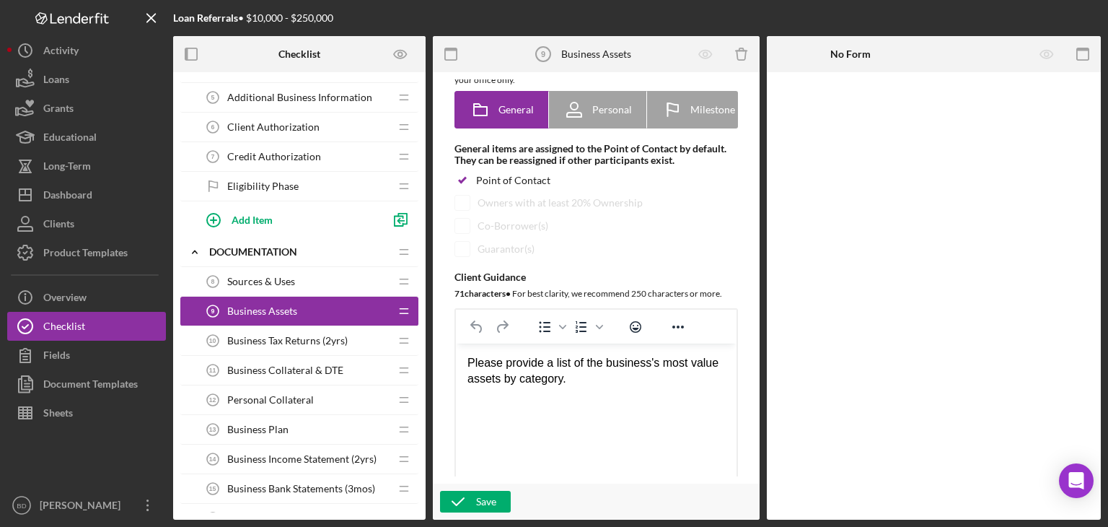
scroll to position [0, 0]
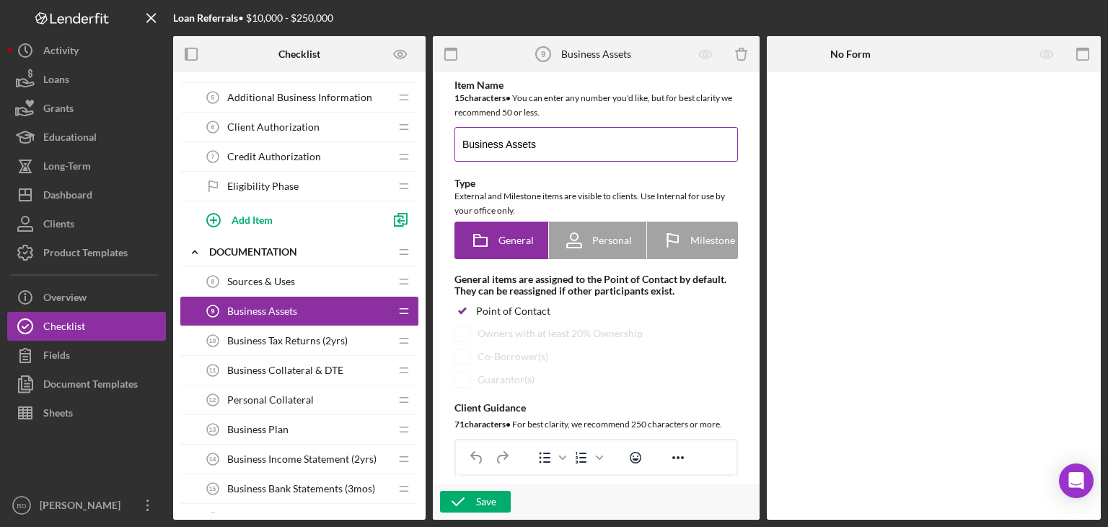
click at [595, 149] on input "Business Assets" at bounding box center [597, 144] width 284 height 35
click at [548, 60] on circle at bounding box center [543, 54] width 14 height 14
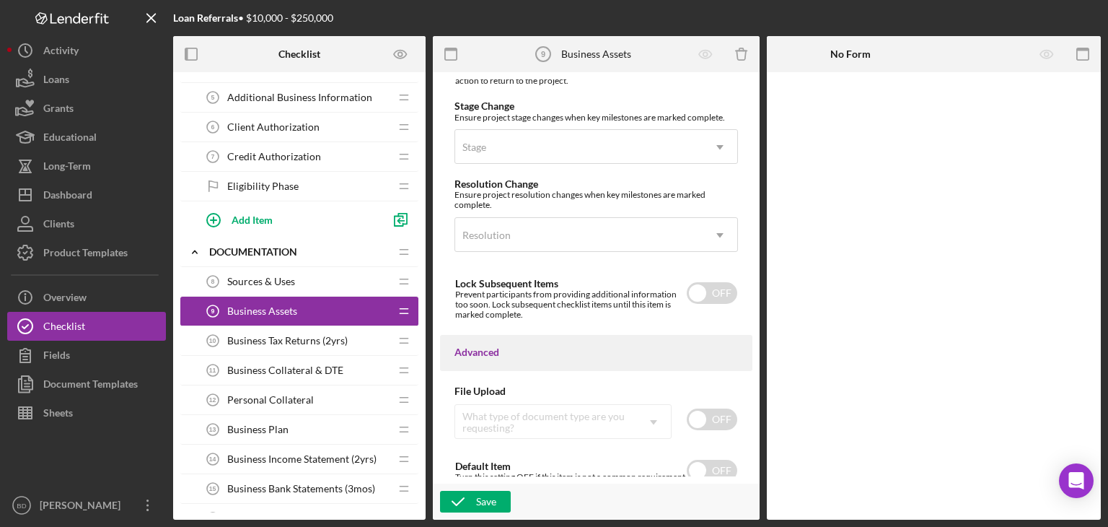
scroll to position [1085, 0]
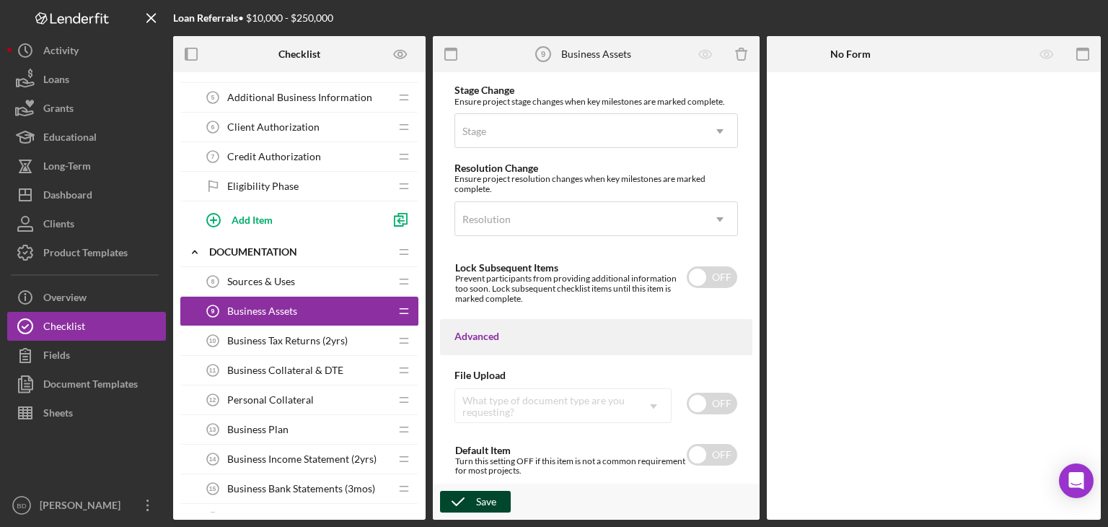
click at [484, 497] on div "Save" at bounding box center [486, 502] width 20 height 22
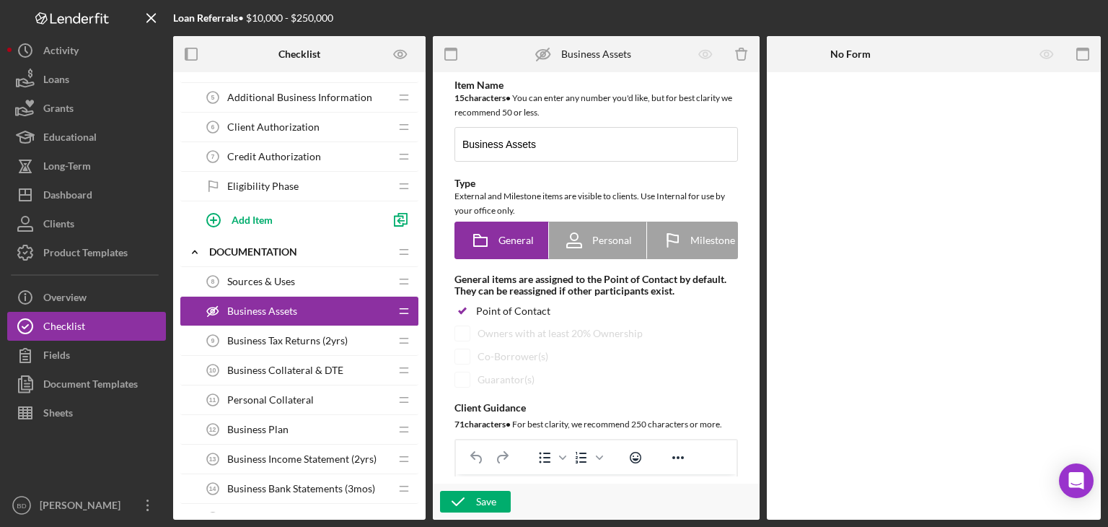
scroll to position [0, 0]
click at [748, 53] on icon "Icon/Delete" at bounding box center [742, 54] width 32 height 32
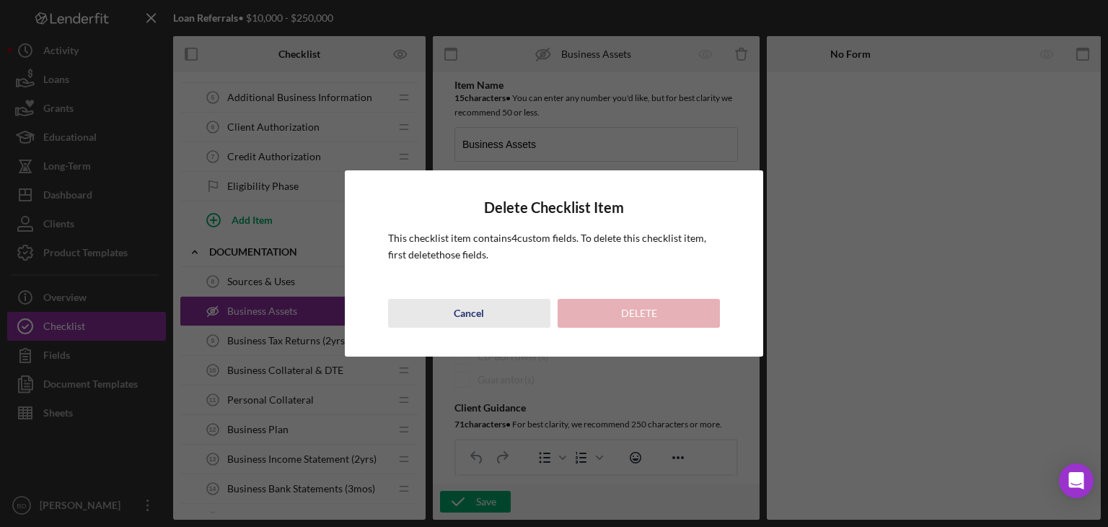
click at [485, 324] on button "Cancel" at bounding box center [469, 313] width 162 height 29
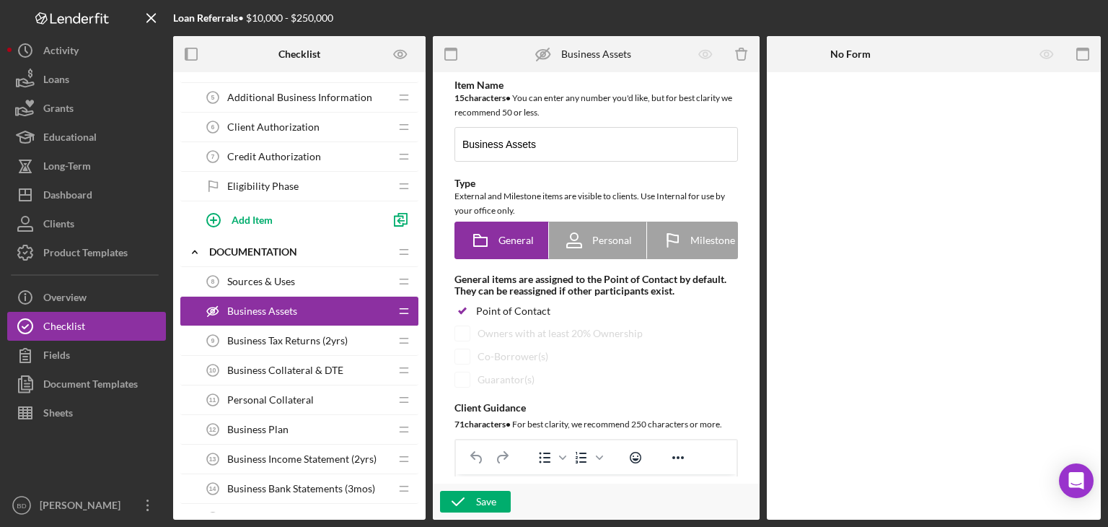
click at [1064, 133] on div at bounding box center [934, 295] width 334 height 447
click at [1077, 53] on icon "button" at bounding box center [1083, 54] width 32 height 32
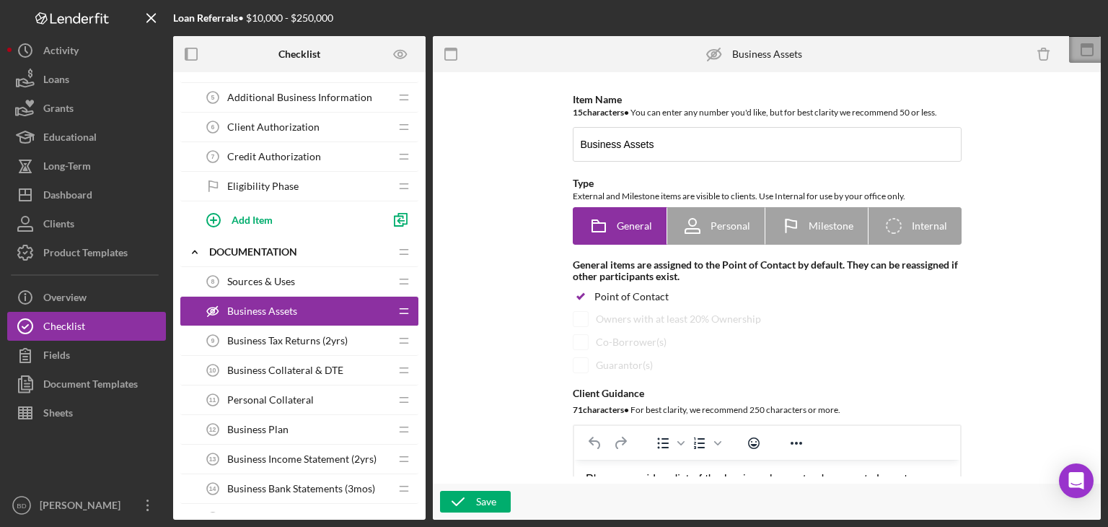
click at [1086, 50] on icon at bounding box center [1087, 50] width 36 height 36
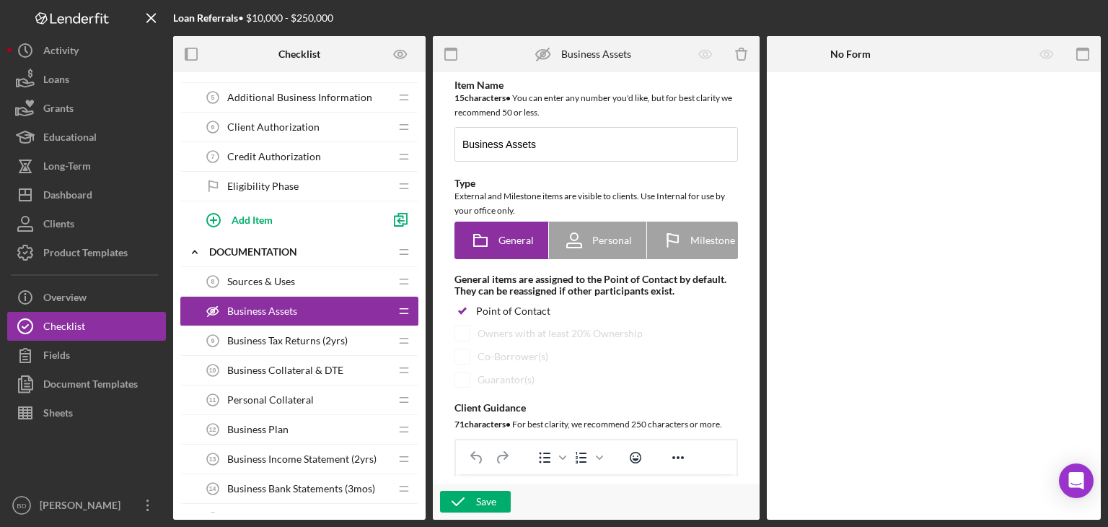
drag, startPoint x: 944, startPoint y: 343, endPoint x: 950, endPoint y: 306, distance: 38.0
click at [944, 343] on div at bounding box center [934, 295] width 334 height 447
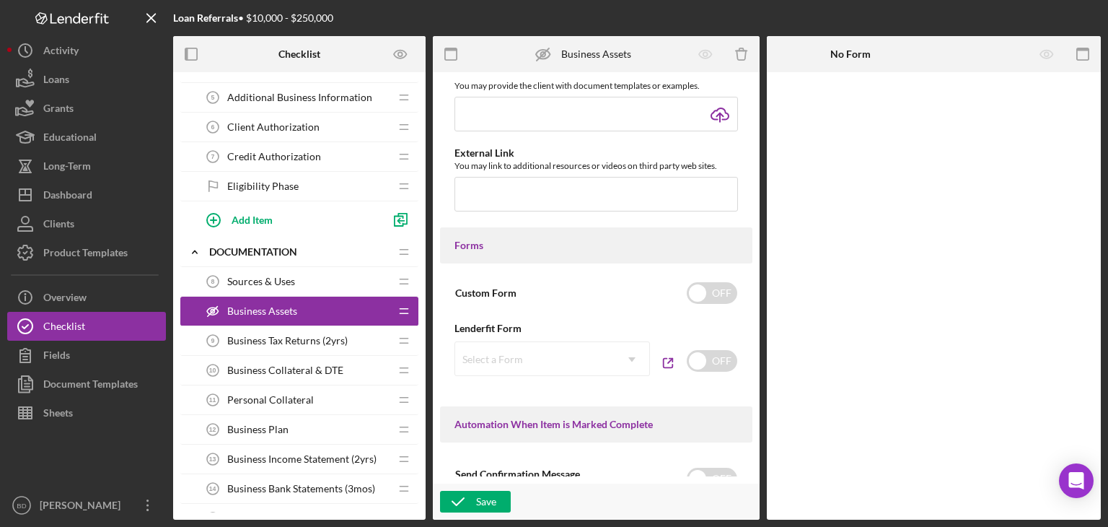
scroll to position [649, 0]
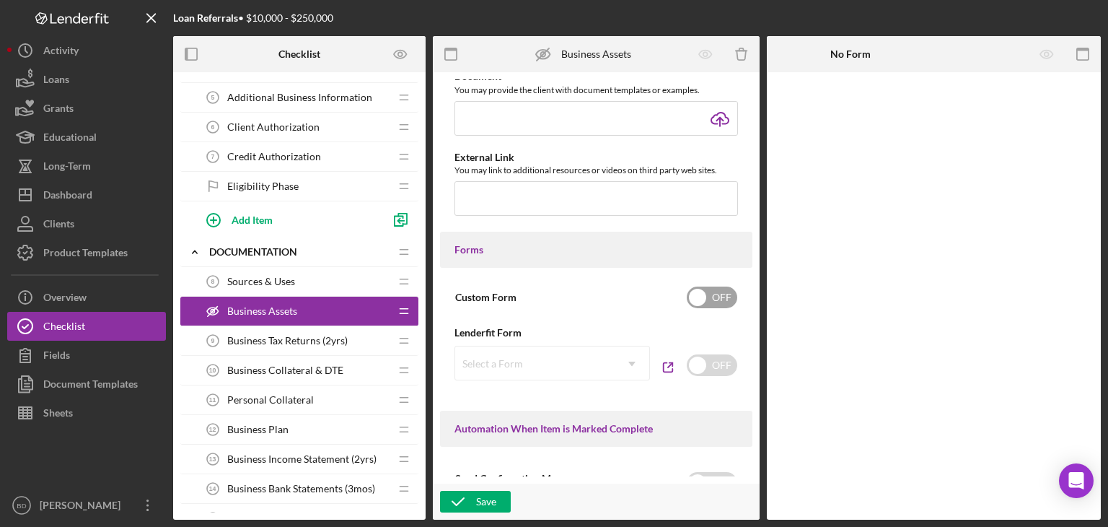
click at [714, 300] on input "checkbox" at bounding box center [712, 297] width 51 height 22
checkbox input "true"
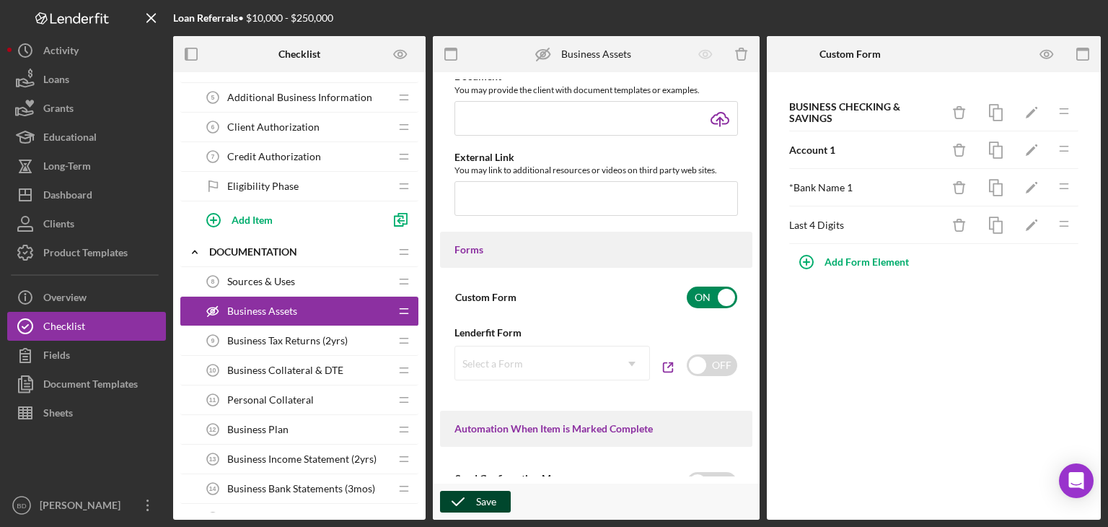
click at [482, 504] on div "Save" at bounding box center [486, 502] width 20 height 22
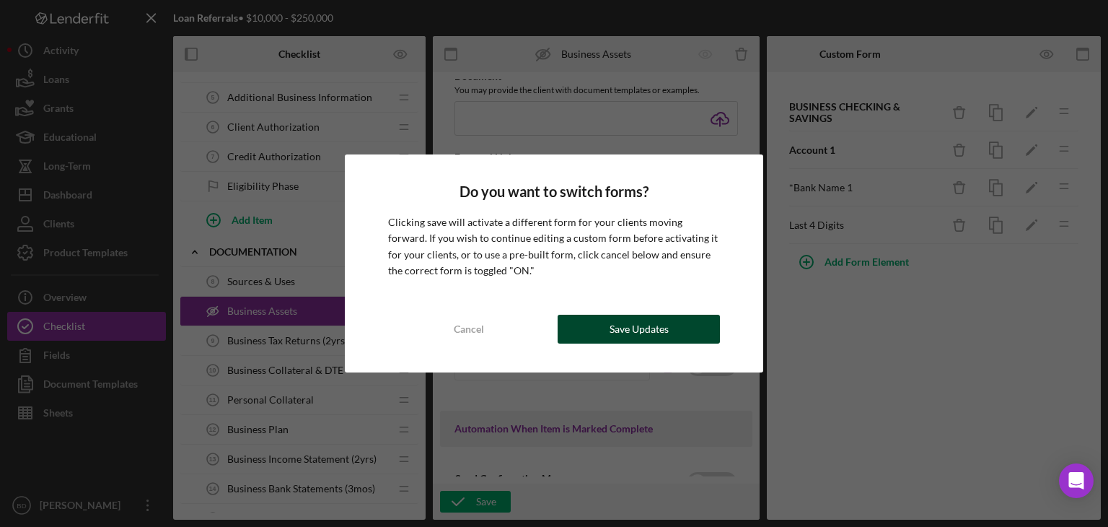
click at [622, 328] on div "Save Updates" at bounding box center [639, 329] width 59 height 29
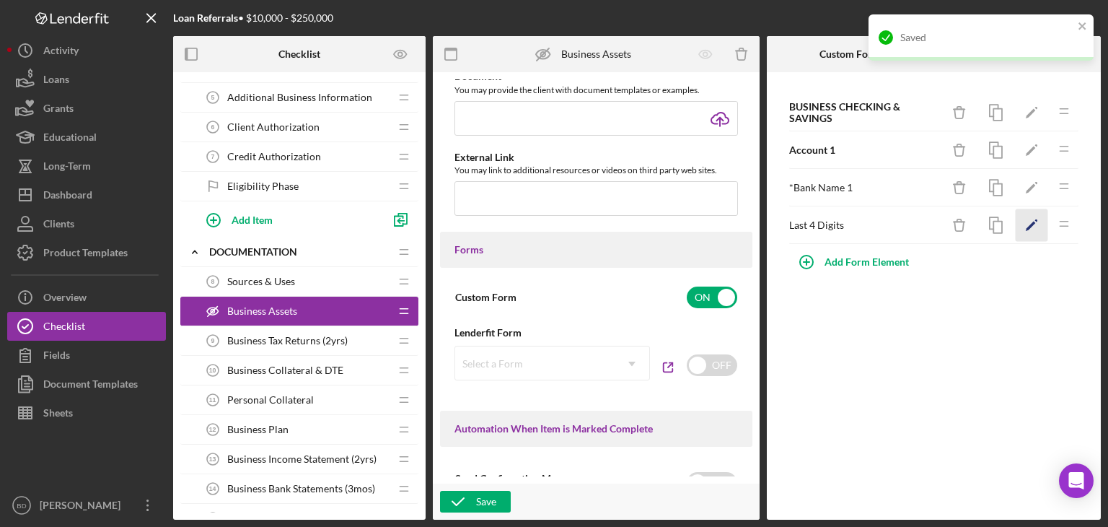
click at [1033, 220] on icon "Icon/Edit" at bounding box center [1032, 225] width 32 height 32
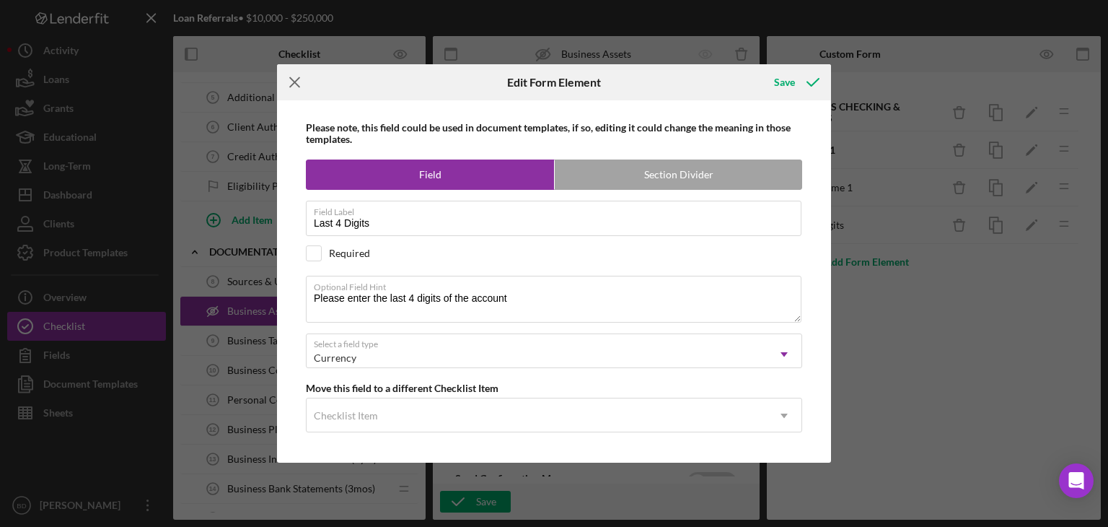
click at [297, 78] on icon "Icon/Menu Close" at bounding box center [295, 82] width 36 height 36
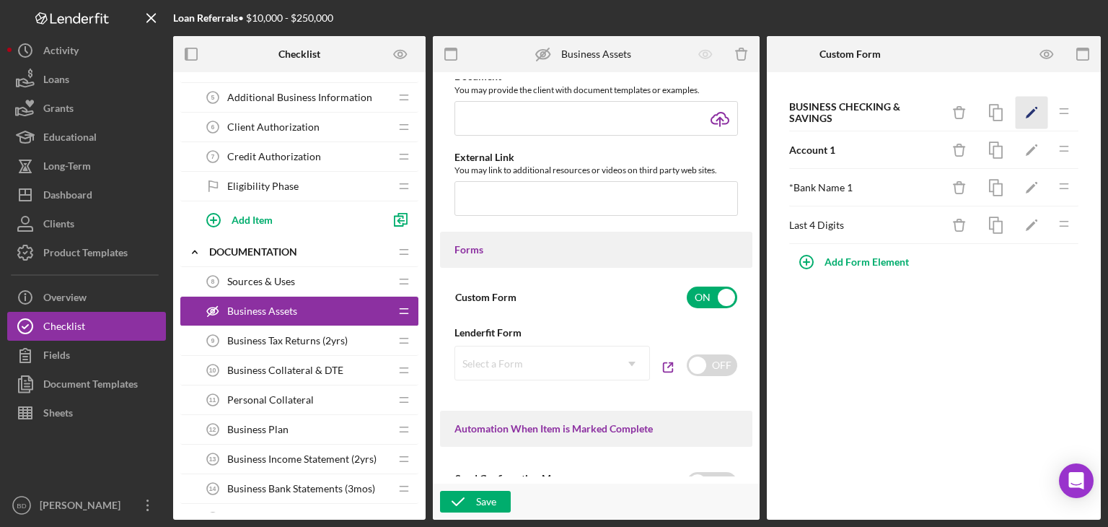
click at [1031, 110] on icon "Icon/Edit" at bounding box center [1032, 113] width 32 height 32
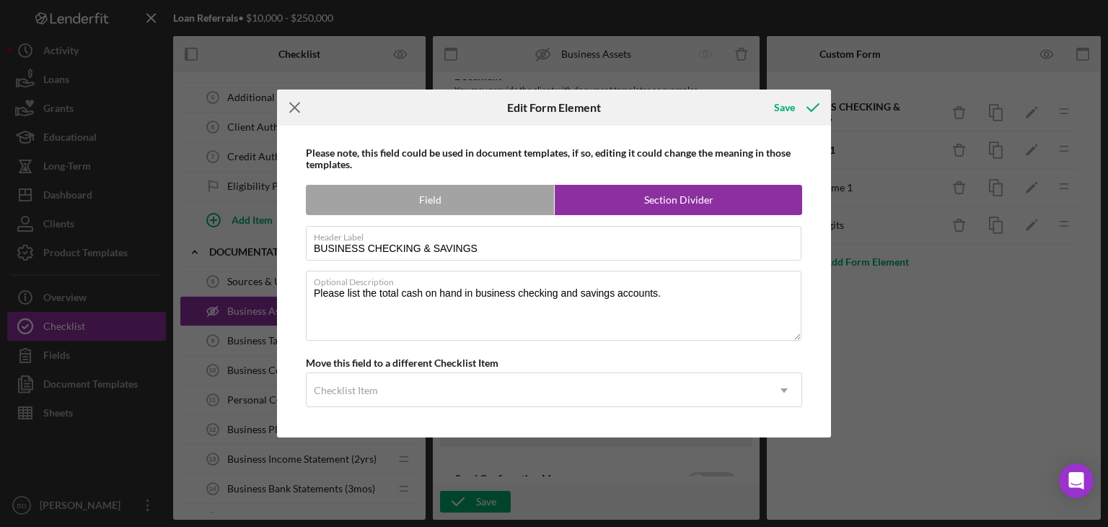
click at [281, 99] on icon "Icon/Menu Close" at bounding box center [295, 107] width 36 height 36
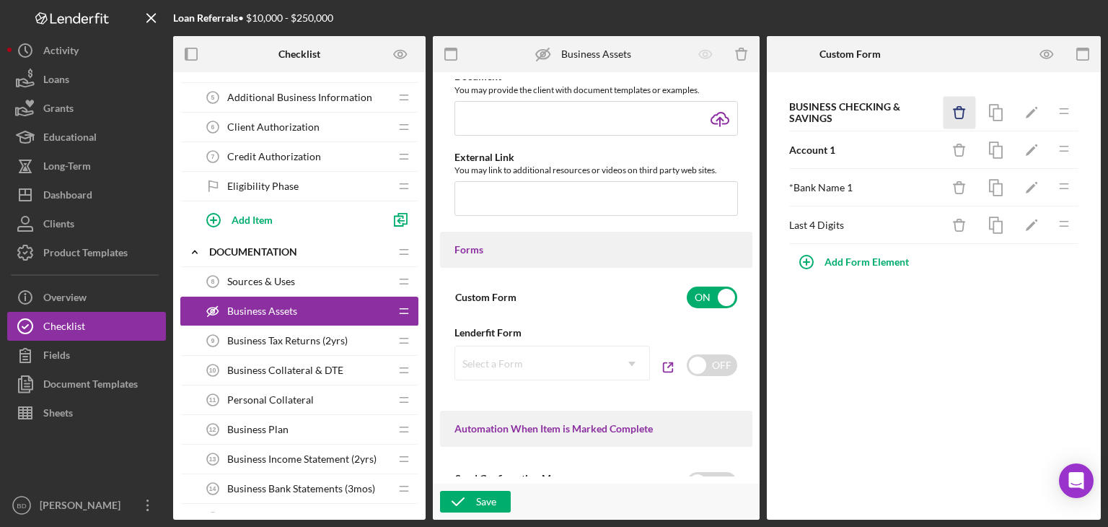
click at [960, 114] on icon "Icon/Delete" at bounding box center [960, 113] width 32 height 32
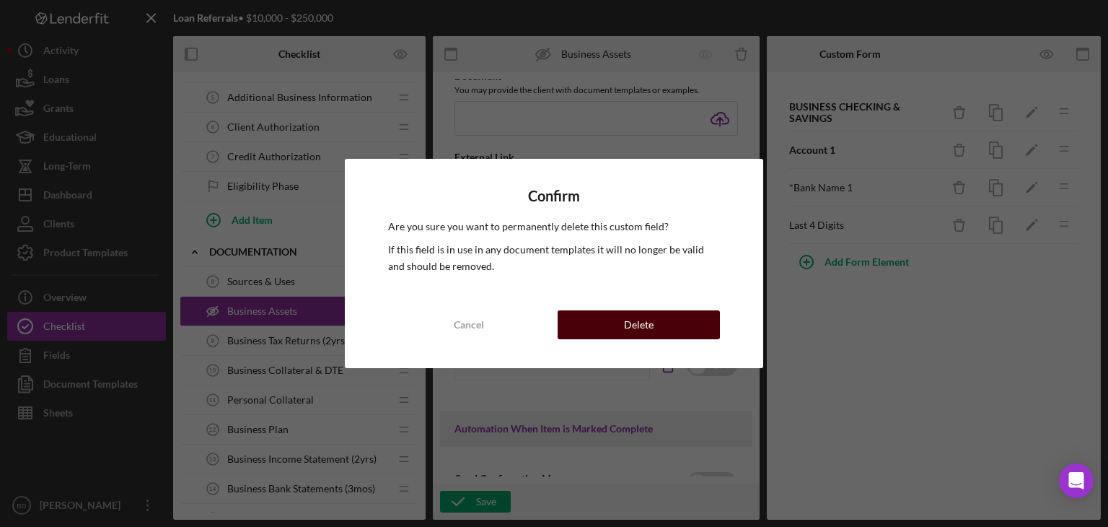
click at [655, 318] on button "Delete" at bounding box center [639, 324] width 162 height 29
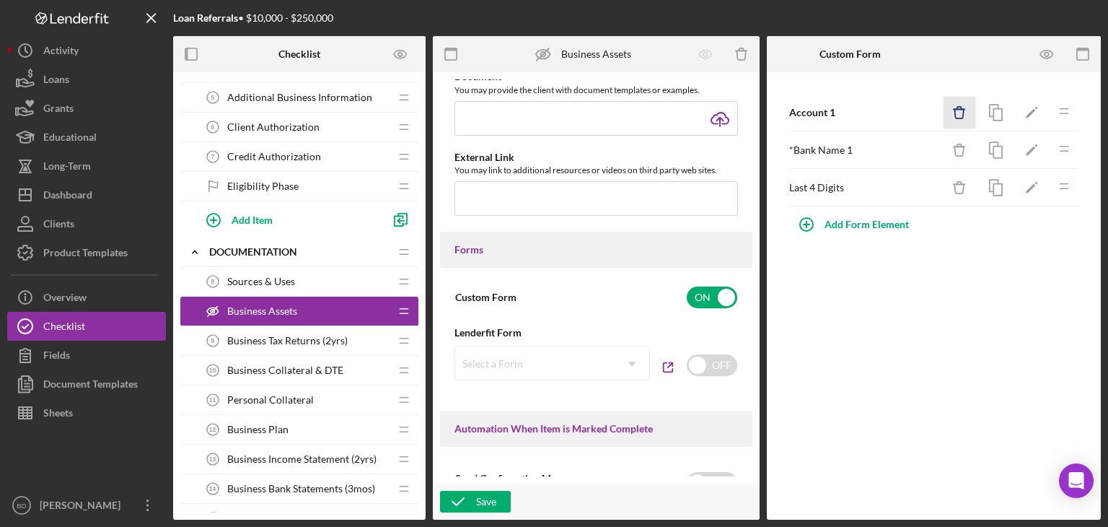
click at [965, 113] on icon "Icon/Delete" at bounding box center [960, 113] width 32 height 32
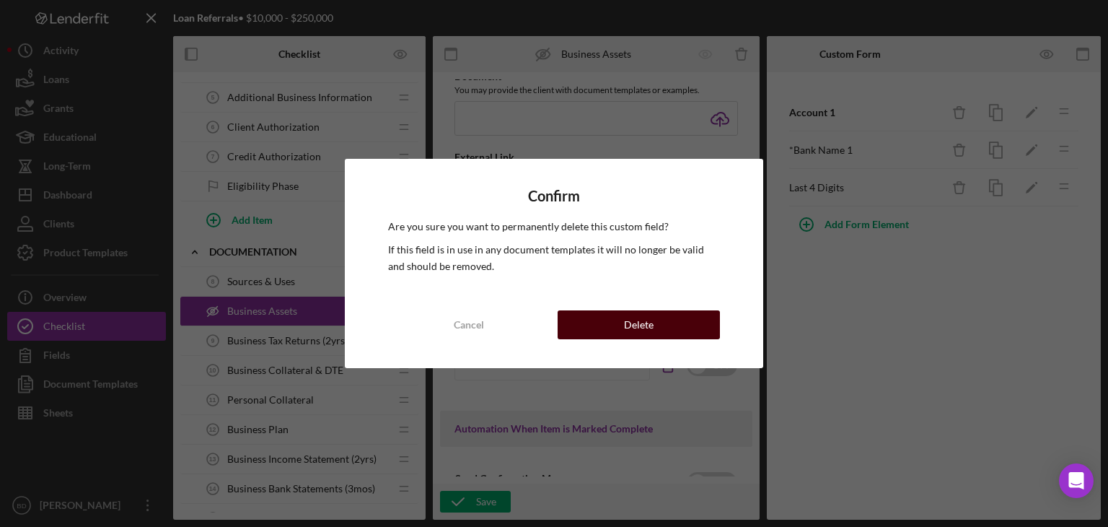
click at [665, 318] on button "Delete" at bounding box center [639, 324] width 162 height 29
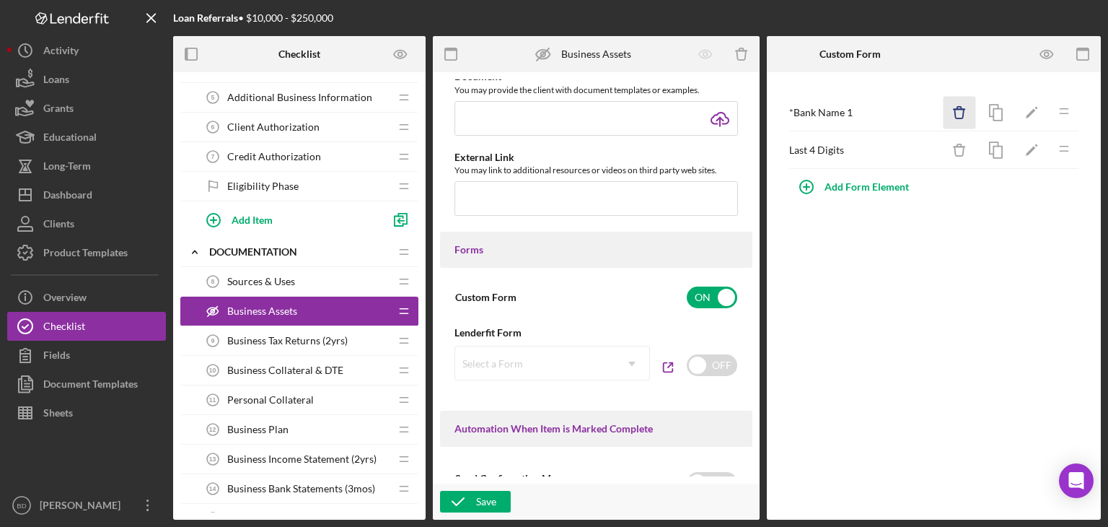
click at [956, 107] on icon "Icon/Delete" at bounding box center [960, 113] width 32 height 32
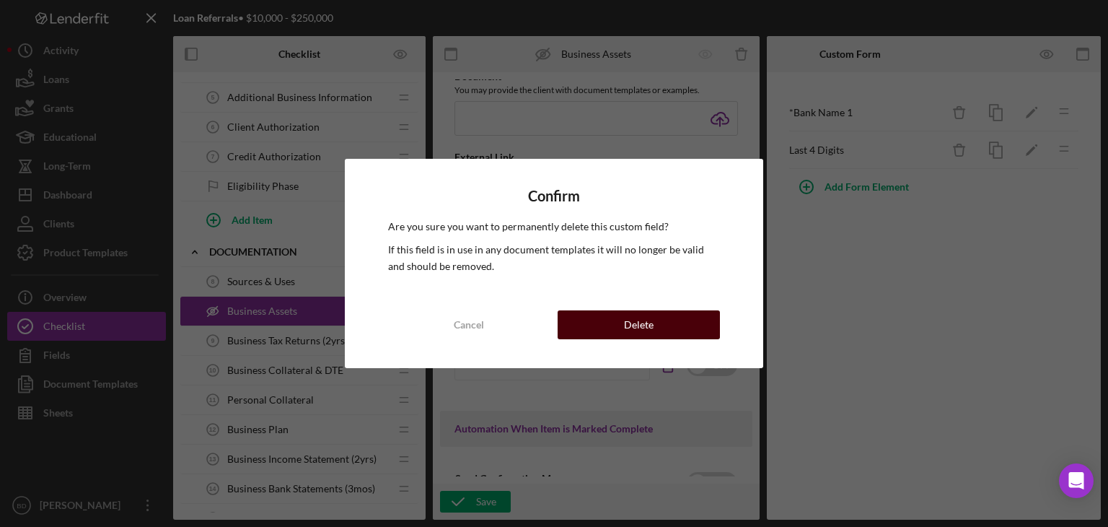
click at [623, 329] on button "Delete" at bounding box center [639, 324] width 162 height 29
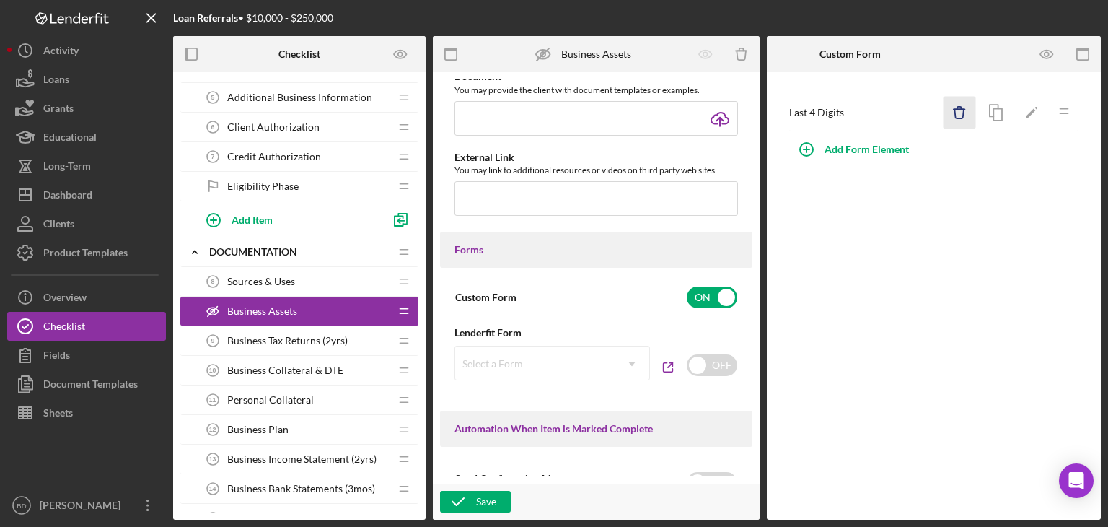
click at [965, 97] on icon "Icon/Delete" at bounding box center [960, 113] width 32 height 32
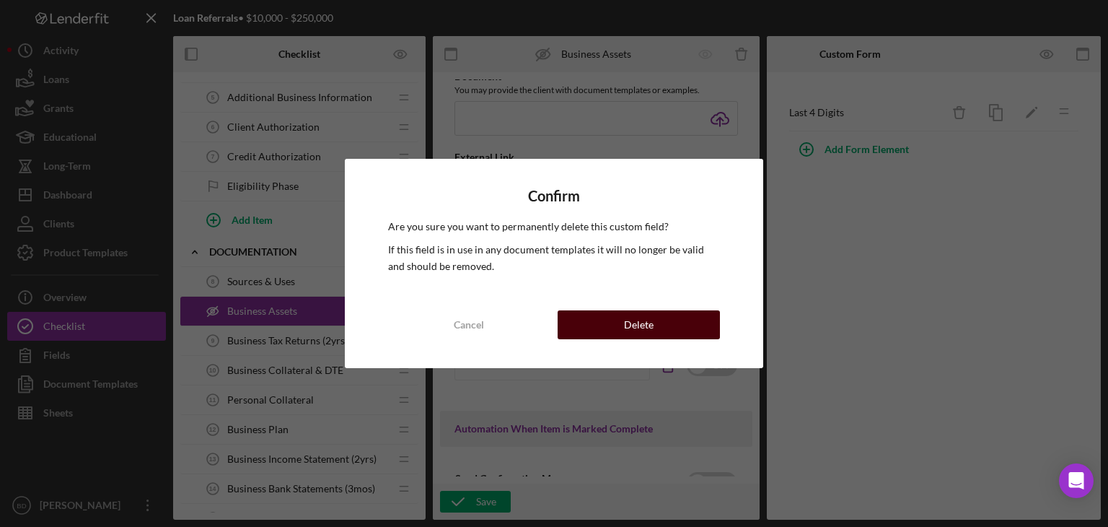
click at [571, 325] on button "Delete" at bounding box center [639, 324] width 162 height 29
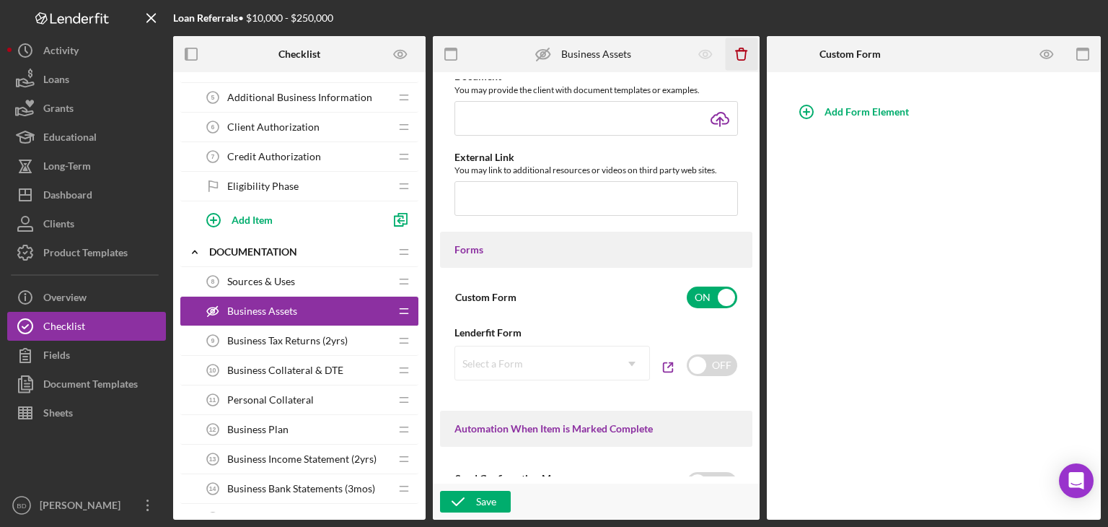
click at [753, 49] on icon "Icon/Delete" at bounding box center [742, 54] width 32 height 32
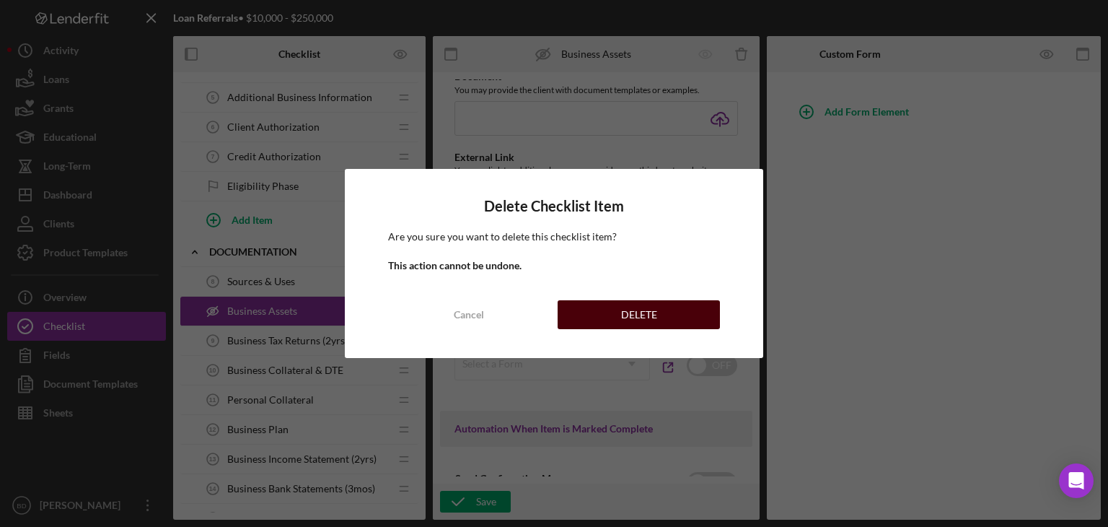
click at [597, 328] on div "Delete Checklist Item Are you sure you want to delete this checklist item? This…" at bounding box center [554, 263] width 419 height 188
click at [625, 304] on div "DELETE" at bounding box center [639, 314] width 36 height 29
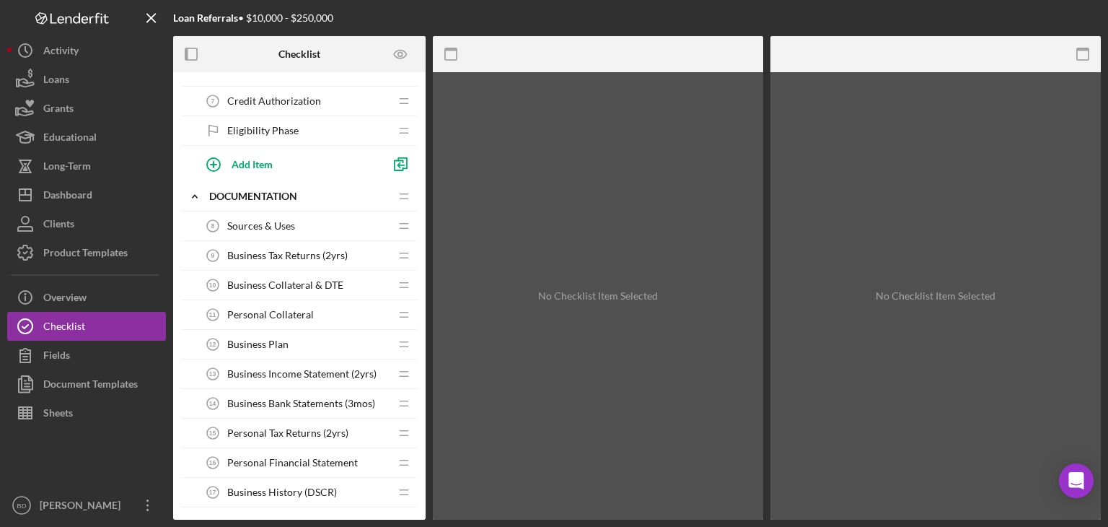
scroll to position [289, 0]
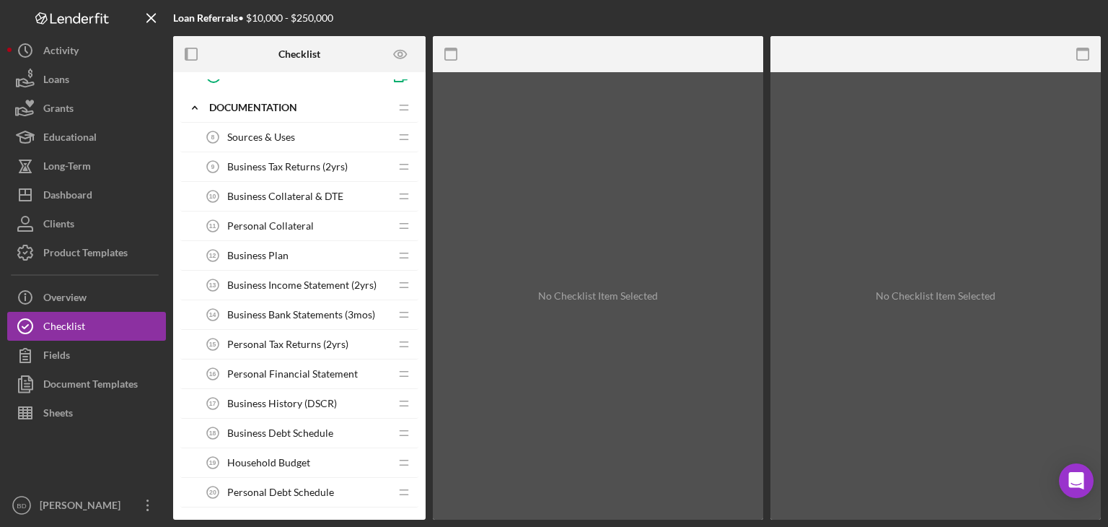
click at [292, 220] on span "Personal Collateral" at bounding box center [270, 226] width 87 height 12
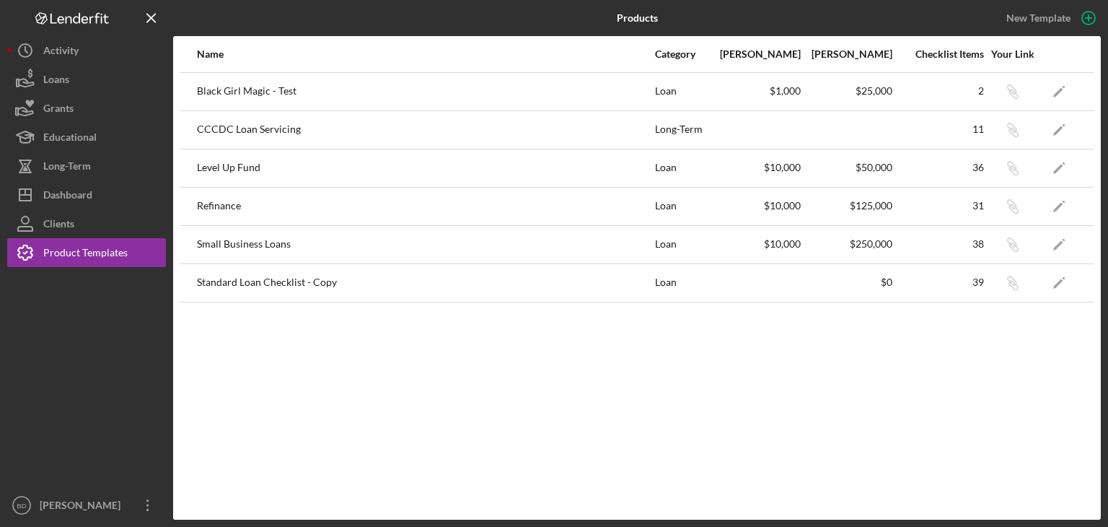
click at [247, 169] on div "Level Up Fund" at bounding box center [425, 168] width 457 height 36
click at [1062, 241] on polygon "button" at bounding box center [1058, 245] width 10 height 10
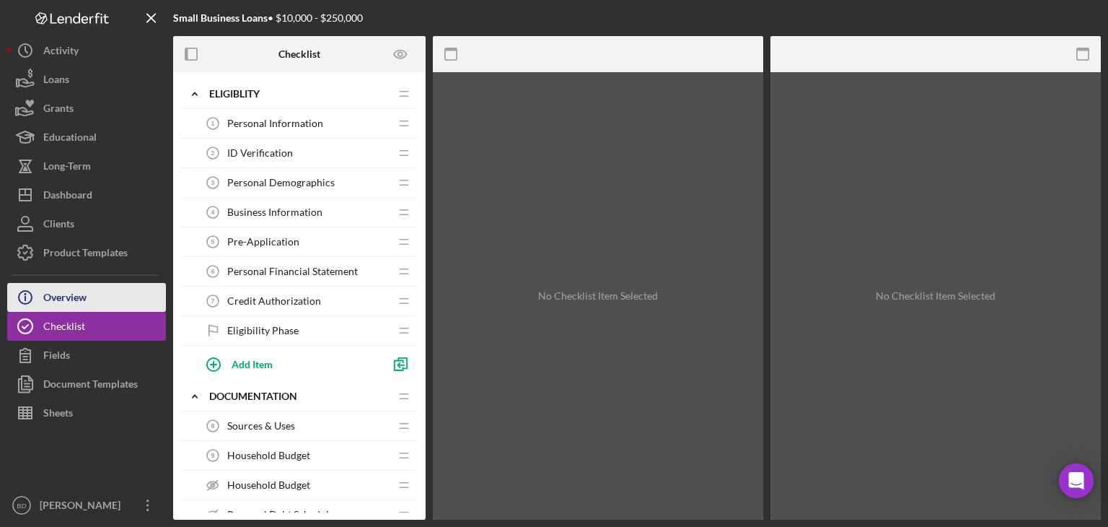
click at [94, 303] on button "Icon/Info Overview" at bounding box center [86, 297] width 159 height 29
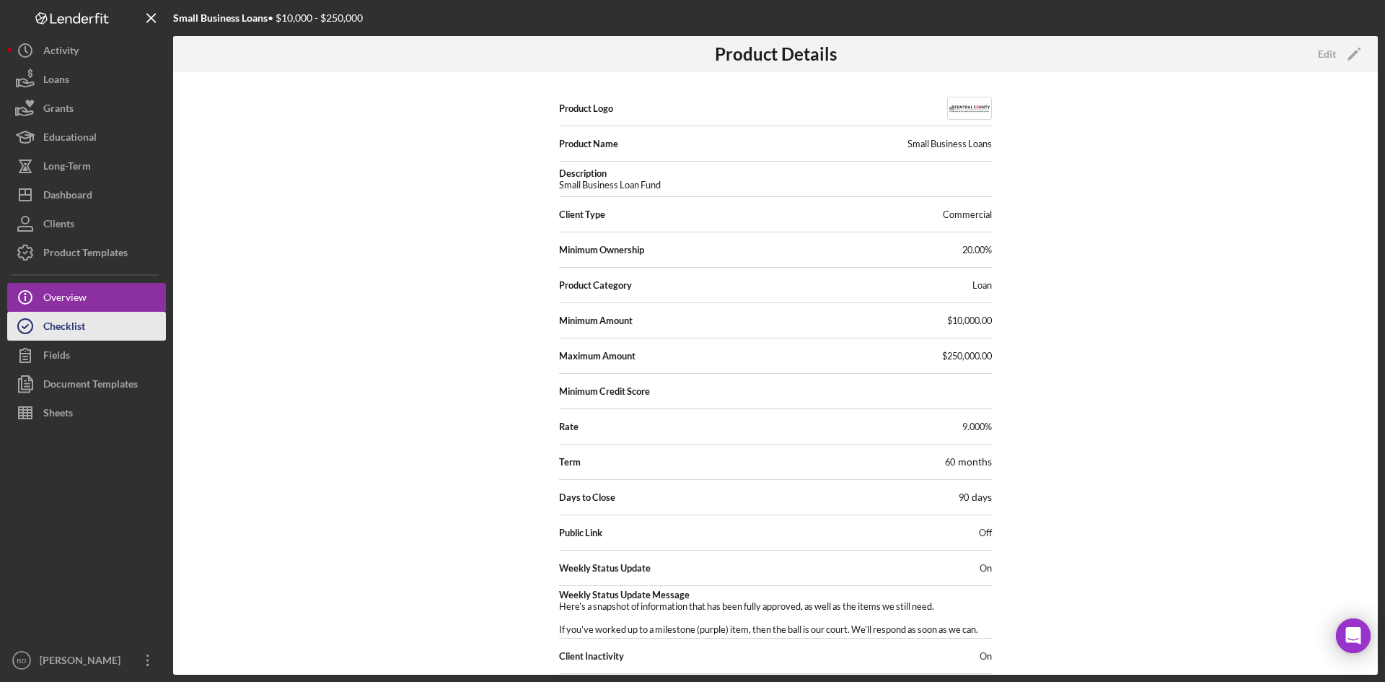
click at [63, 328] on div "Checklist" at bounding box center [64, 328] width 42 height 32
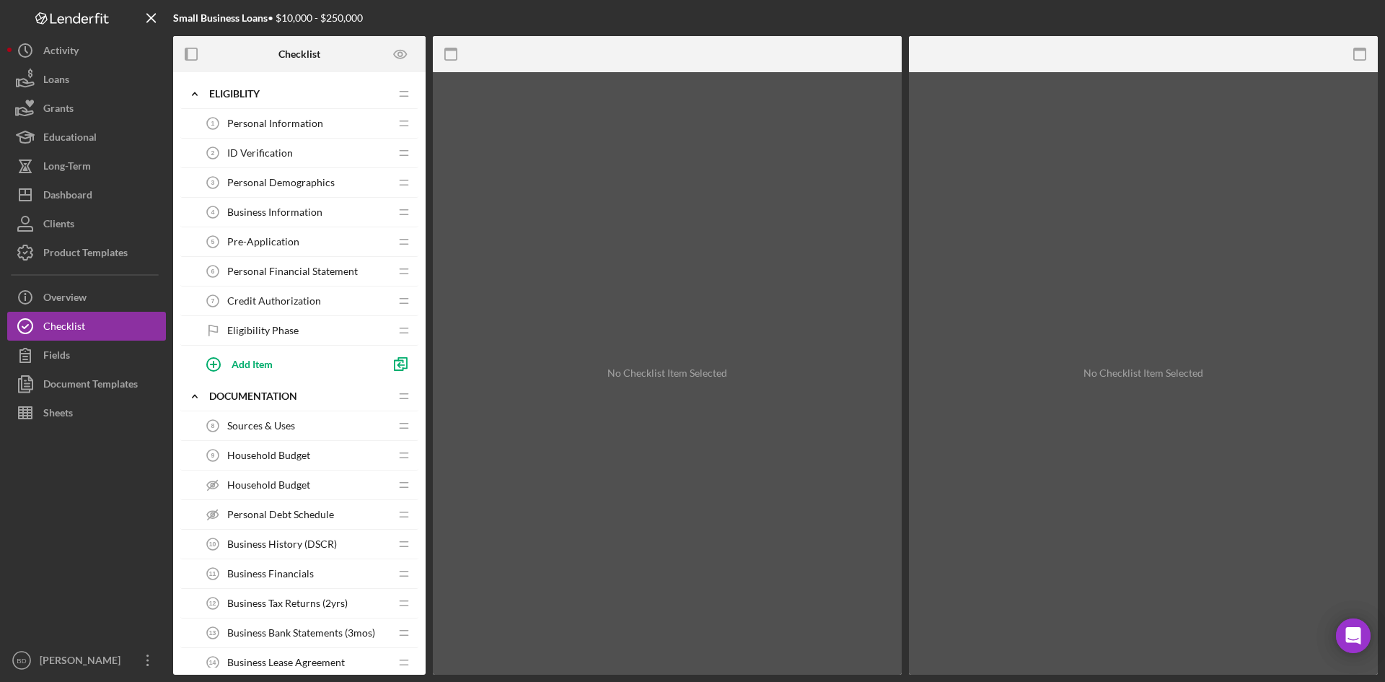
click at [278, 124] on span "Personal Information" at bounding box center [275, 124] width 96 height 12
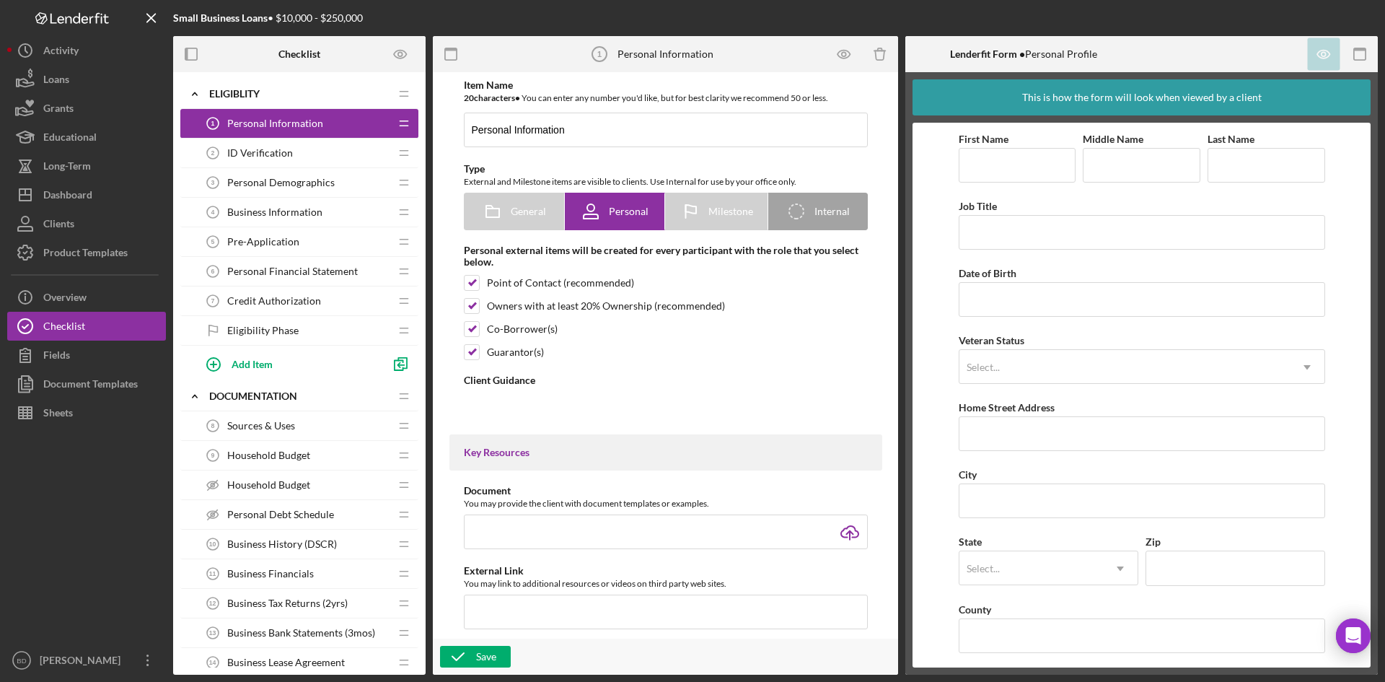
type textarea "<div><strong>Welcome! We're looking forward to working with you.</strong><br><b…"
type textarea "<div>Thank you for completing the personal information profile. Please make sur…"
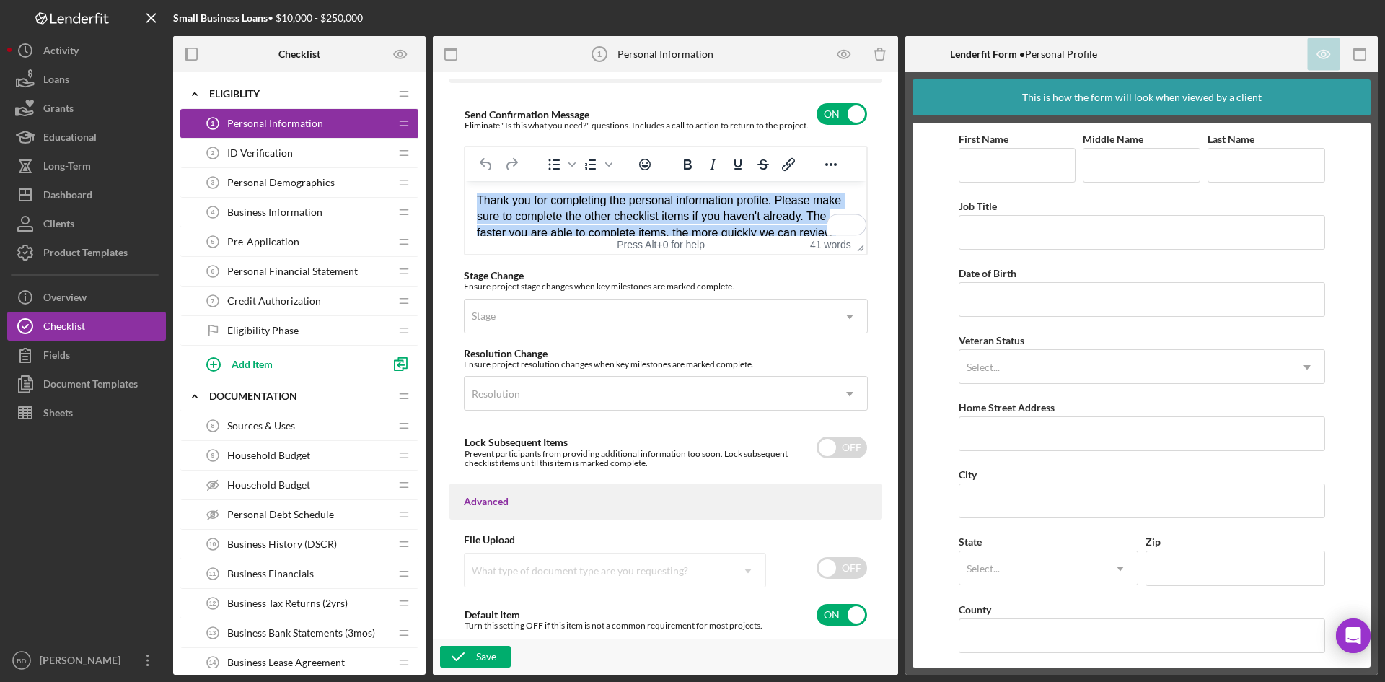
drag, startPoint x: 677, startPoint y: 213, endPoint x: 467, endPoint y: 201, distance: 210.3
click at [467, 201] on html "Thank you for completing the personal information profile. Please make sure to …" at bounding box center [665, 224] width 401 height 88
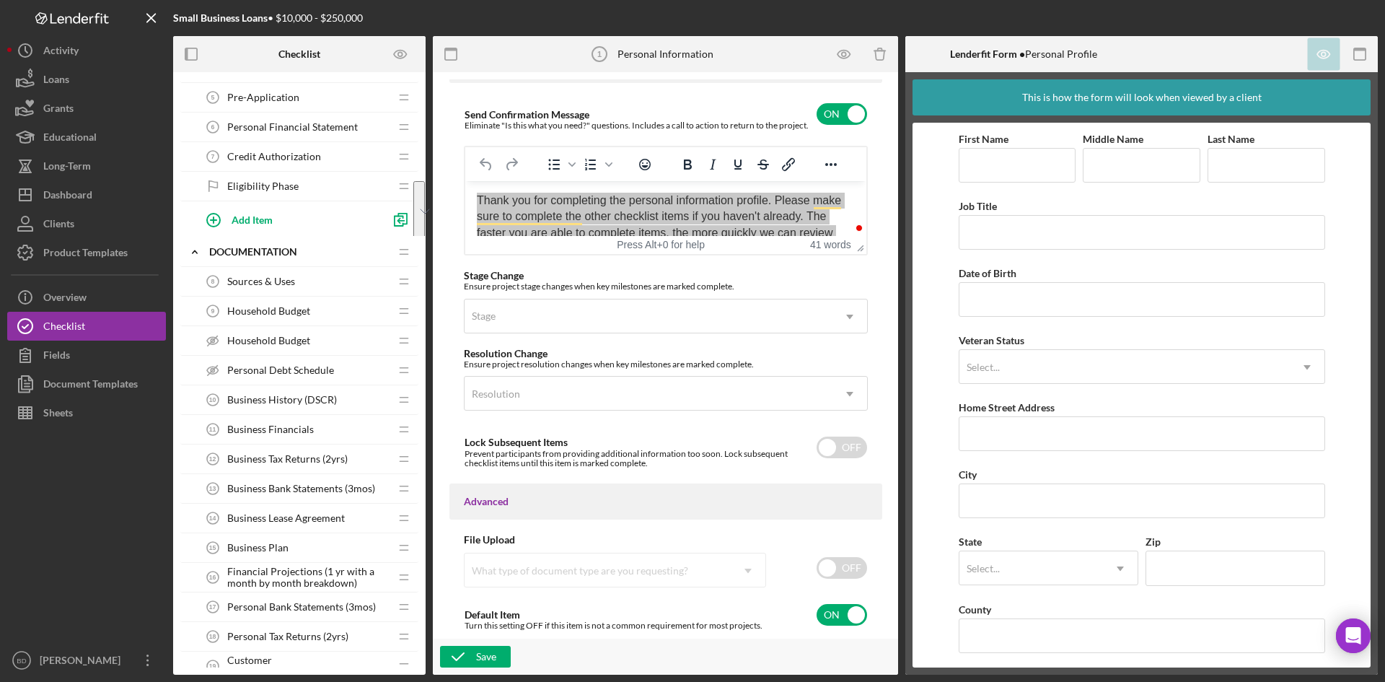
click at [263, 308] on span "Household Budget" at bounding box center [268, 311] width 83 height 12
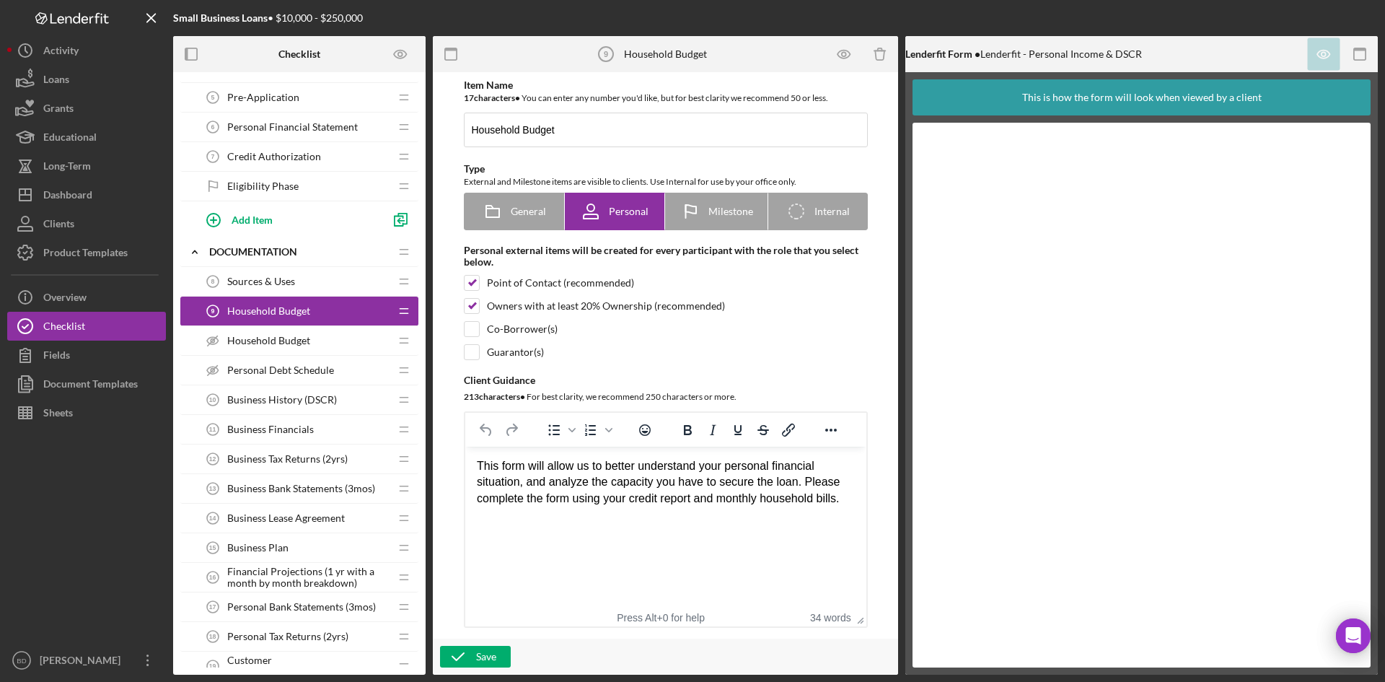
click at [298, 343] on span "Household Budget" at bounding box center [268, 341] width 83 height 12
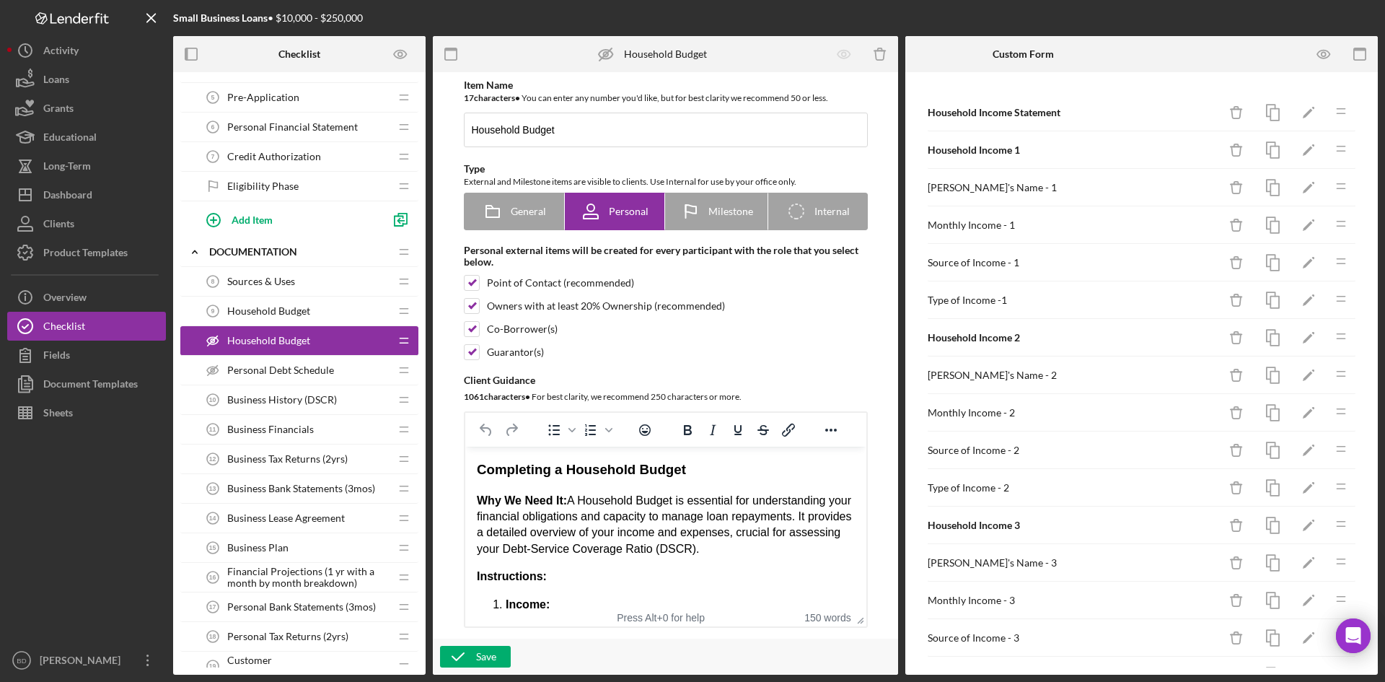
click at [289, 304] on div "Household Budget 9 Household Budget" at bounding box center [293, 311] width 191 height 29
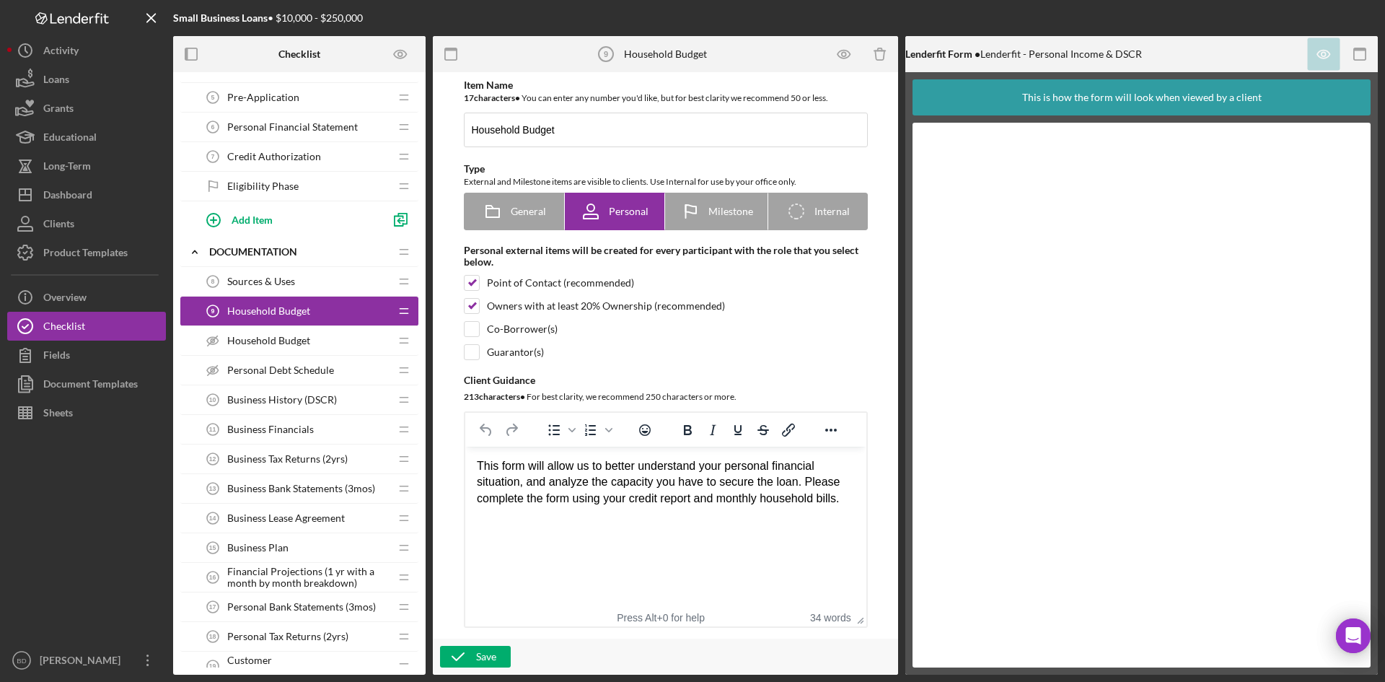
click at [276, 371] on span "Personal Debt Schedule" at bounding box center [280, 370] width 107 height 12
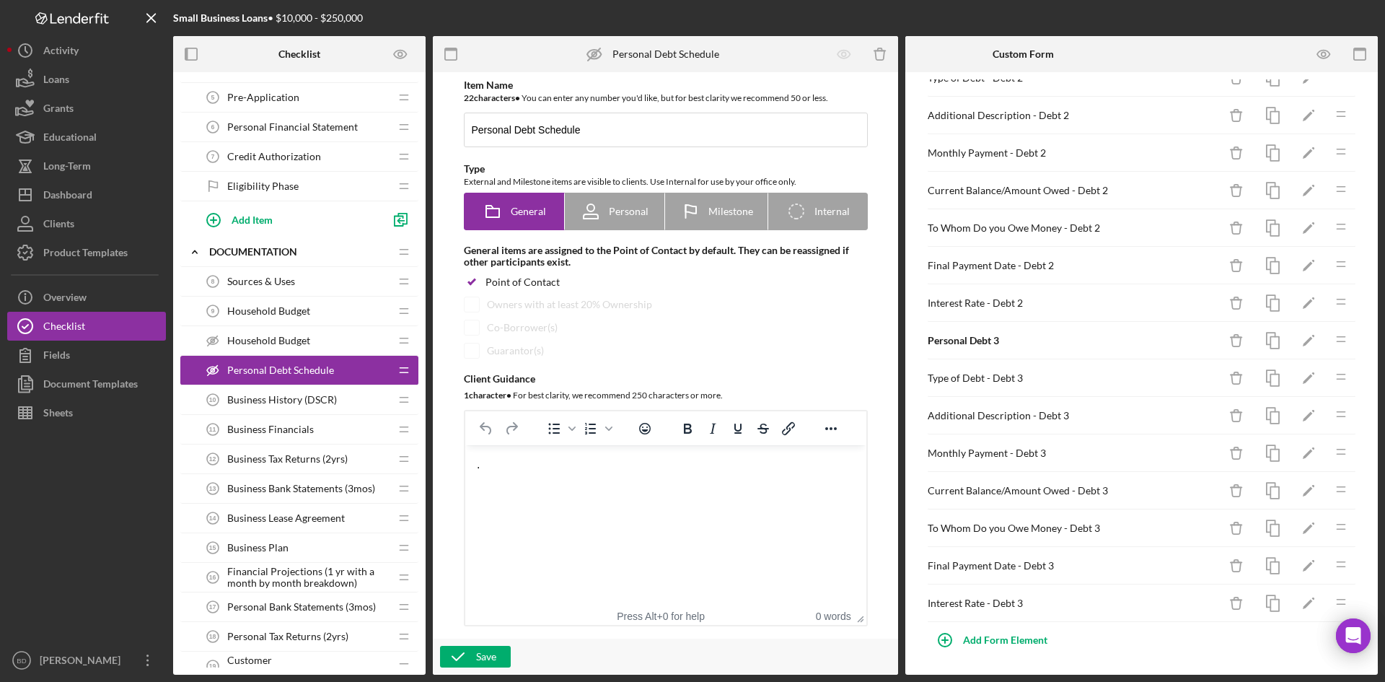
scroll to position [449, 0]
click at [288, 336] on span "Household Budget" at bounding box center [268, 341] width 83 height 12
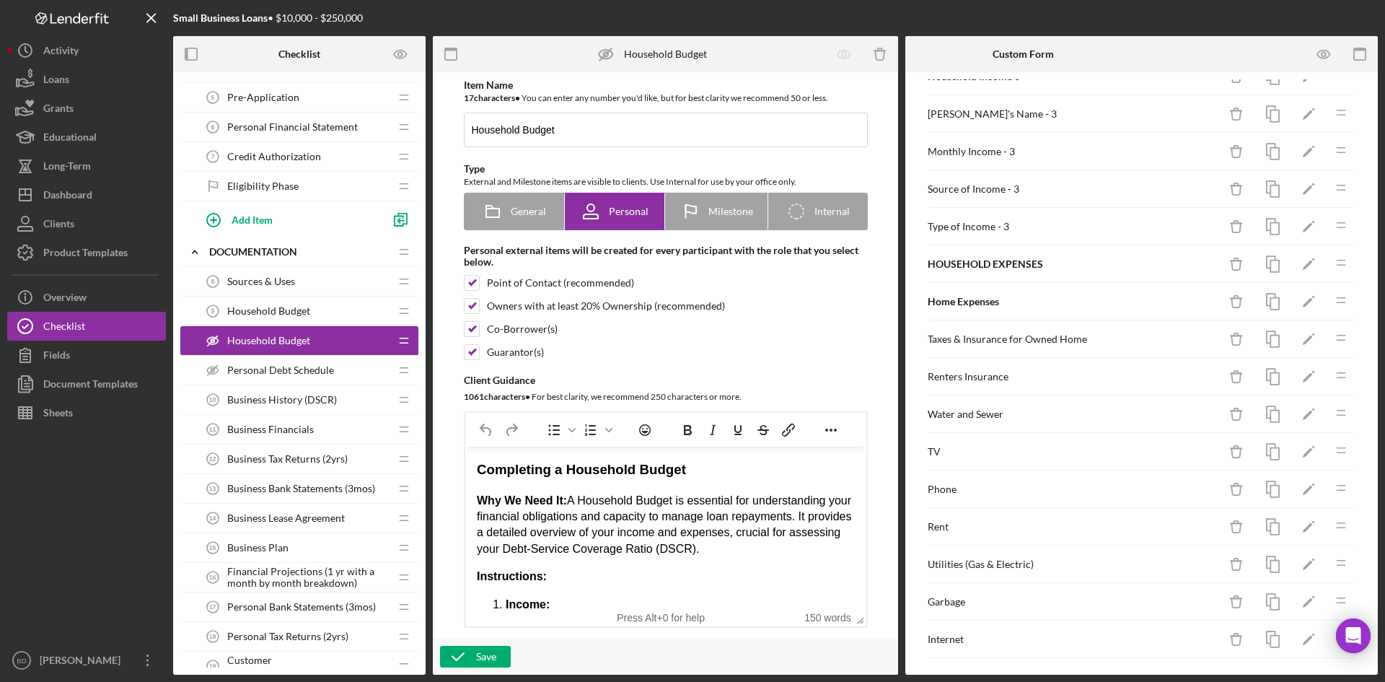
click at [293, 366] on span "Personal Debt Schedule" at bounding box center [280, 370] width 107 height 12
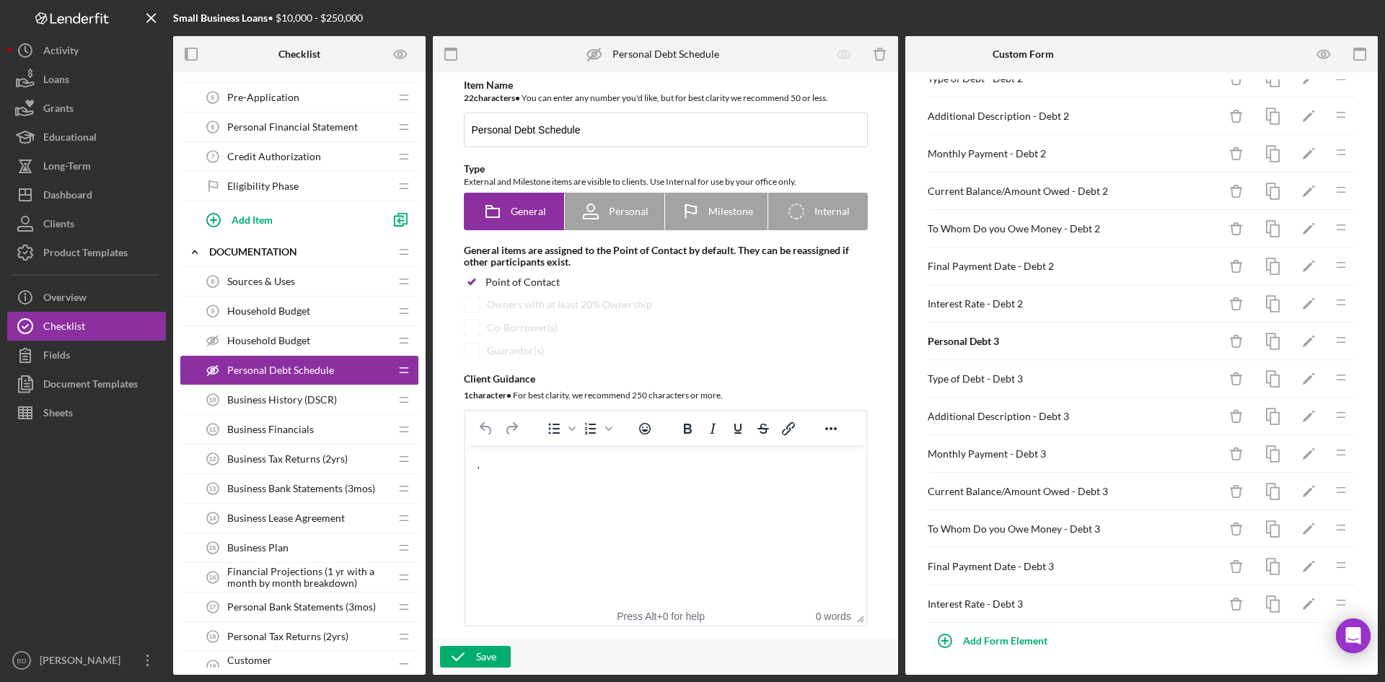
scroll to position [449, 0]
click at [271, 330] on div "Household Budget Household Budget" at bounding box center [293, 340] width 191 height 29
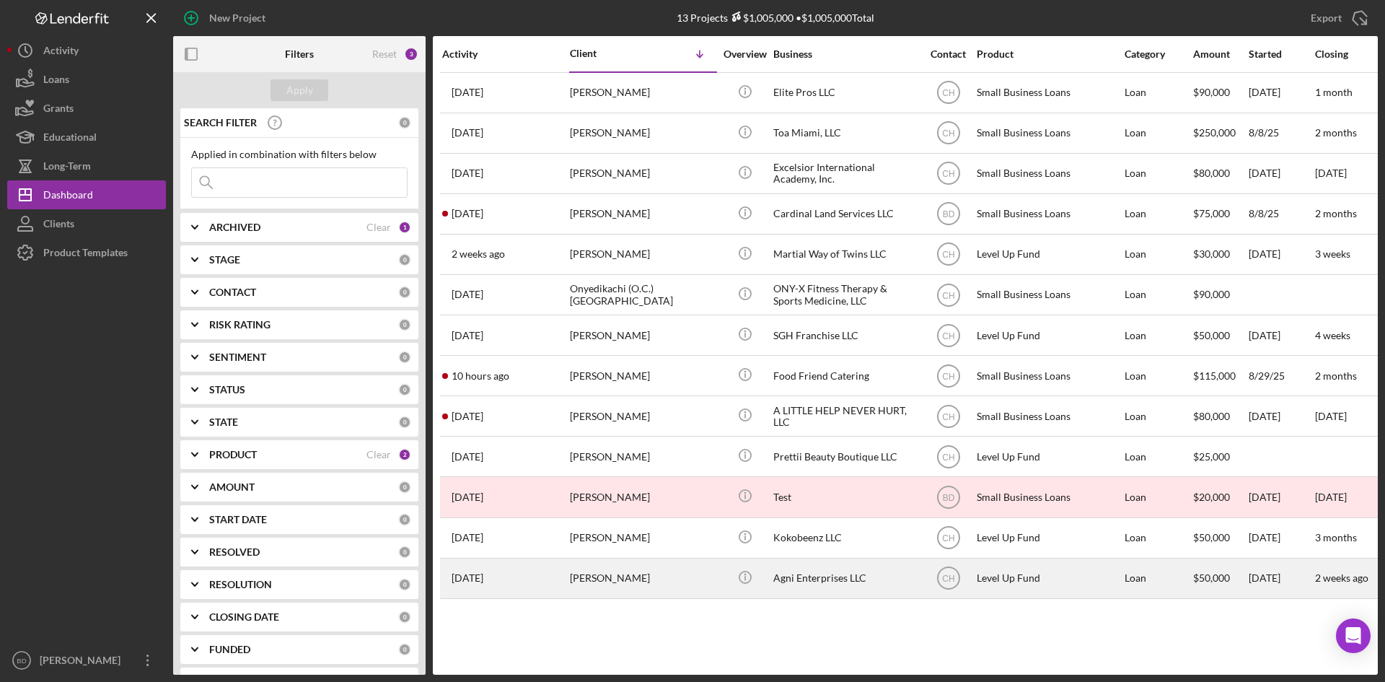
click at [819, 579] on div "Agni Enterprises LLC" at bounding box center [846, 578] width 144 height 38
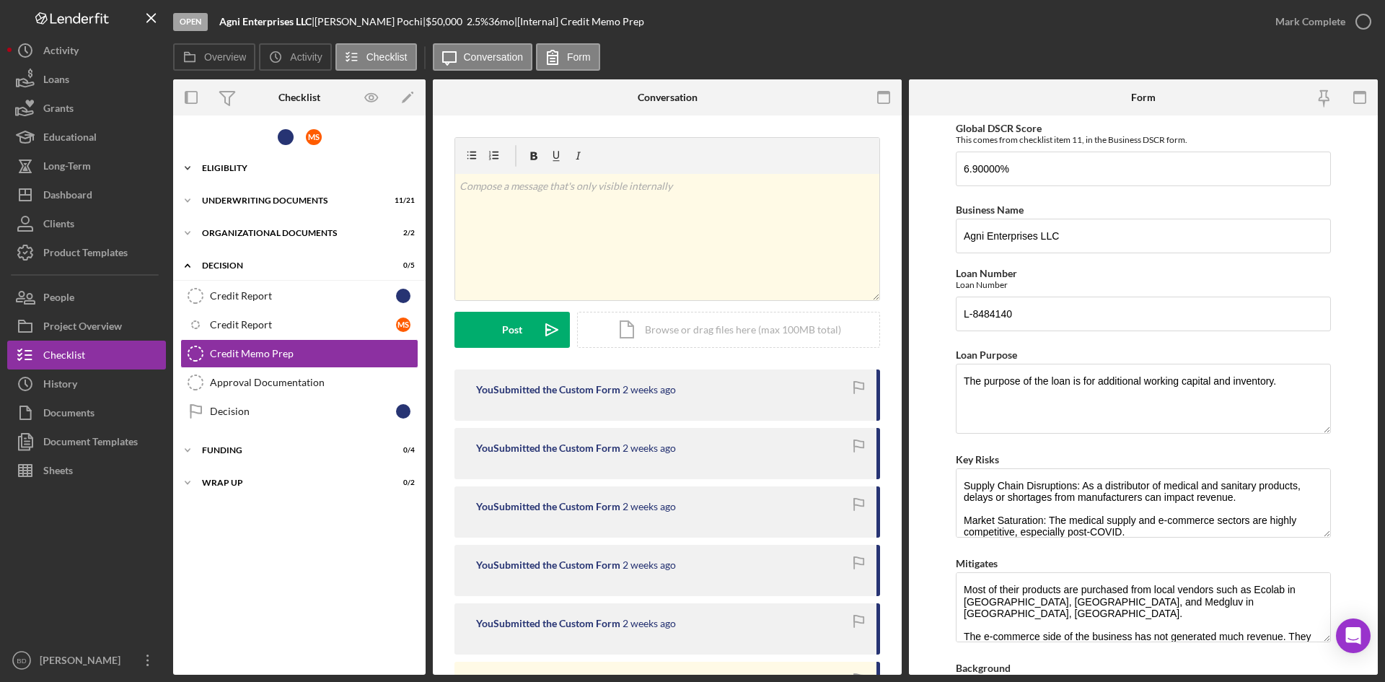
click at [238, 165] on div "Eligiblity" at bounding box center [305, 168] width 206 height 9
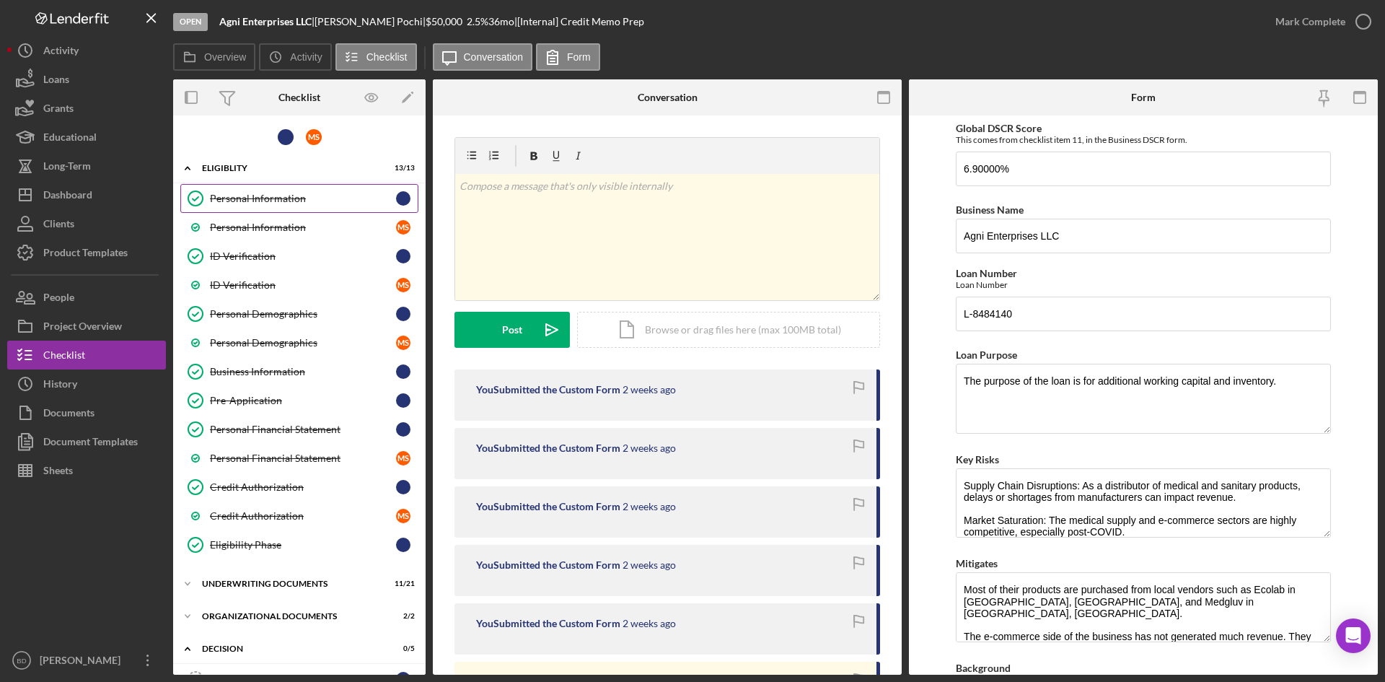
click at [243, 200] on div "Personal Information" at bounding box center [303, 199] width 186 height 12
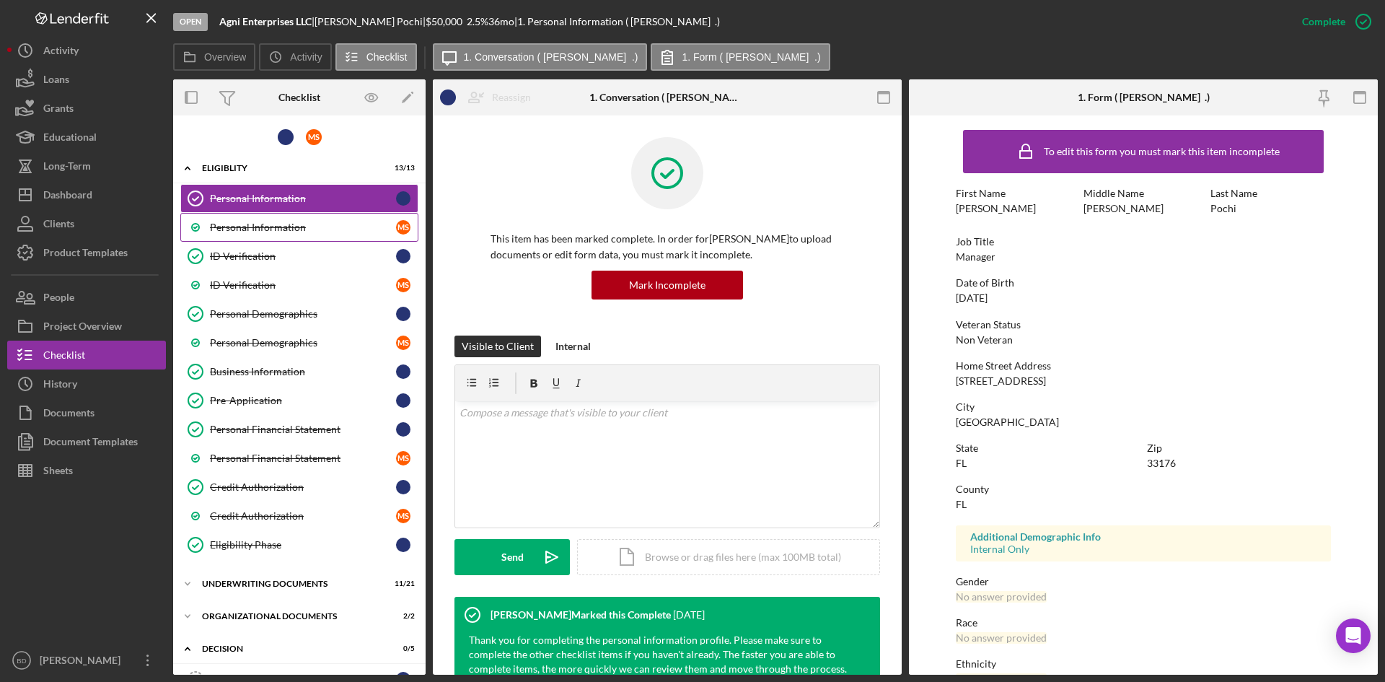
click at [294, 215] on link "Personal Information M S" at bounding box center [299, 227] width 238 height 29
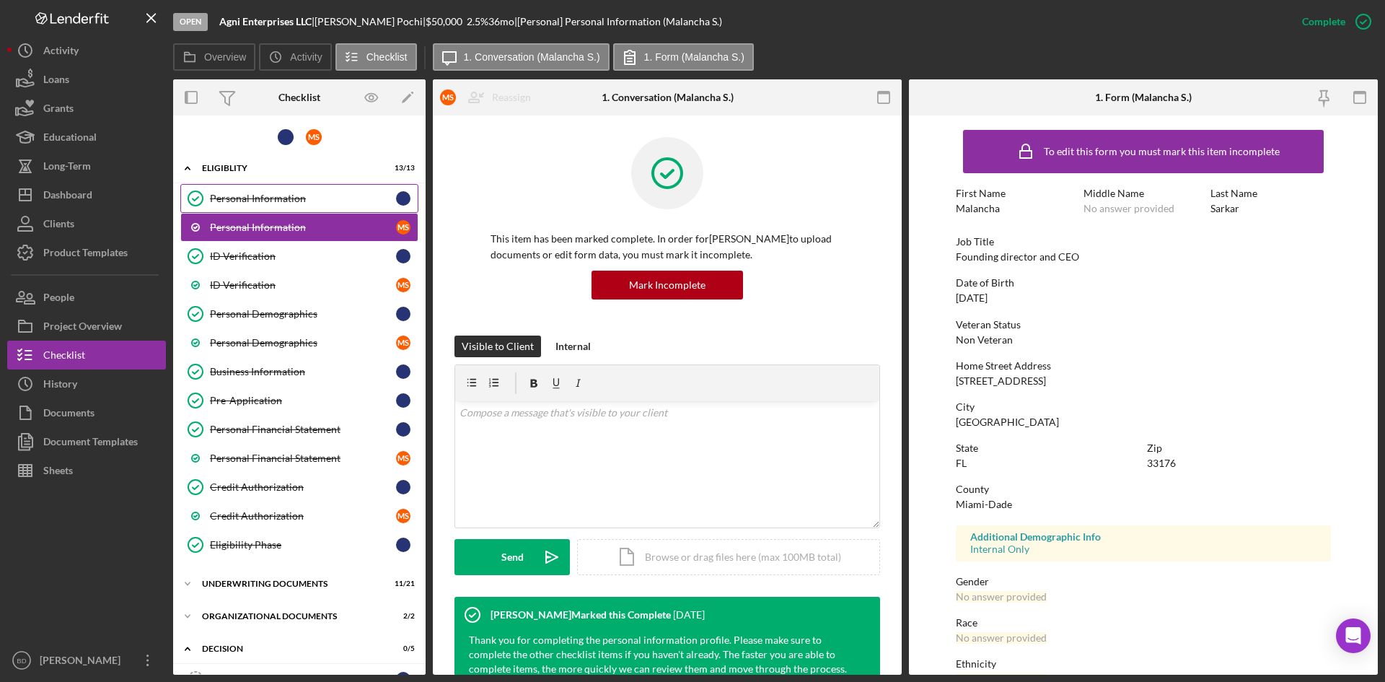
click at [250, 193] on div "Personal Information" at bounding box center [303, 199] width 186 height 12
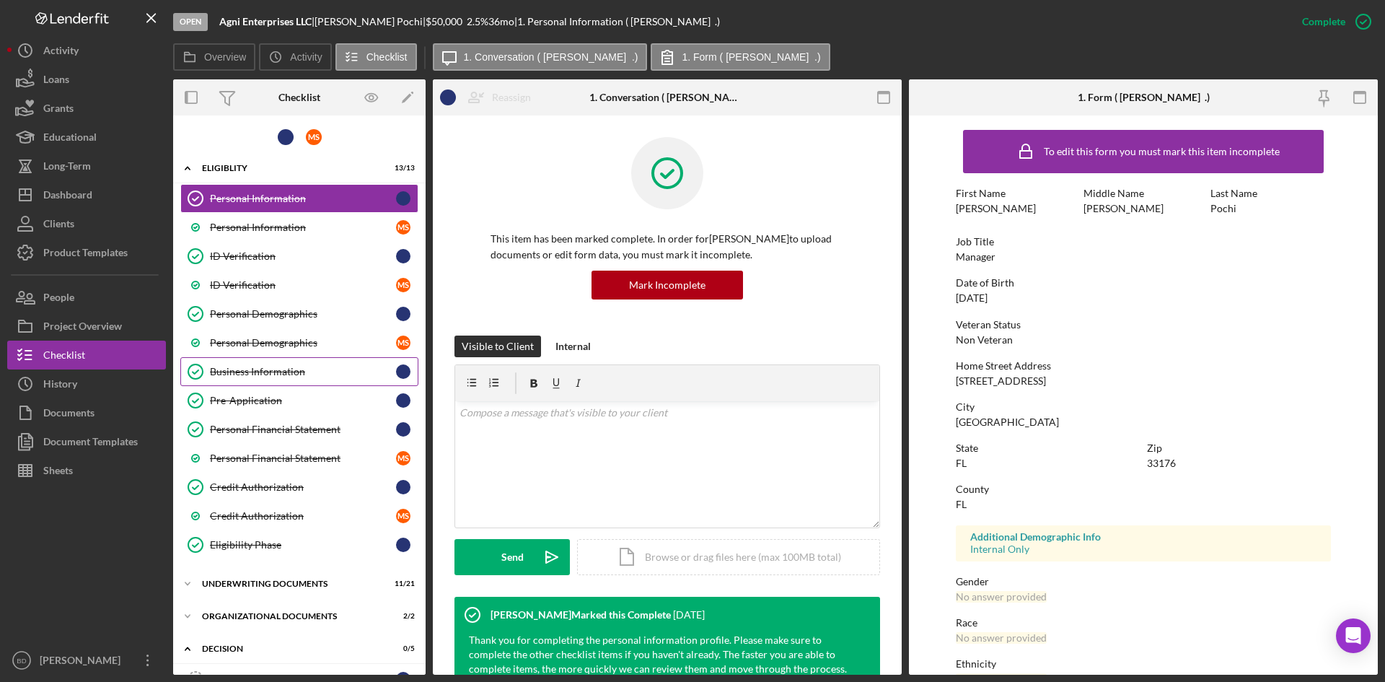
click at [276, 375] on div "Business Information" at bounding box center [303, 372] width 186 height 12
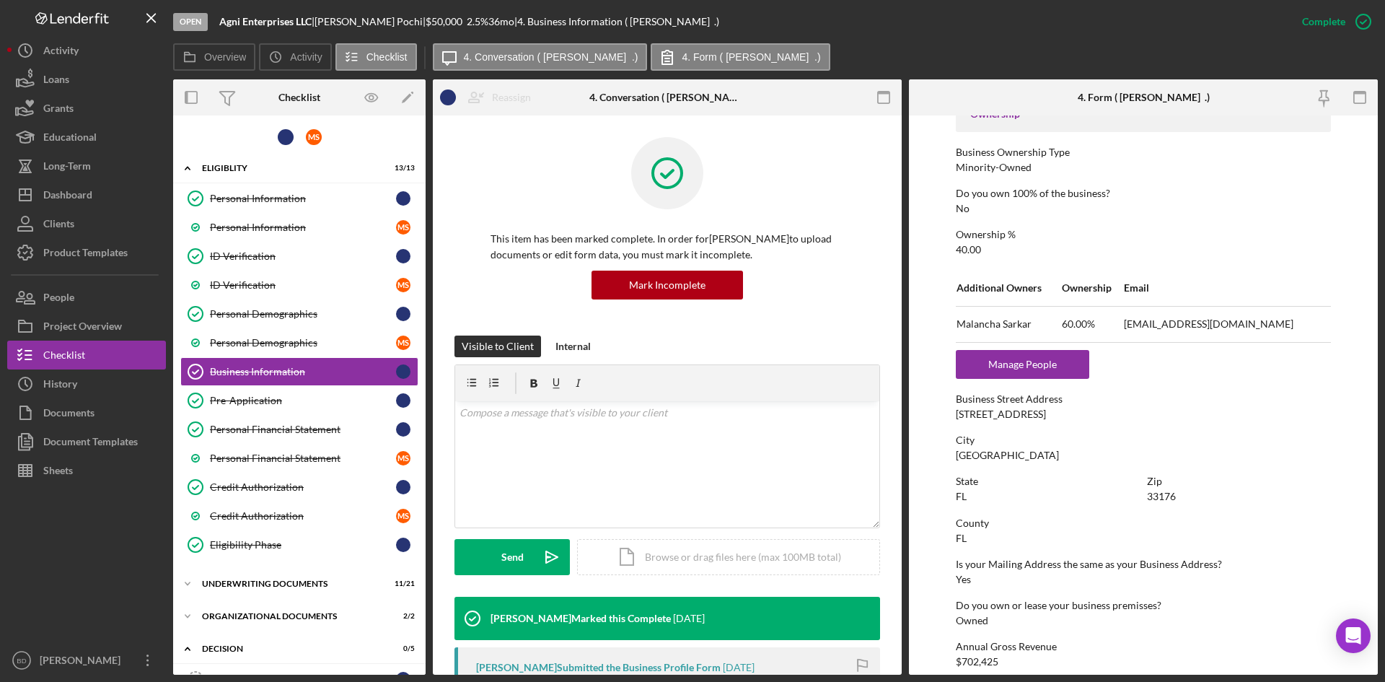
scroll to position [505, 0]
click at [98, 317] on div "Project Overview" at bounding box center [82, 328] width 79 height 32
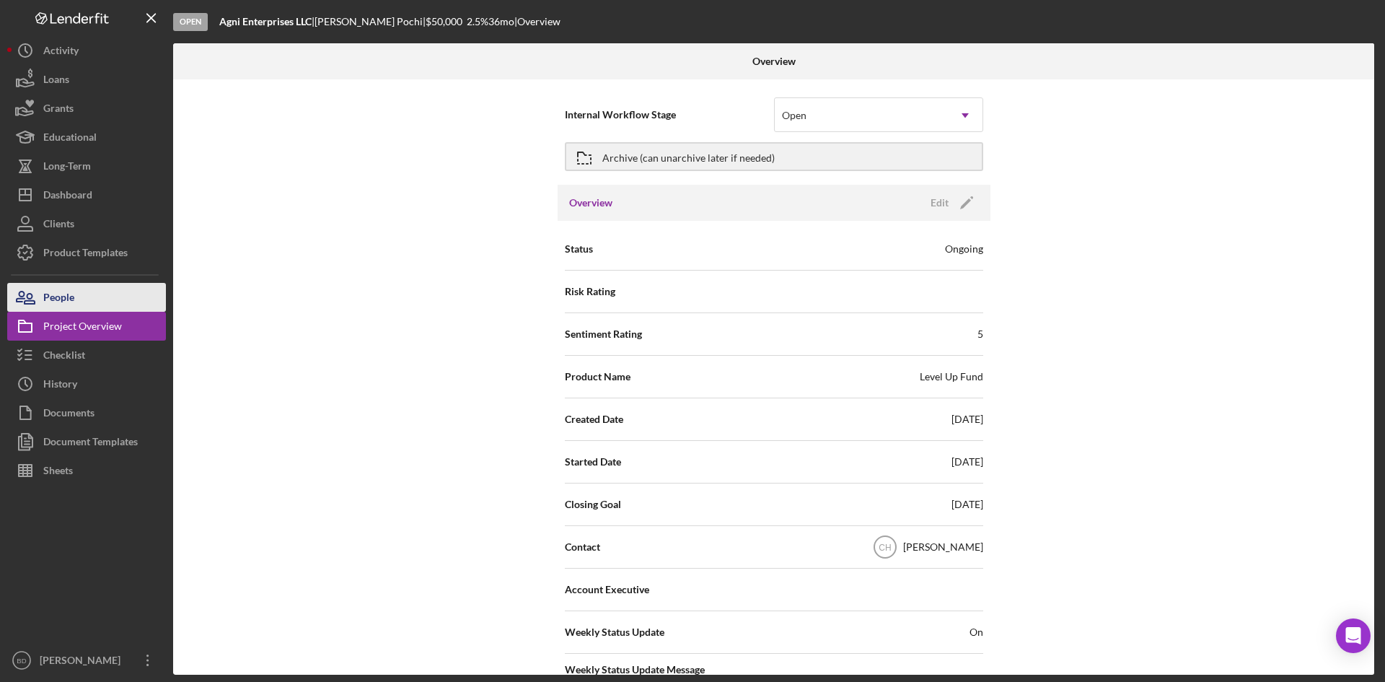
click at [77, 291] on button "People" at bounding box center [86, 297] width 159 height 29
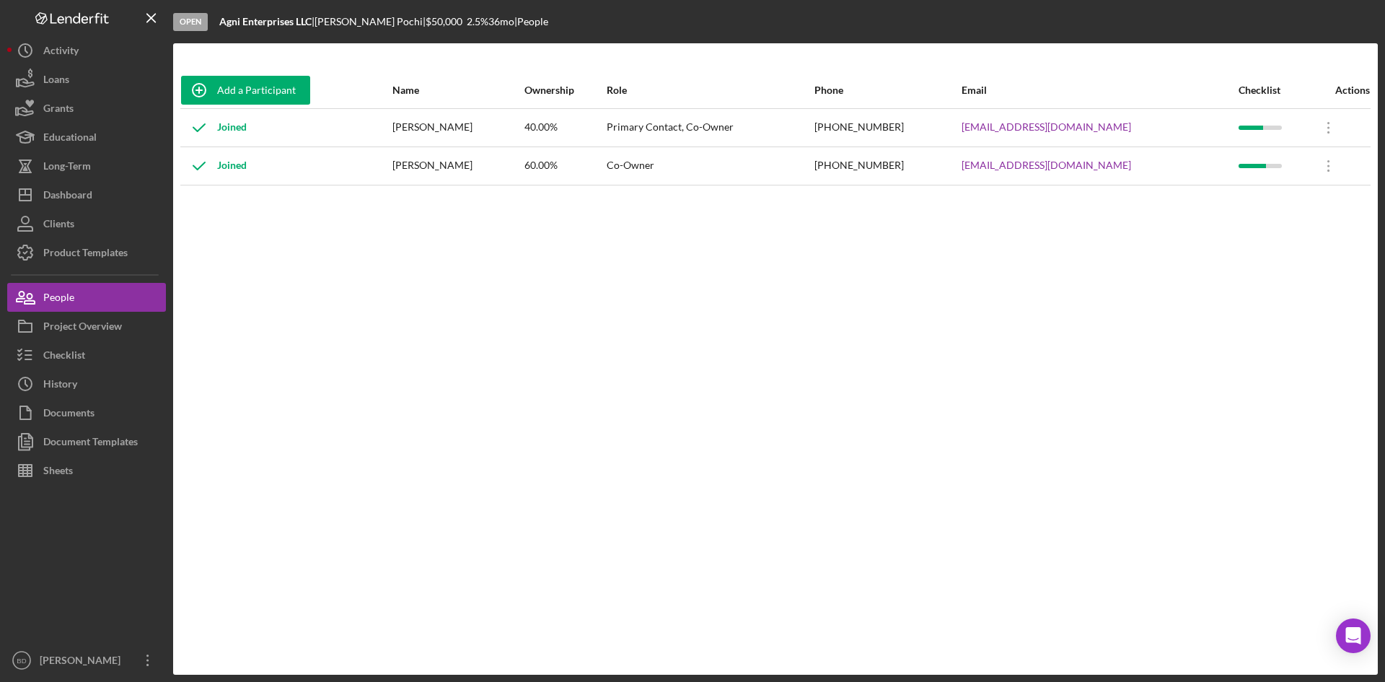
click at [279, 321] on div "Add a Participant Name Ownership Role Phone Email Checklist Actions Joined [PER…" at bounding box center [775, 359] width 1205 height 574
click at [394, 471] on div "Add a Participant Name Ownership Role Phone Email Checklist Actions Joined [PER…" at bounding box center [775, 359] width 1205 height 574
click at [92, 416] on div "Documents" at bounding box center [68, 414] width 51 height 32
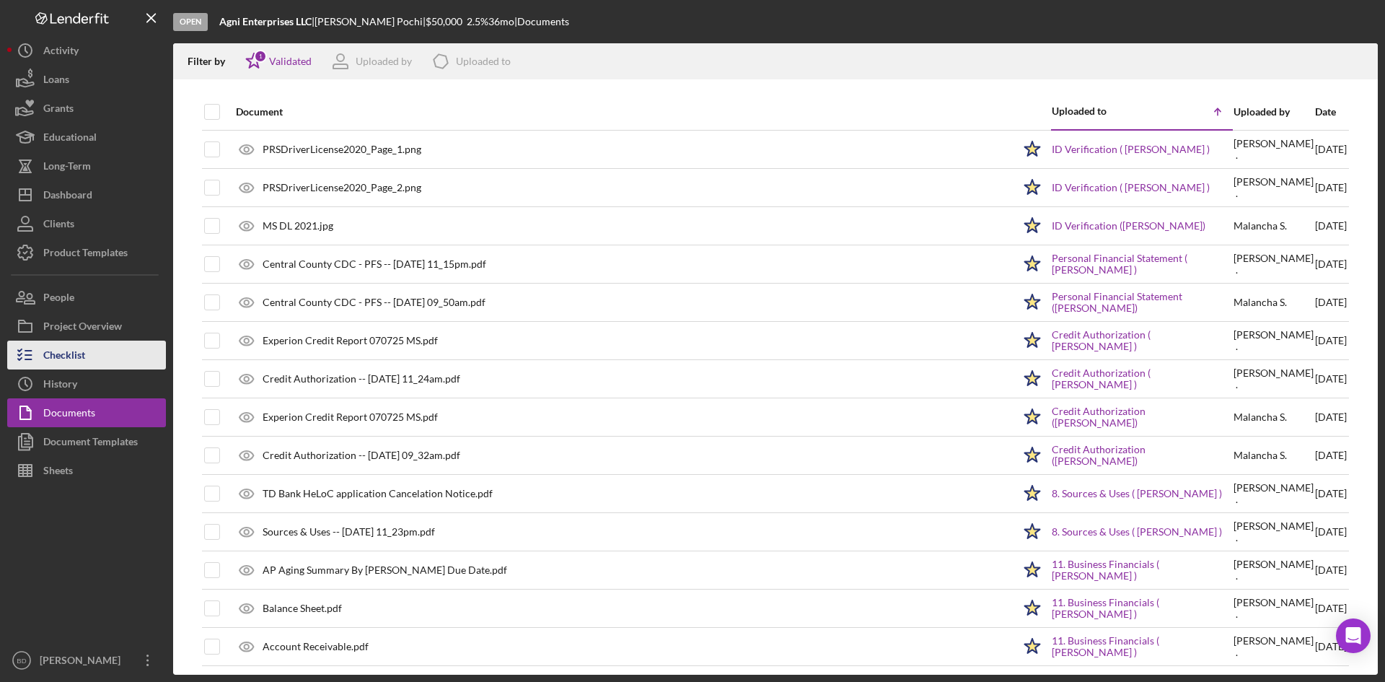
click at [74, 352] on div "Checklist" at bounding box center [64, 357] width 42 height 32
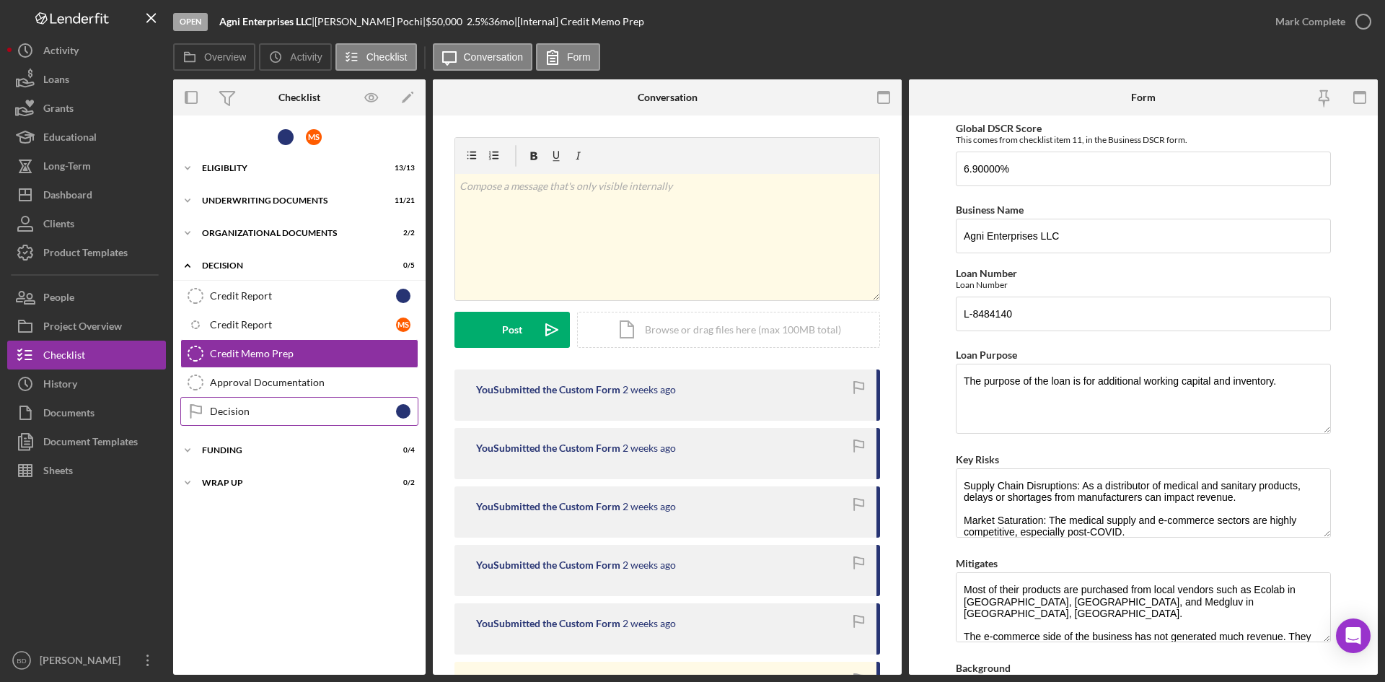
click at [236, 414] on div "Decision" at bounding box center [303, 412] width 186 height 12
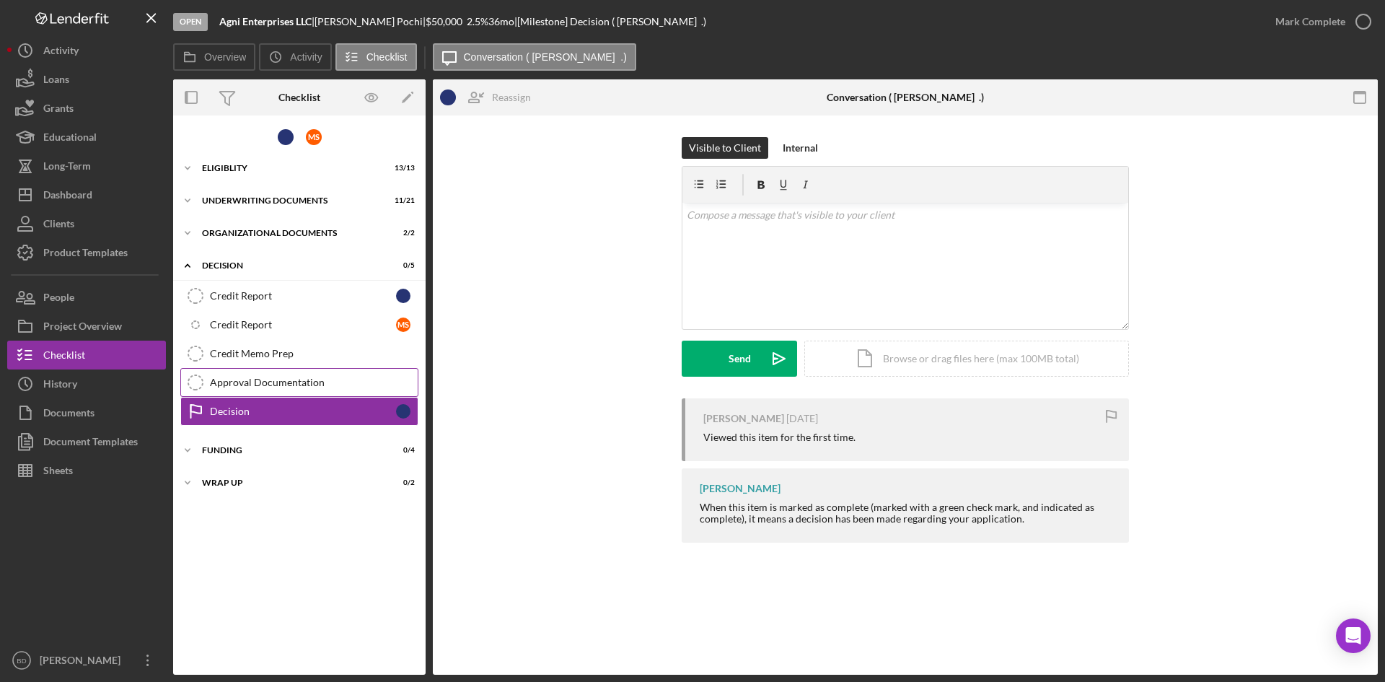
click at [242, 377] on div "Approval Documentation" at bounding box center [314, 383] width 208 height 12
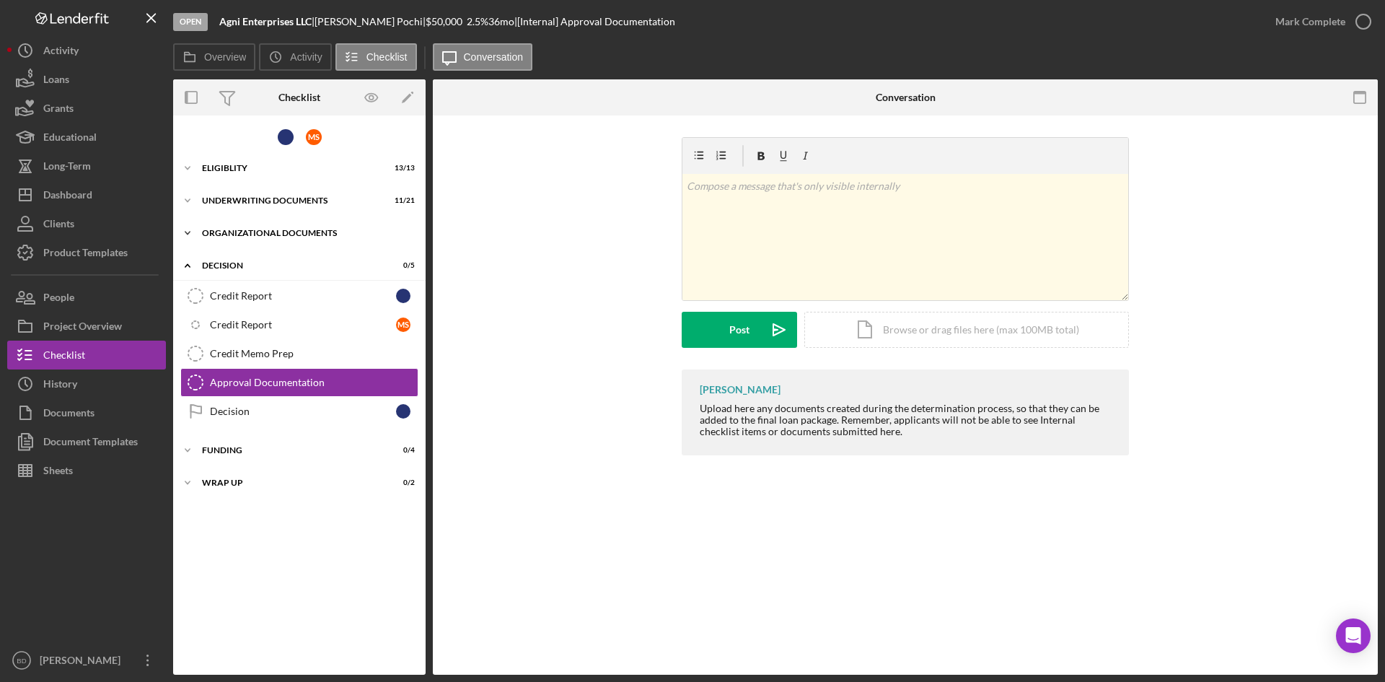
click at [248, 230] on div "Organizational Documents" at bounding box center [305, 233] width 206 height 9
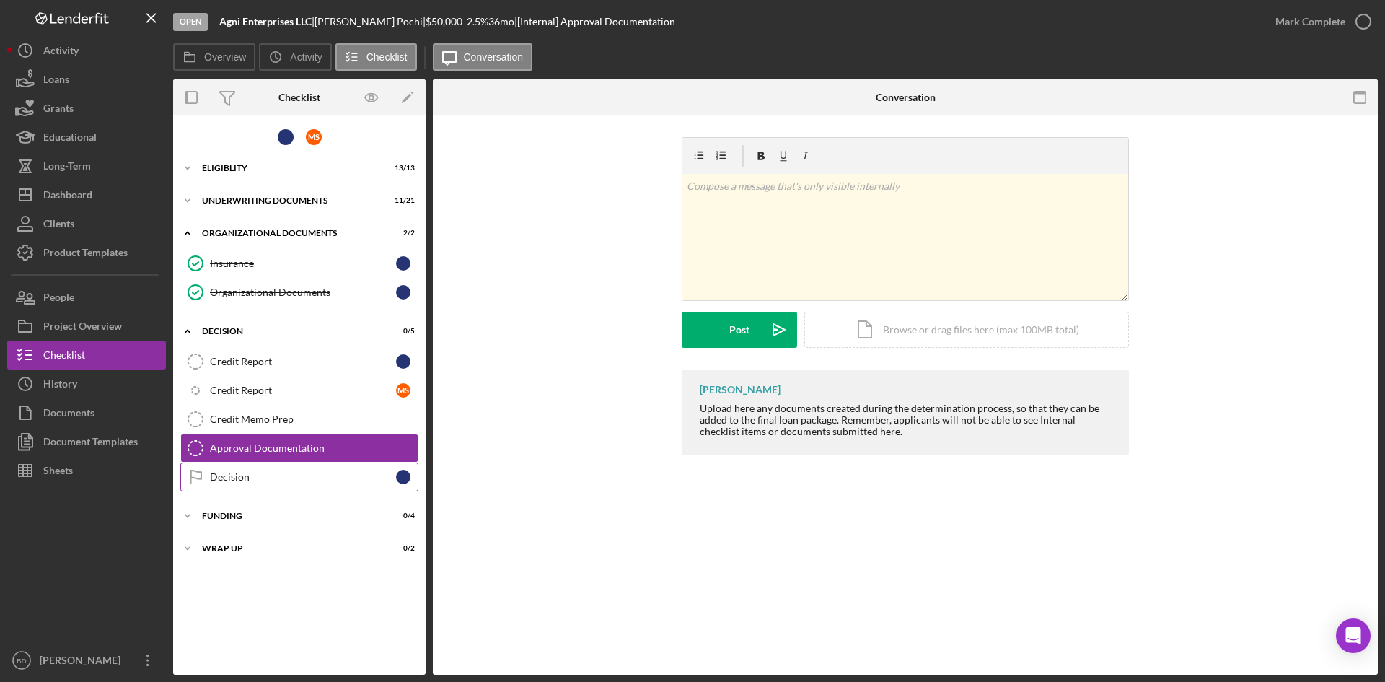
click at [240, 473] on div "Decision" at bounding box center [303, 477] width 186 height 12
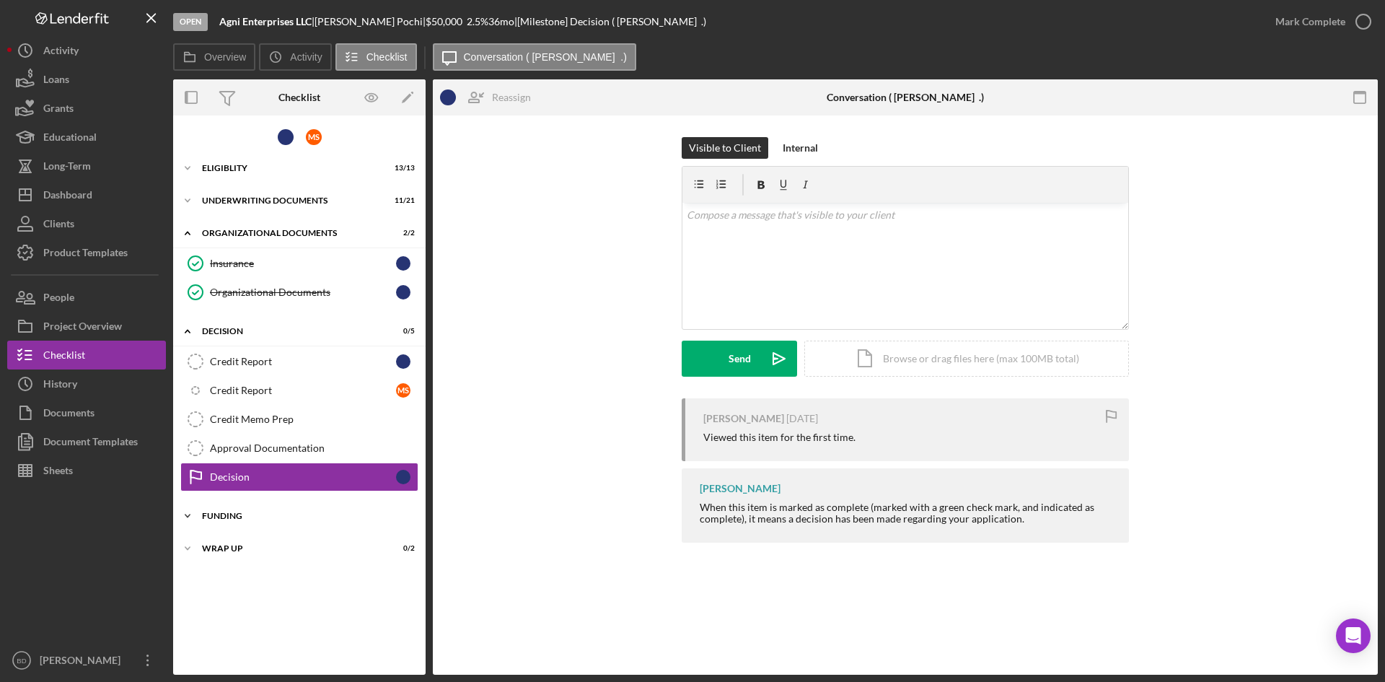
click at [251, 514] on div "Funding" at bounding box center [305, 516] width 206 height 9
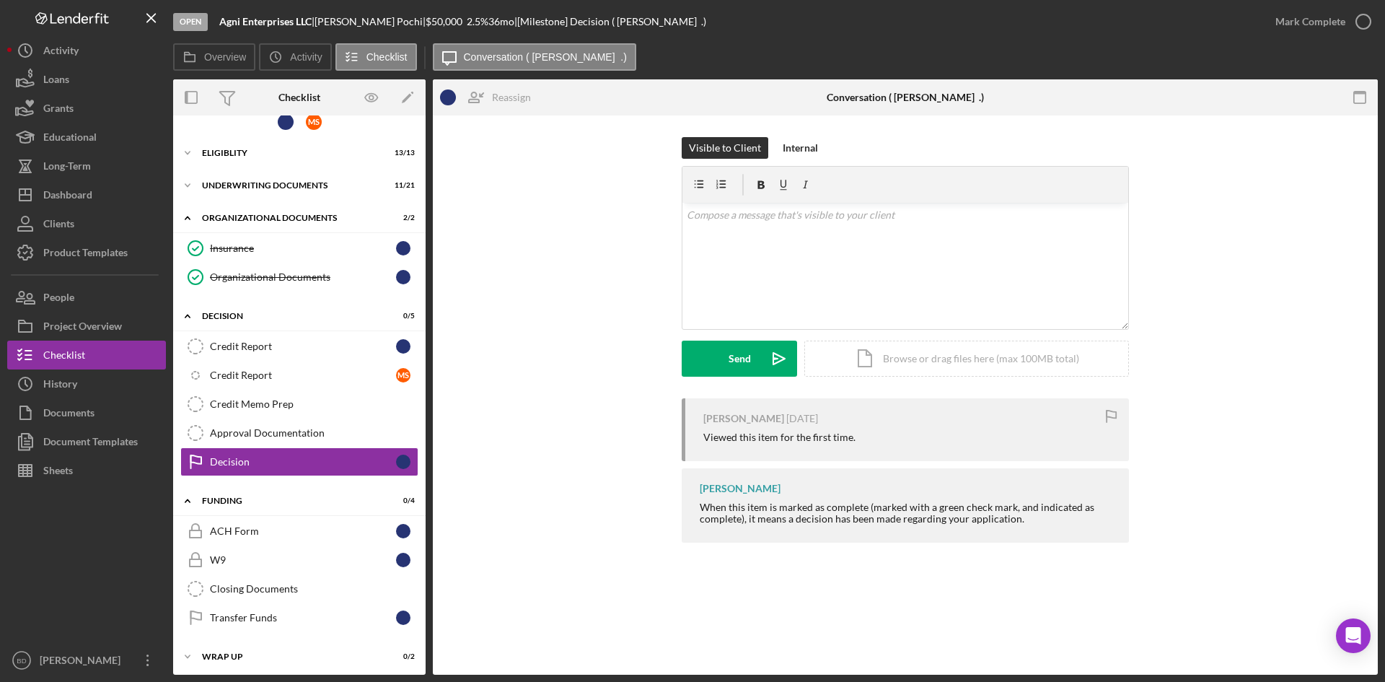
scroll to position [19, 0]
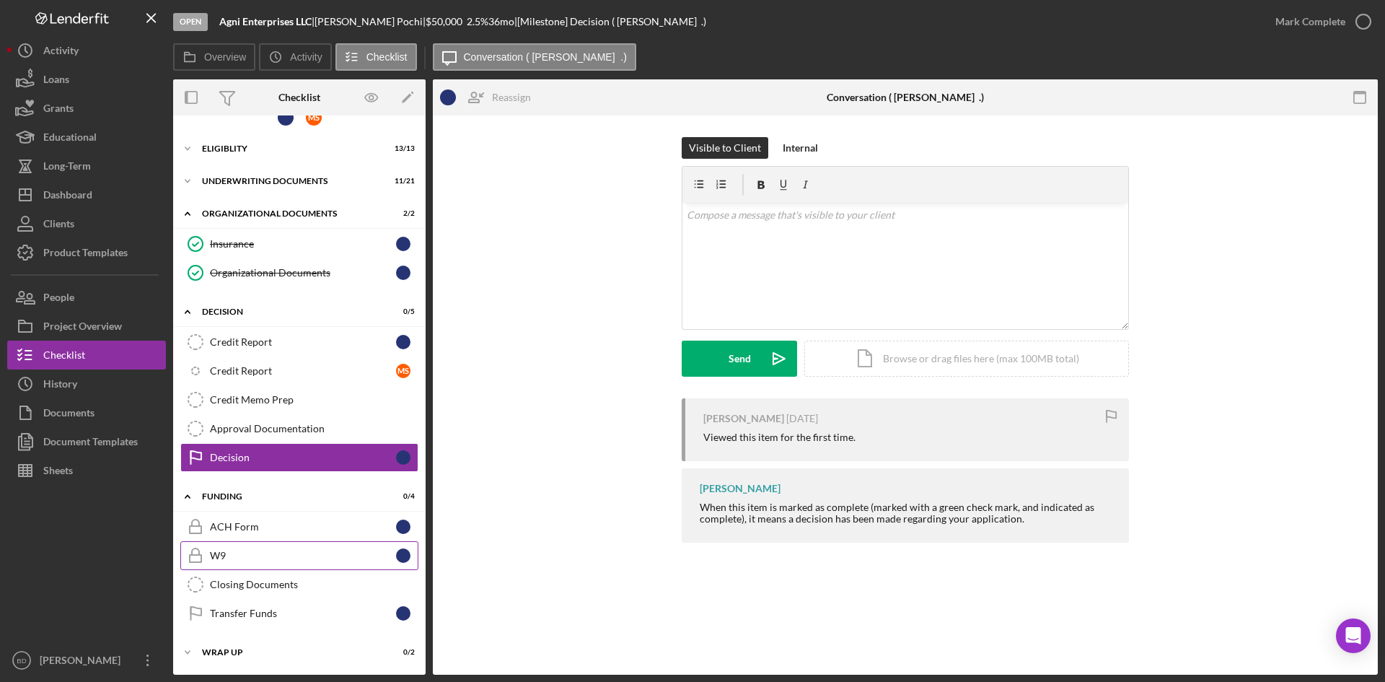
click at [250, 558] on div "W9" at bounding box center [303, 556] width 186 height 12
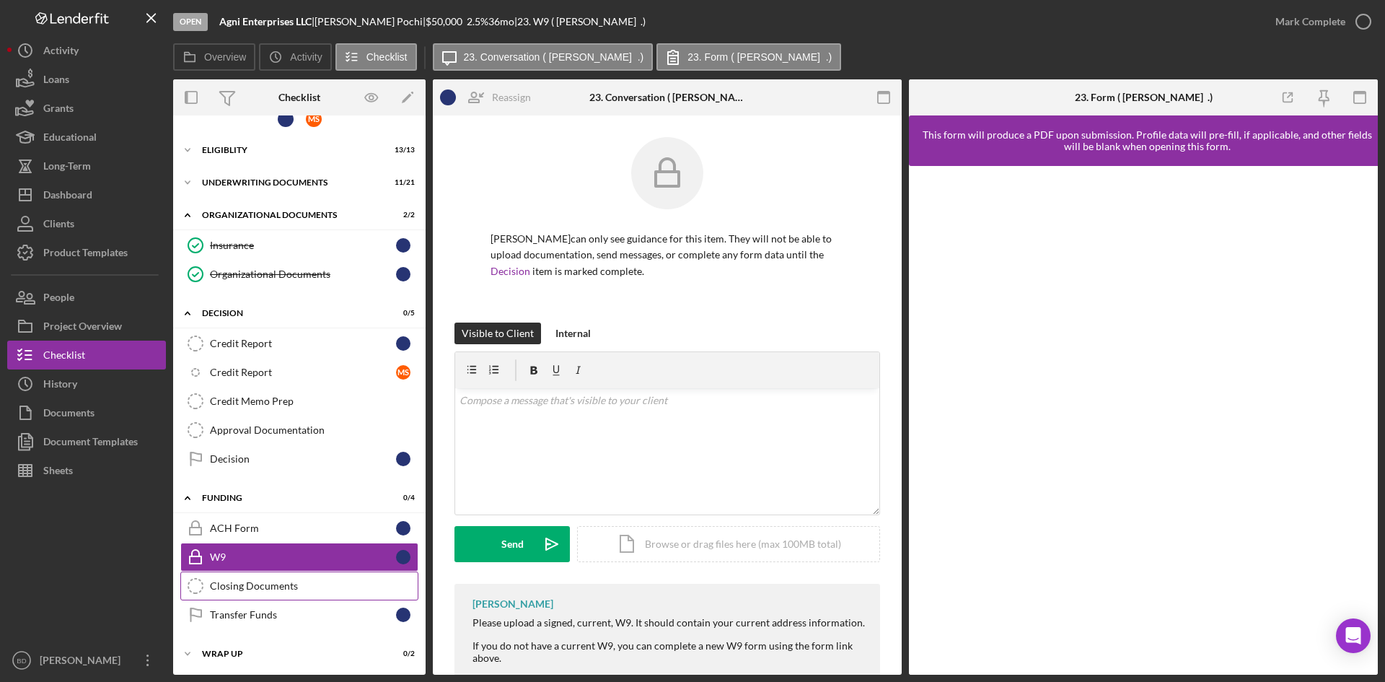
scroll to position [19, 0]
click at [252, 584] on div "Closing Documents" at bounding box center [314, 585] width 208 height 12
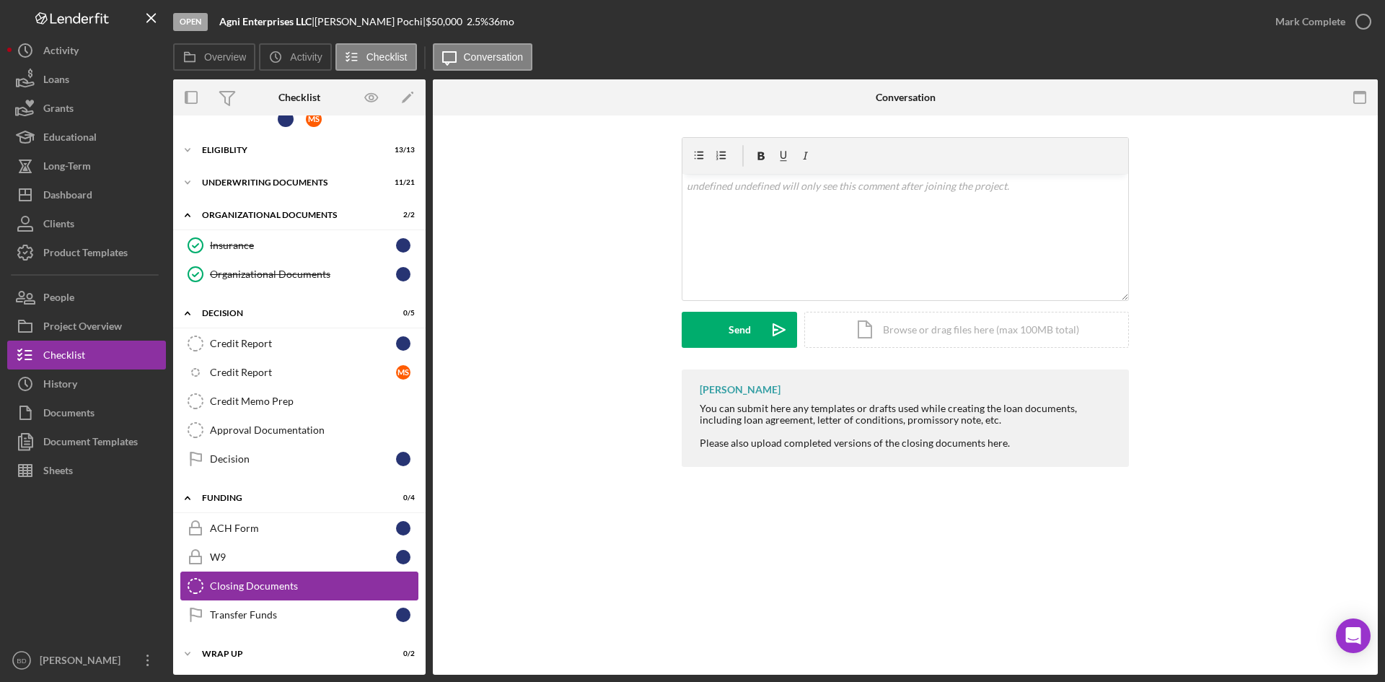
scroll to position [19, 0]
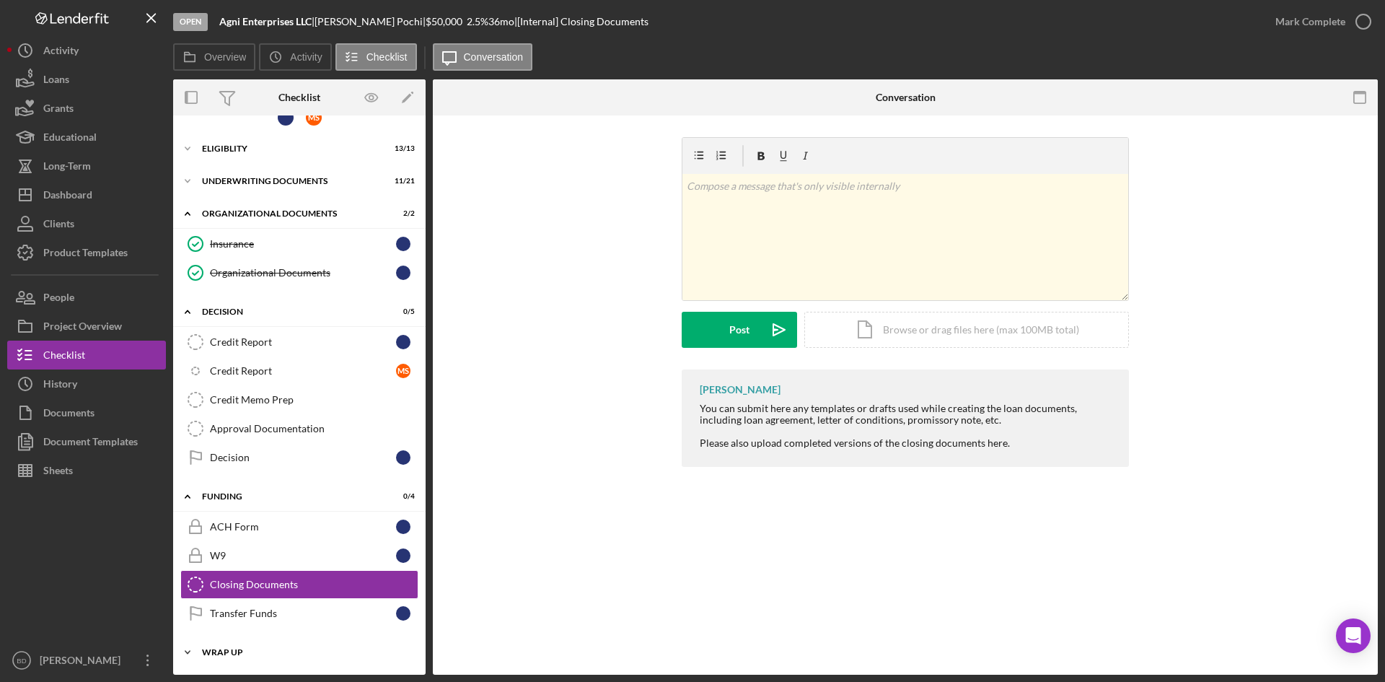
click at [229, 647] on div "Icon/Expander Wrap up 0 / 2" at bounding box center [299, 652] width 253 height 29
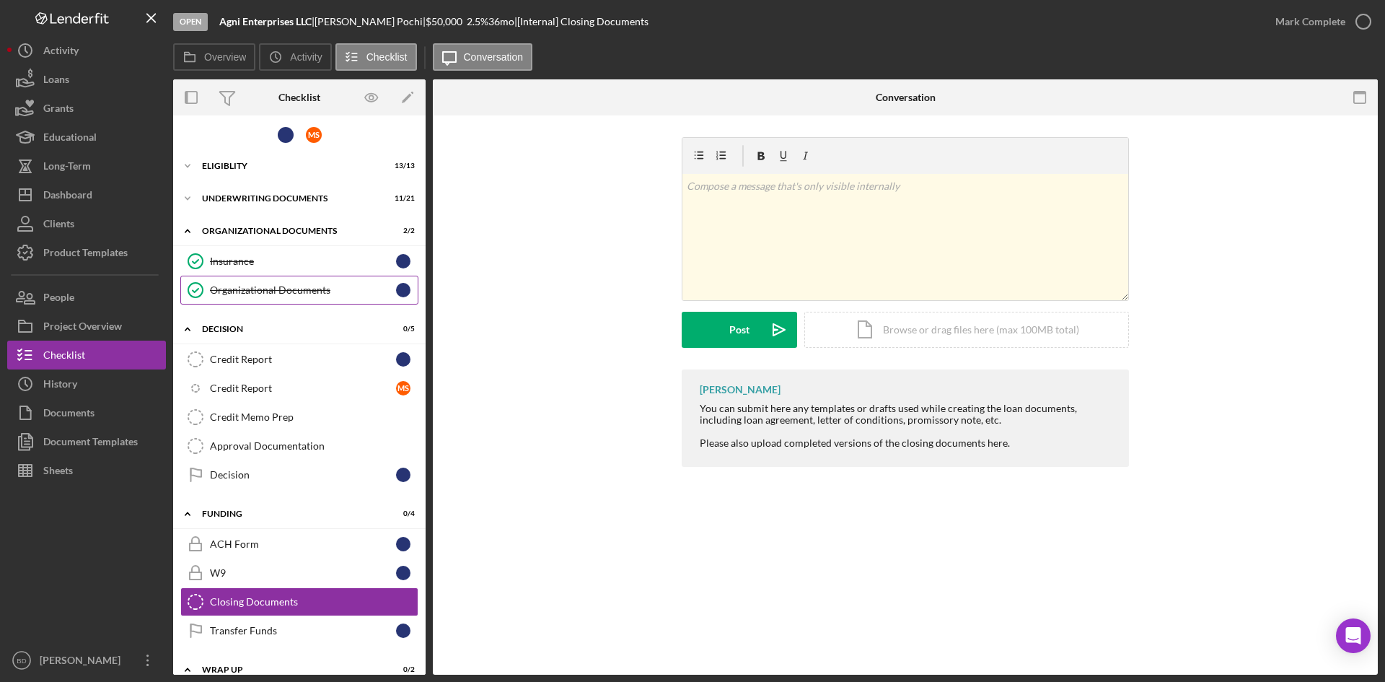
scroll to position [0, 0]
click at [297, 267] on div "Insurance" at bounding box center [303, 264] width 186 height 12
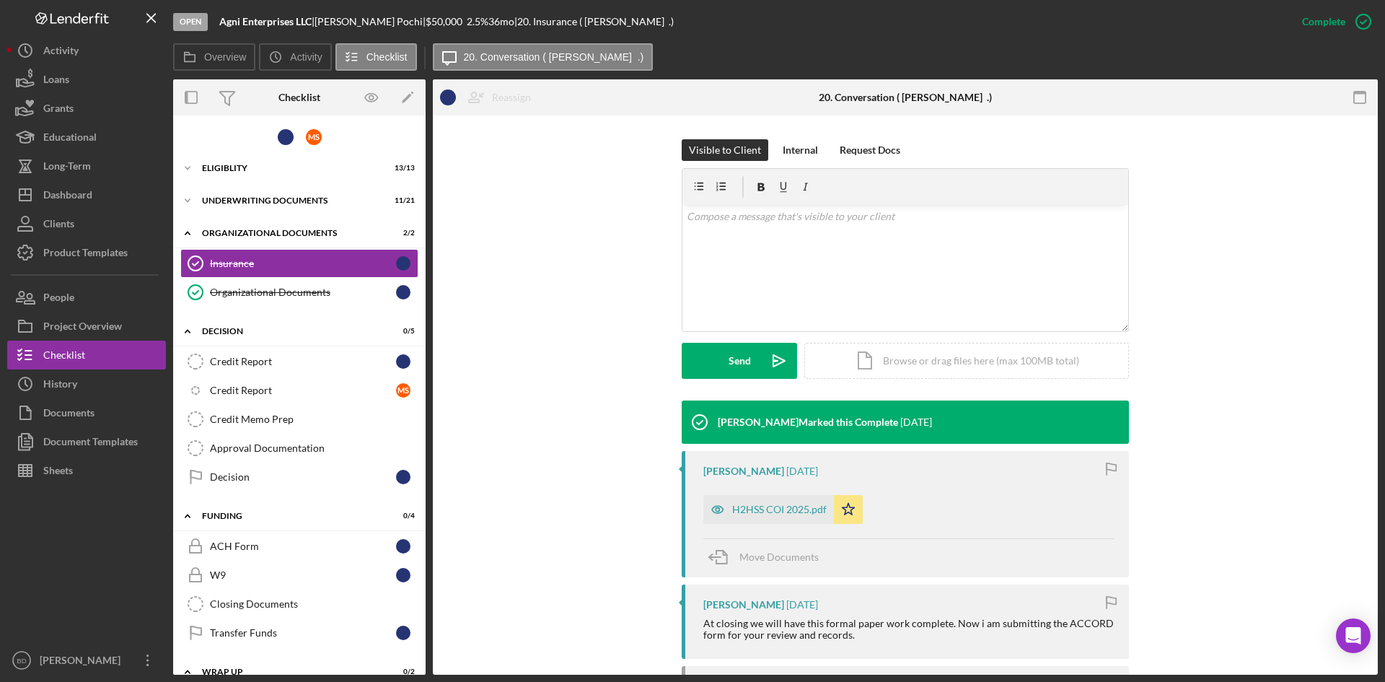
scroll to position [216, 0]
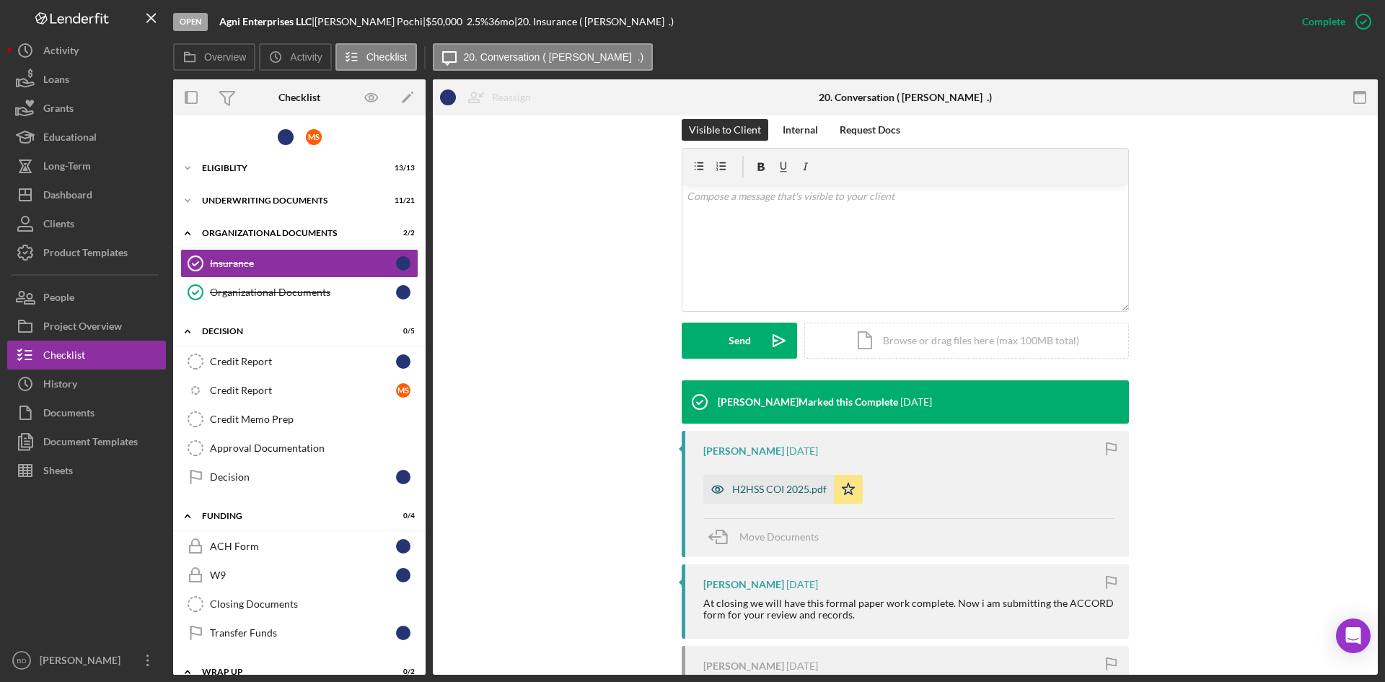
click at [711, 482] on icon "button" at bounding box center [718, 489] width 29 height 29
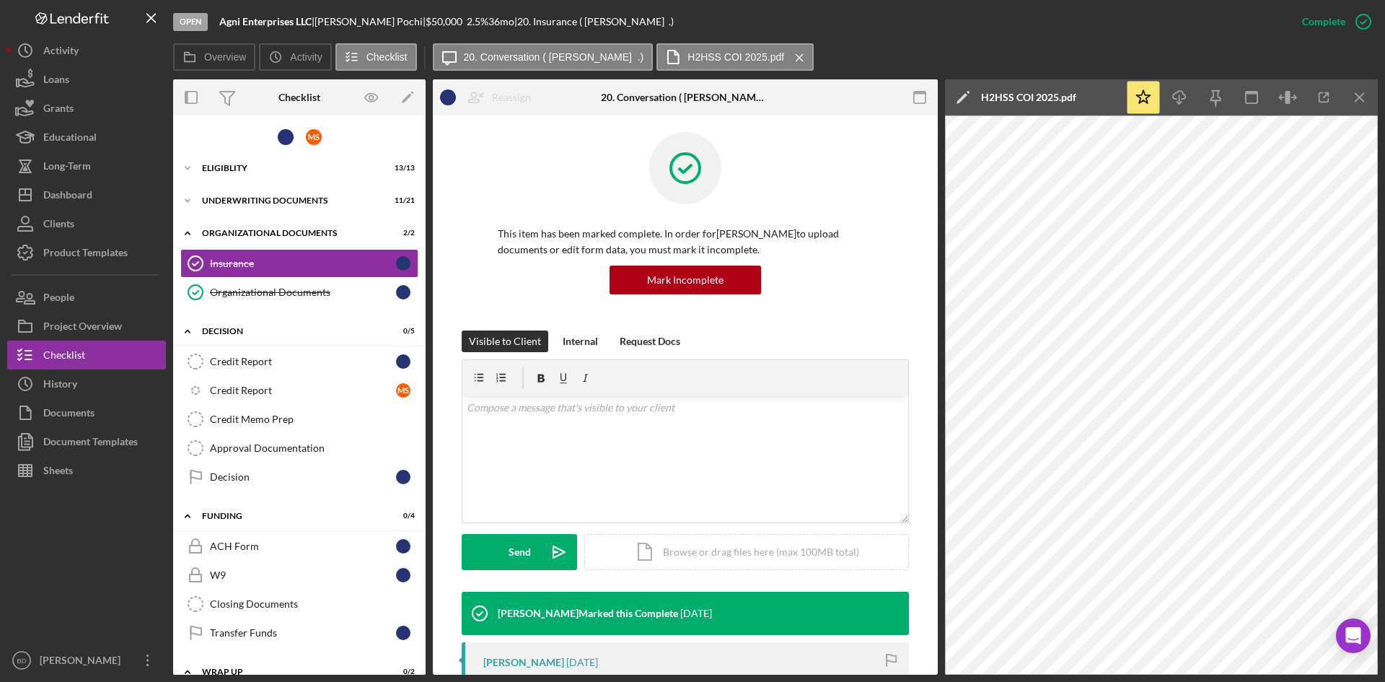
scroll to position [0, 0]
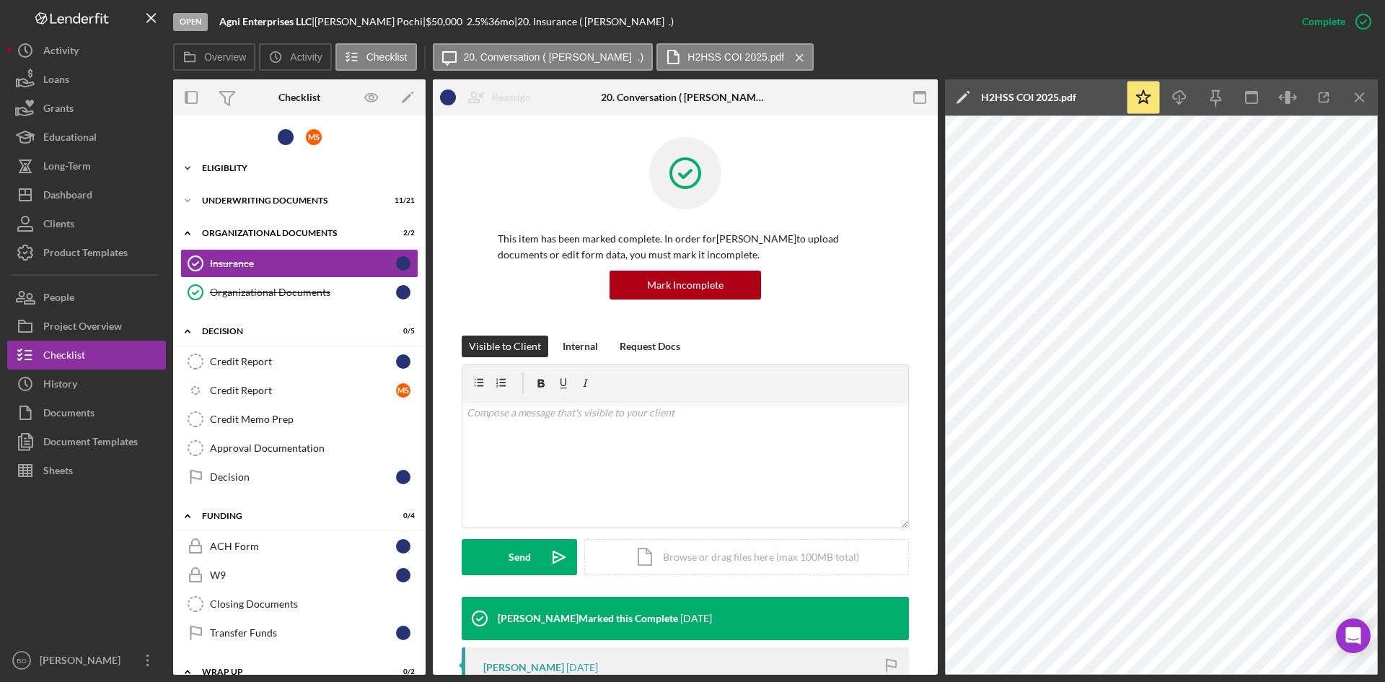
click at [230, 170] on div "Eligiblity" at bounding box center [305, 168] width 206 height 9
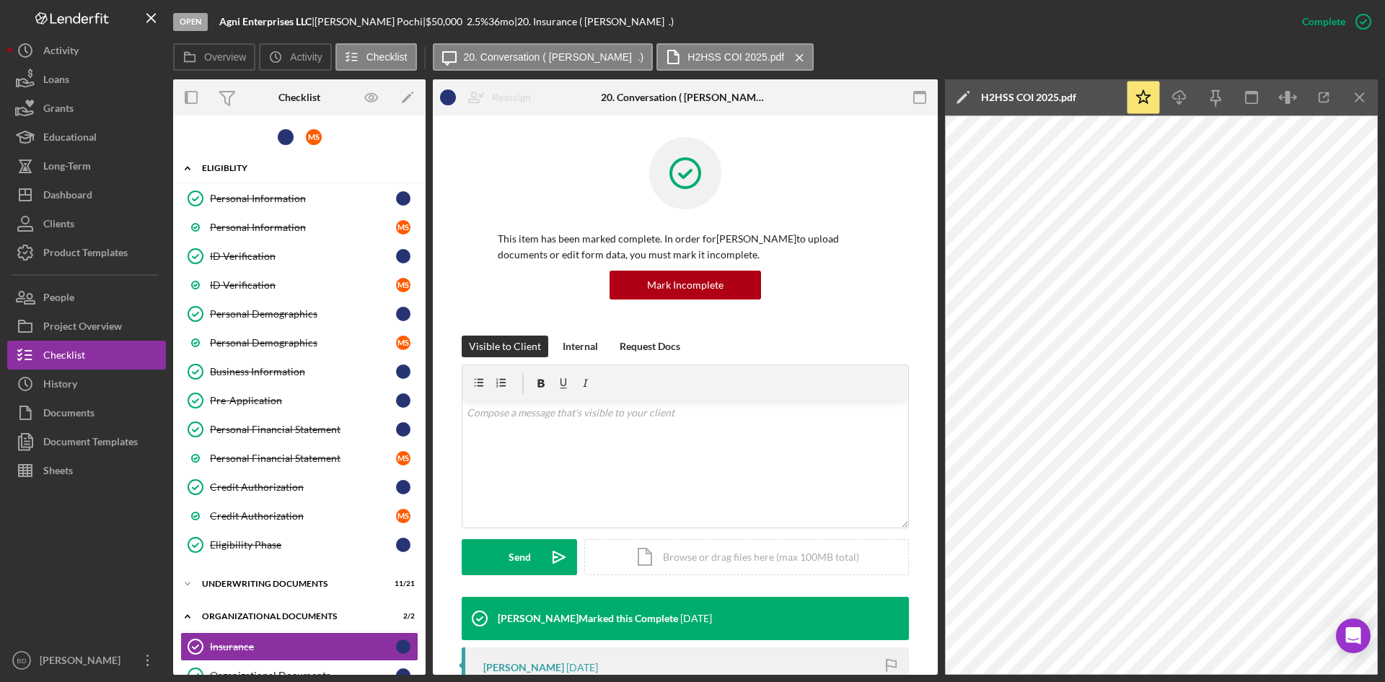
click at [243, 162] on div "Icon/Expander Eligiblity 13 / 13" at bounding box center [299, 169] width 253 height 30
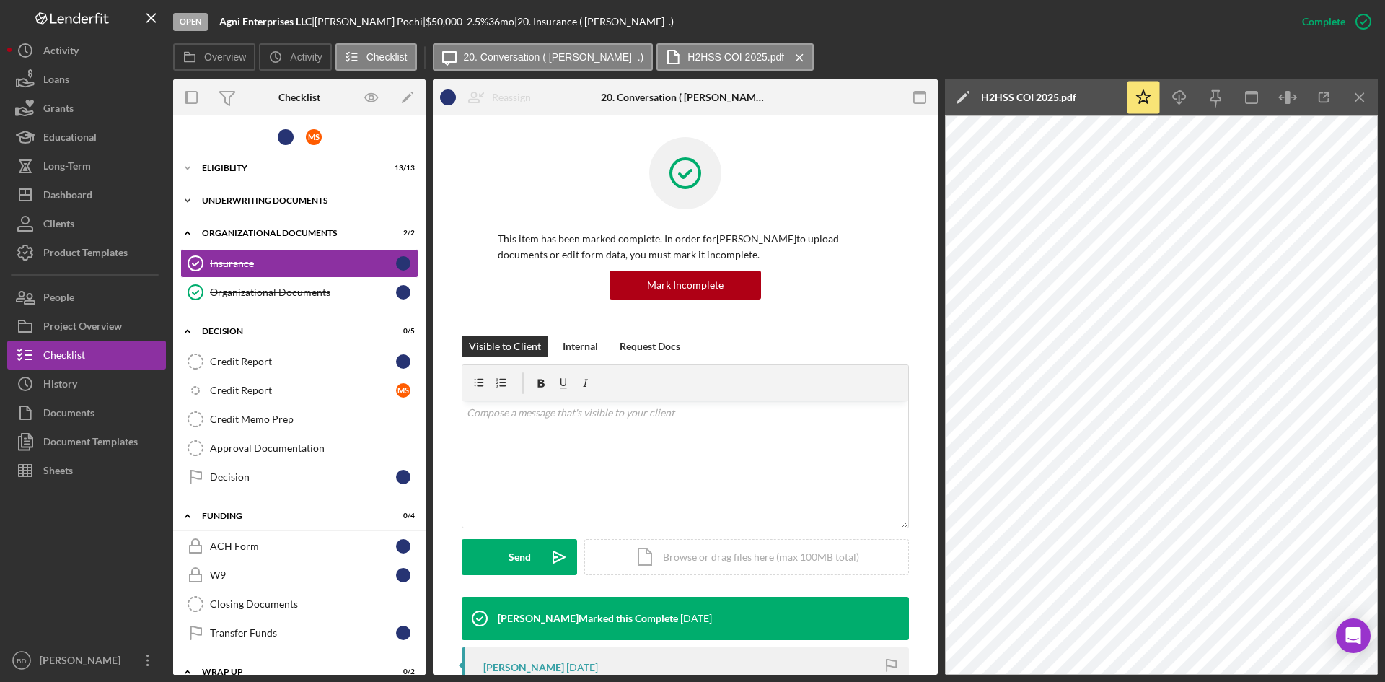
click at [267, 200] on div "Underwriting Documents" at bounding box center [305, 200] width 206 height 9
